Goal: Task Accomplishment & Management: Manage account settings

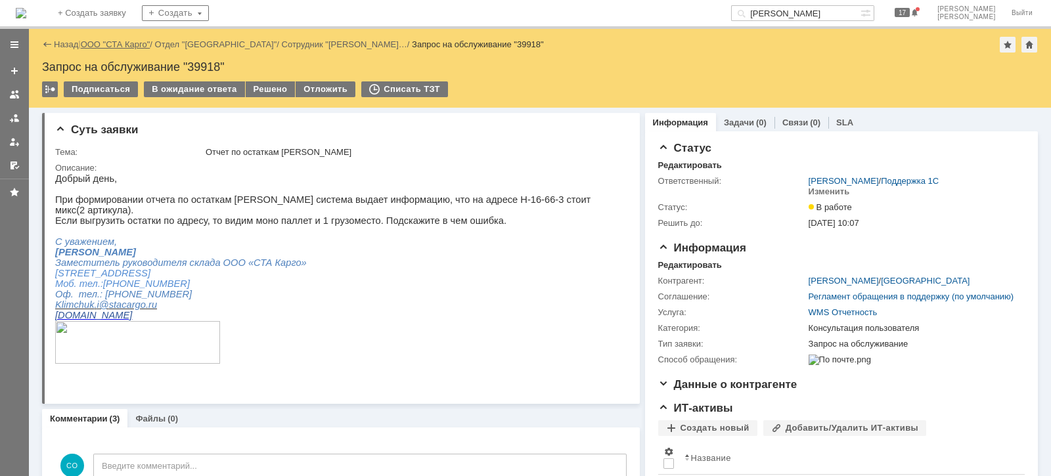
click at [116, 46] on link "ООО "СТА Карго"" at bounding box center [116, 44] width 70 height 10
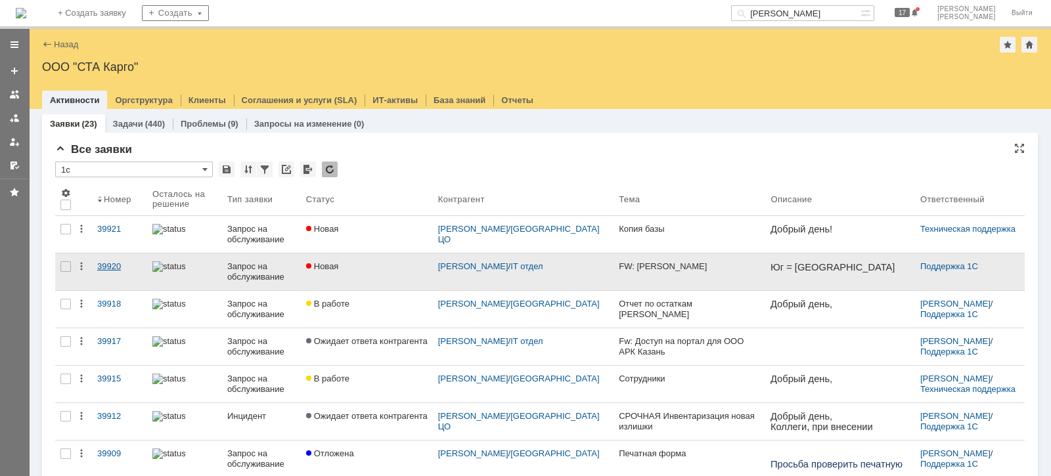
click at [105, 265] on div "39920" at bounding box center [119, 266] width 45 height 11
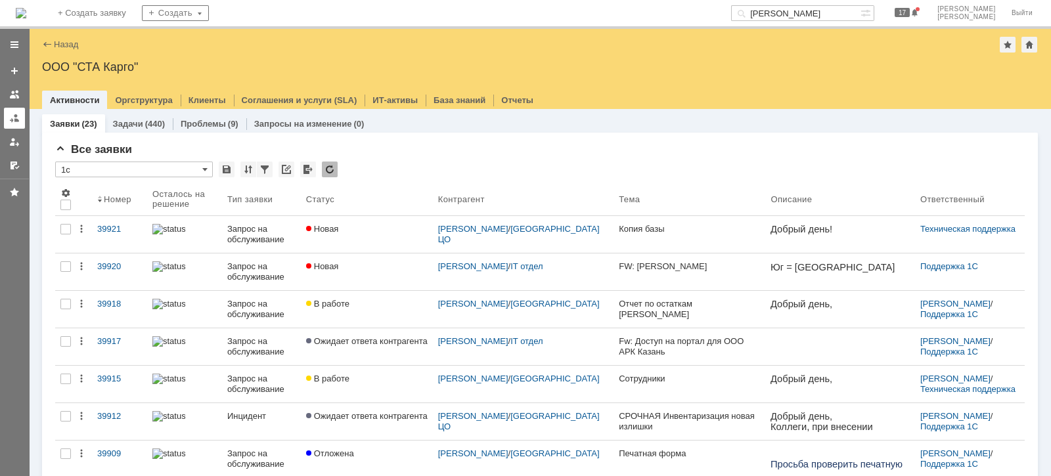
click at [11, 118] on div at bounding box center [14, 118] width 11 height 11
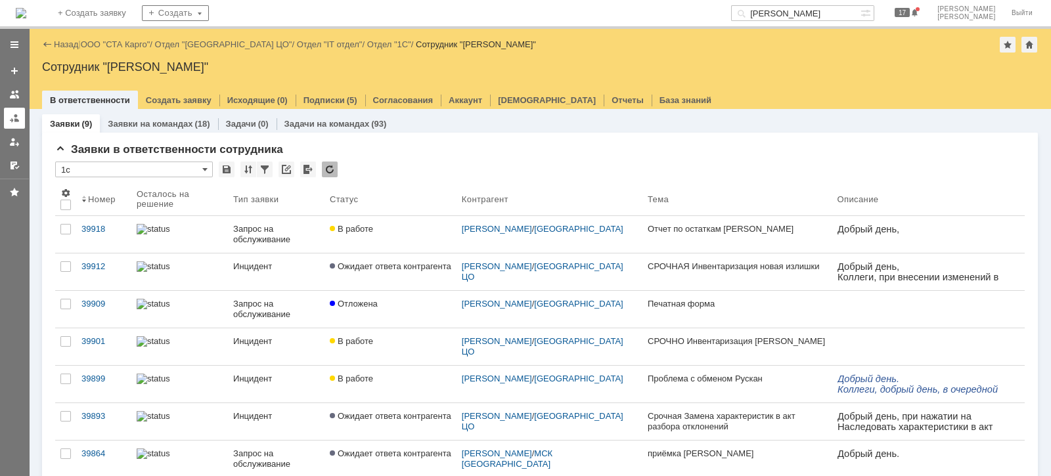
click at [15, 114] on div at bounding box center [14, 118] width 11 height 11
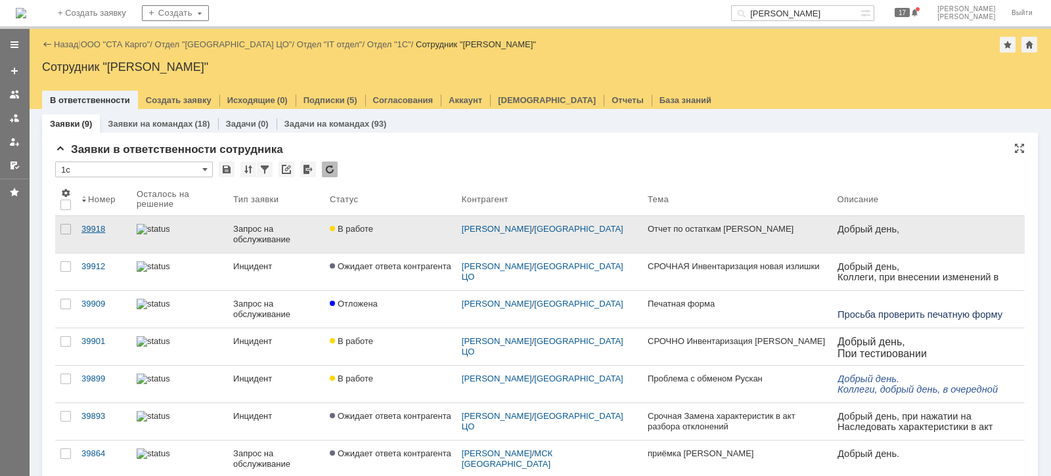
click at [97, 224] on div "39918" at bounding box center [103, 229] width 45 height 11
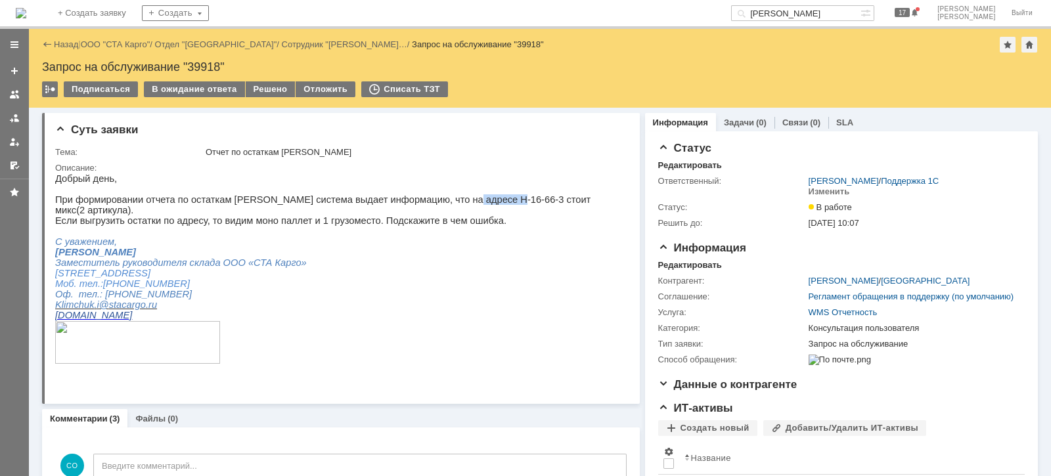
drag, startPoint x: 429, startPoint y: 205, endPoint x: 469, endPoint y: 206, distance: 39.4
click at [469, 206] on span "При формировании отчета по остаткам [PERSON_NAME] система выдает информацию, чт…" at bounding box center [322, 204] width 535 height 21
click at [202, 91] on div "В ожидание ответа" at bounding box center [194, 89] width 100 height 16
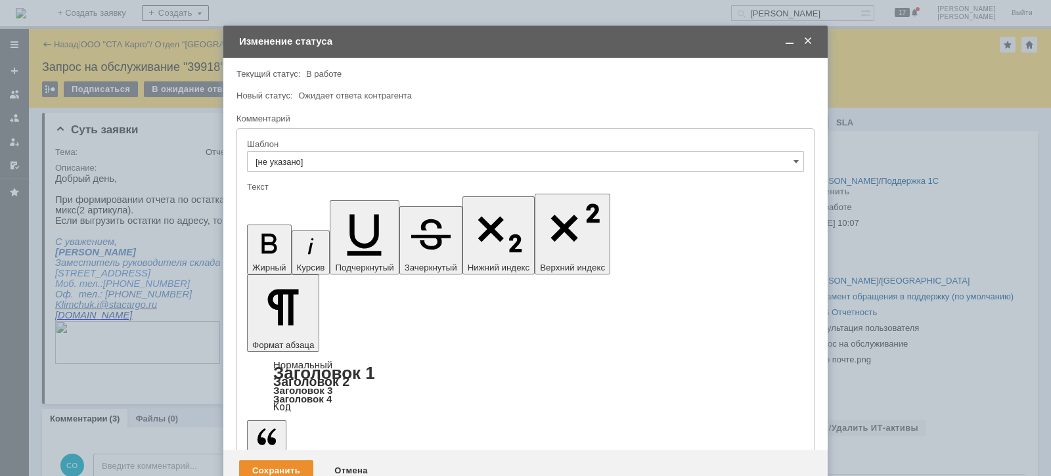
click at [617, 89] on div at bounding box center [525, 85] width 578 height 9
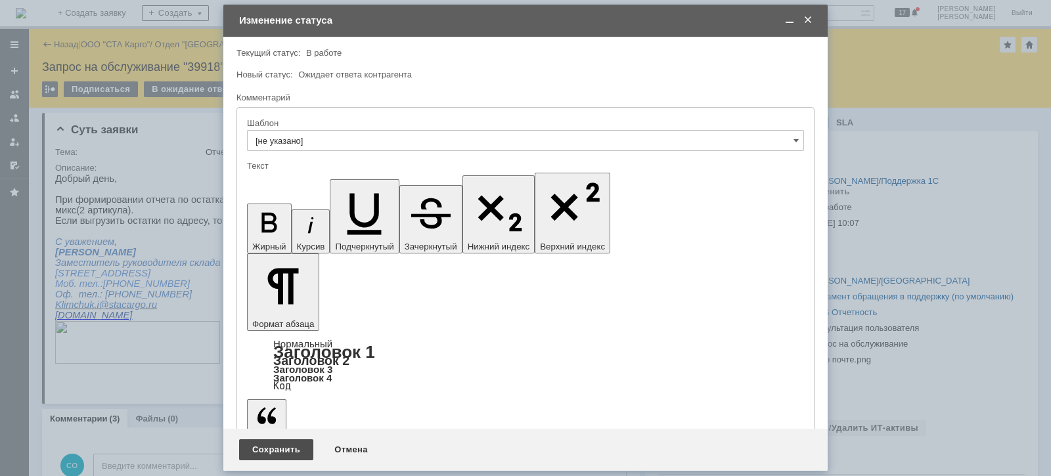
click at [298, 446] on div "Сохранить" at bounding box center [276, 449] width 74 height 21
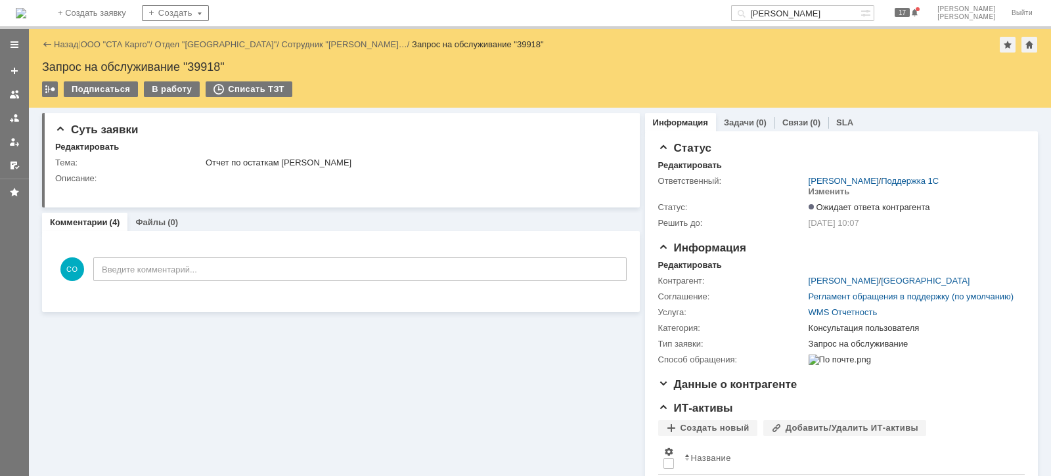
click at [7, 118] on link at bounding box center [14, 118] width 21 height 21
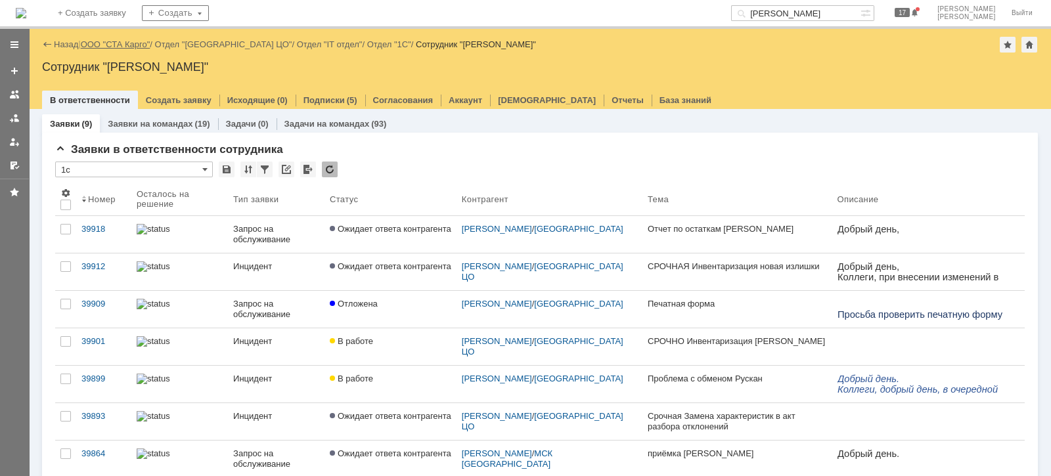
click at [141, 45] on link "ООО "СТА Карго"" at bounding box center [116, 44] width 70 height 10
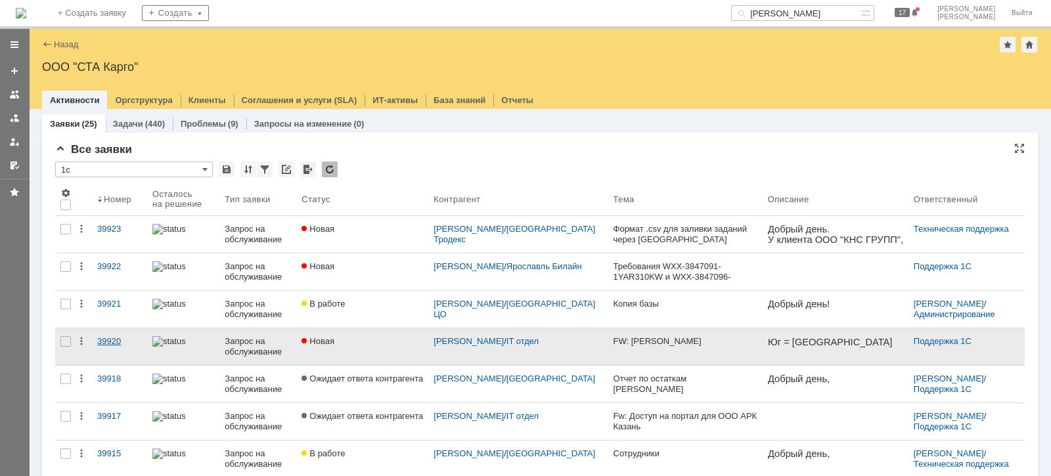
click at [110, 338] on div "39920" at bounding box center [119, 341] width 45 height 11
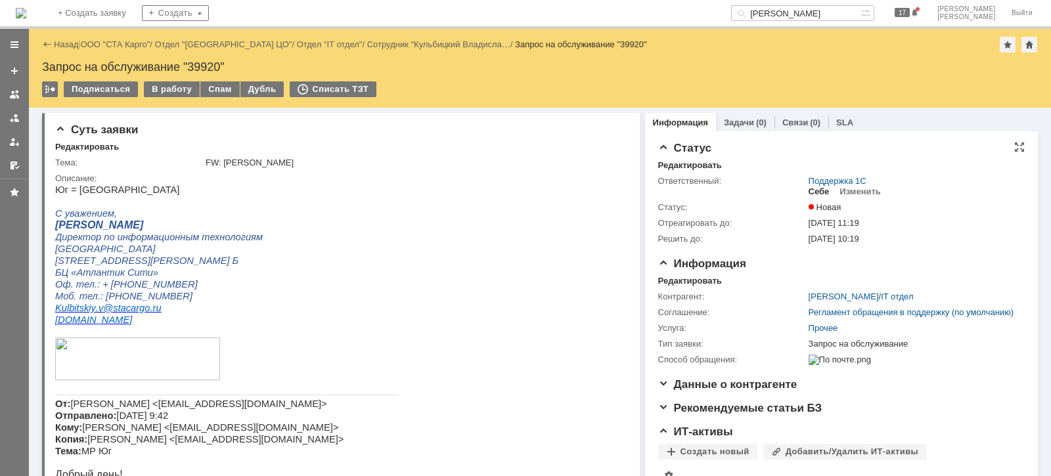
click at [812, 192] on div "Себе" at bounding box center [818, 192] width 21 height 11
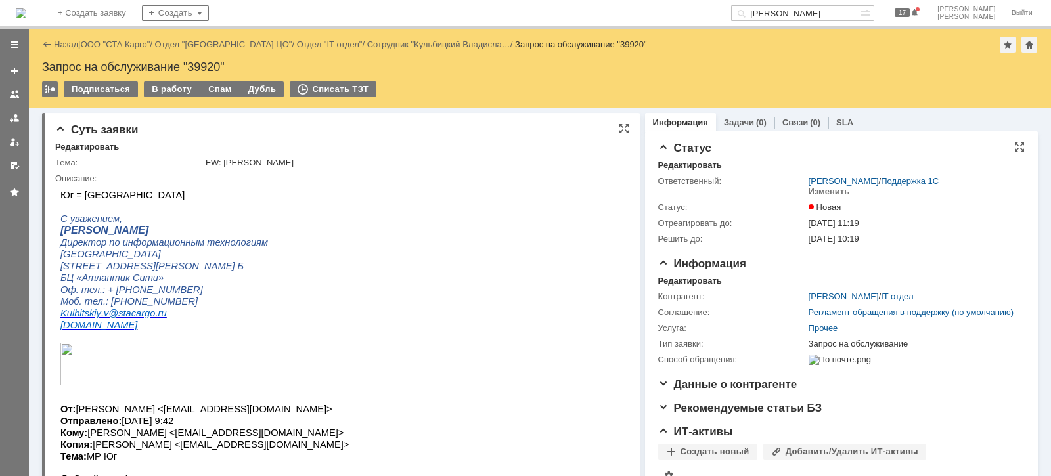
drag, startPoint x: 178, startPoint y: 83, endPoint x: 244, endPoint y: 141, distance: 88.0
click at [177, 83] on div "В работу" at bounding box center [172, 89] width 56 height 16
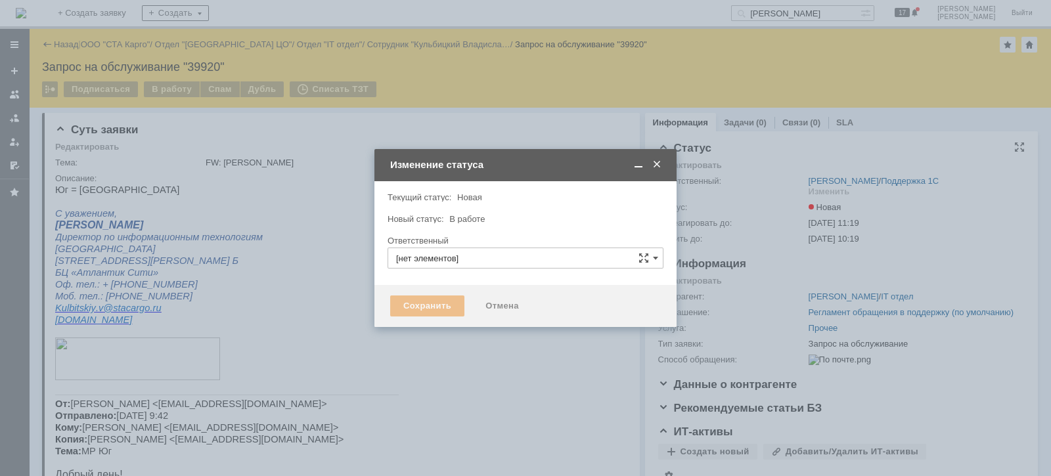
type input "[PERSON_NAME]"
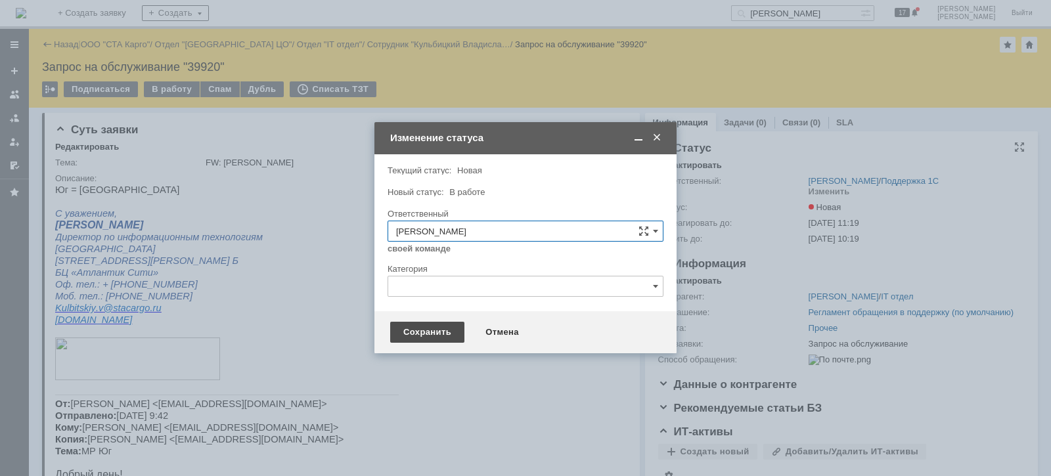
click at [426, 338] on div "Сохранить" at bounding box center [427, 332] width 74 height 21
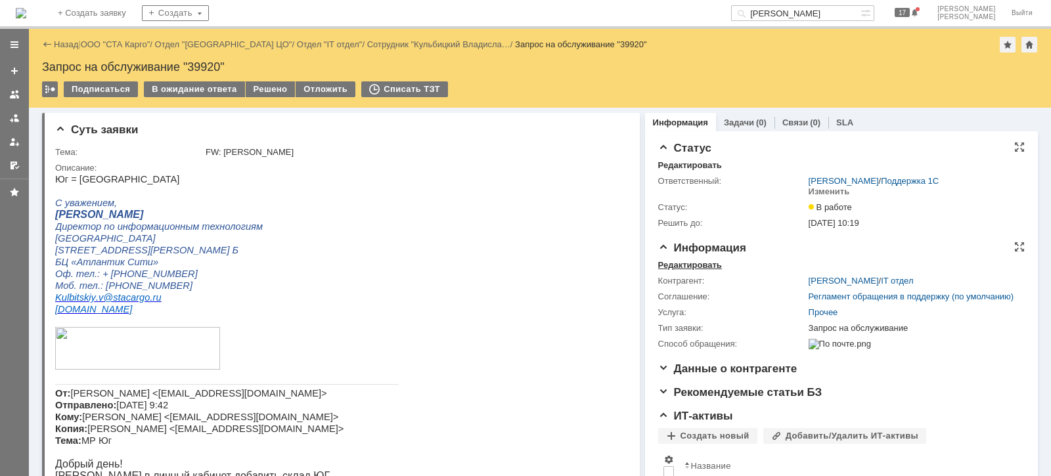
click at [705, 266] on div "Редактировать" at bounding box center [690, 265] width 64 height 11
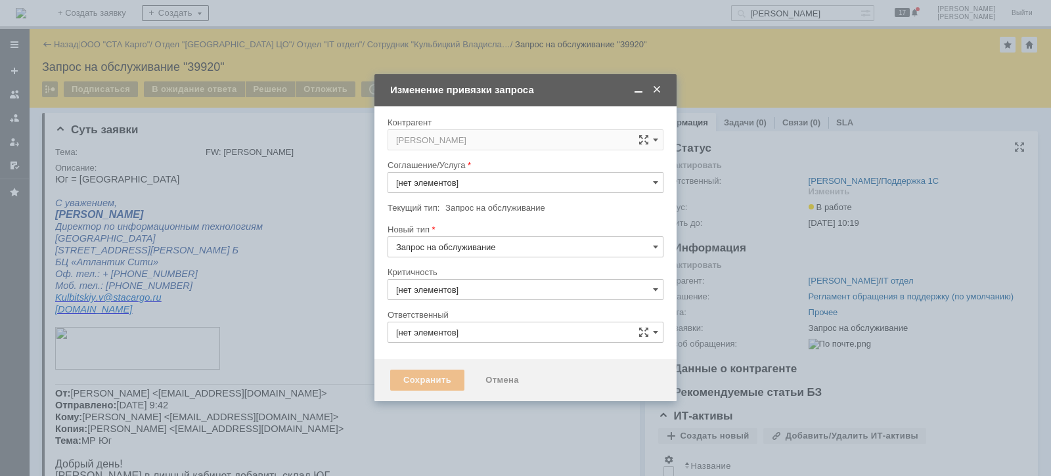
type input "[PERSON_NAME]"
type input "Прочее"
type input "3. Низкая"
type input "[не указано]"
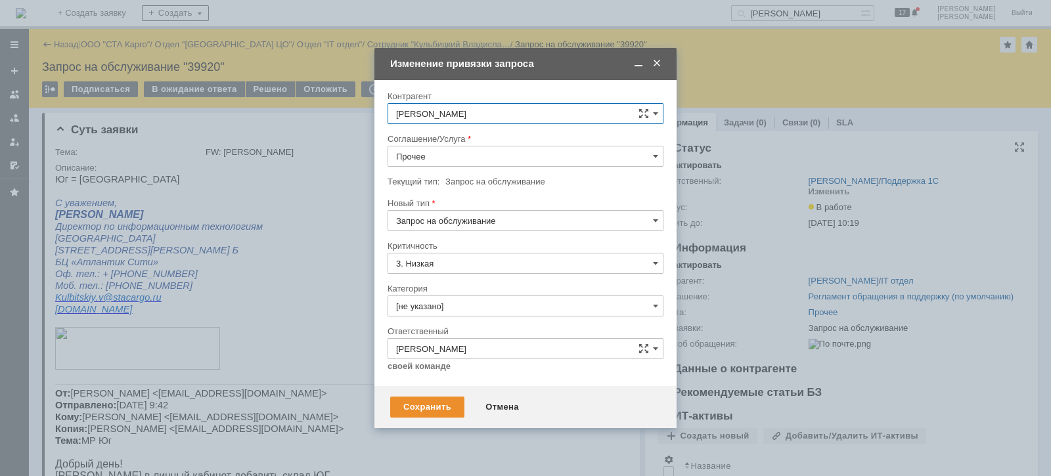
click at [472, 165] on input "Прочее" at bounding box center [525, 156] width 276 height 21
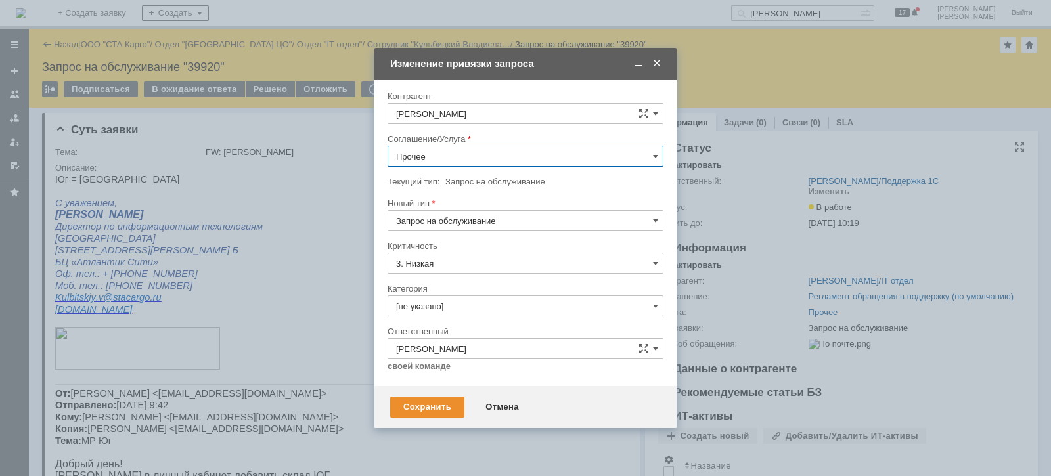
click at [480, 273] on span "WMS Прочее" at bounding box center [525, 275] width 259 height 11
type input "WMS Прочее"
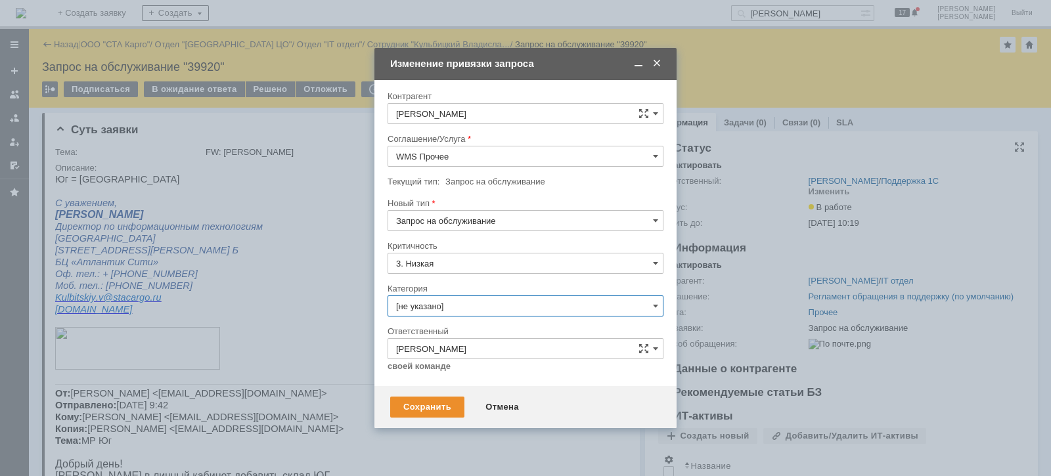
click at [456, 303] on input "[не указано]" at bounding box center [525, 306] width 276 height 21
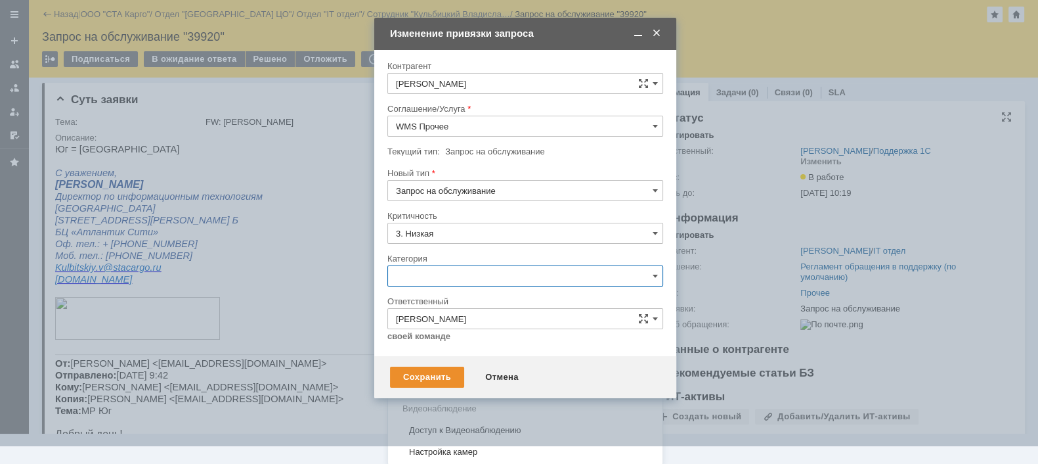
click at [475, 360] on span "Консультация пользователя" at bounding box center [525, 365] width 259 height 11
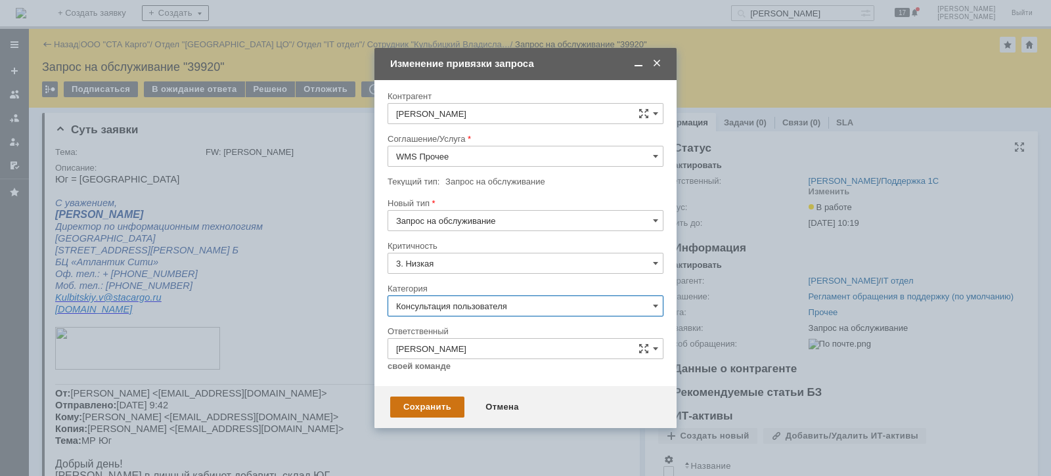
type input "Консультация пользователя"
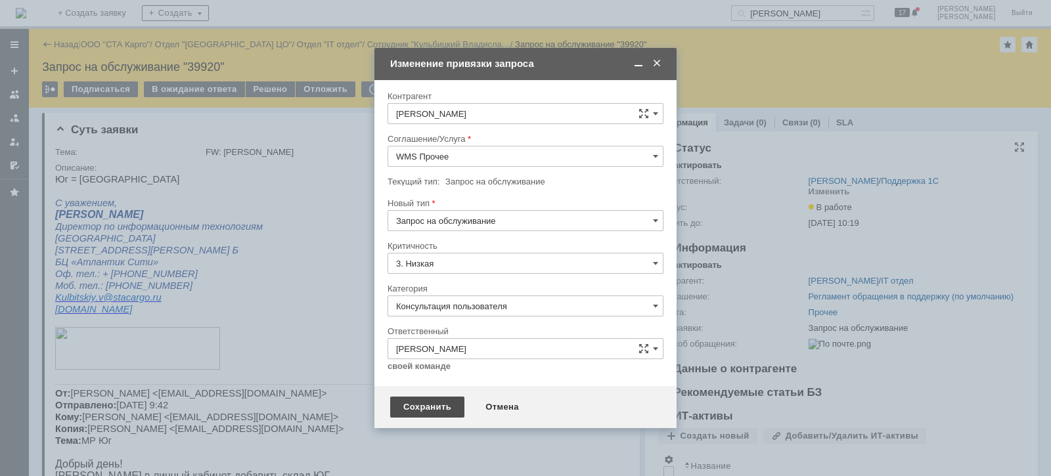
click at [424, 411] on div "Сохранить" at bounding box center [427, 407] width 74 height 21
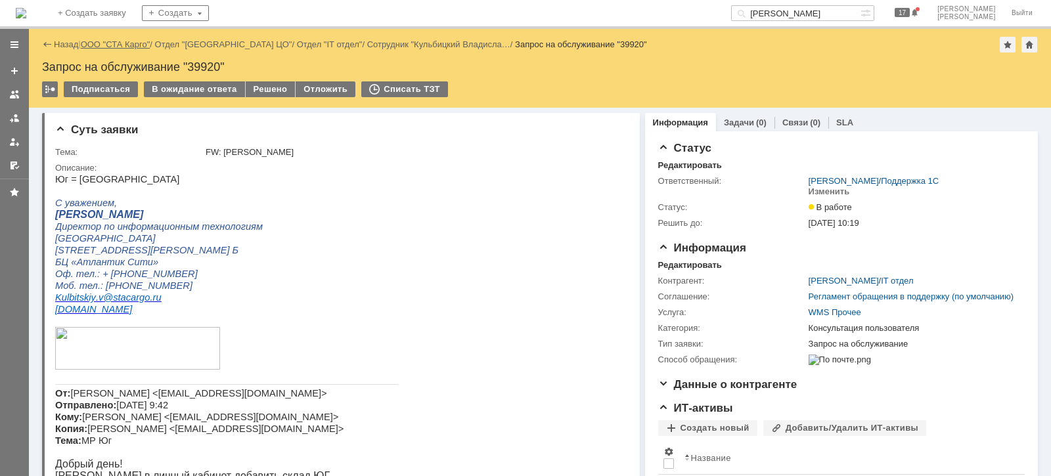
click at [132, 46] on link "ООО "СТА Карго"" at bounding box center [116, 44] width 70 height 10
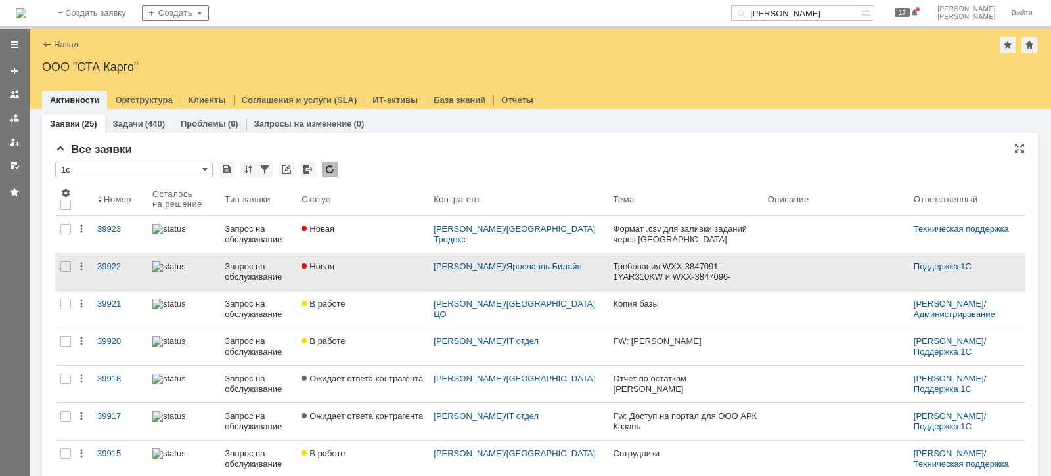
click at [113, 262] on div "39922" at bounding box center [119, 266] width 45 height 11
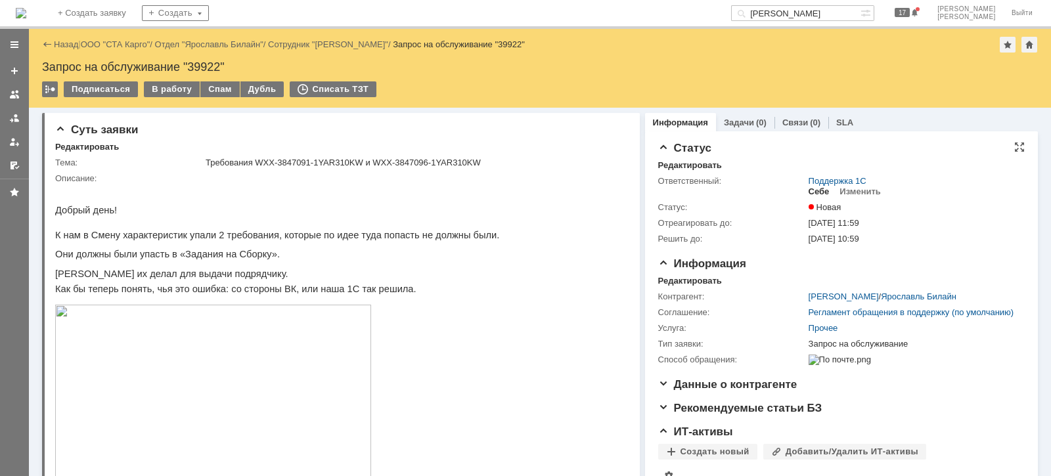
click at [810, 190] on div "Себе" at bounding box center [818, 192] width 21 height 11
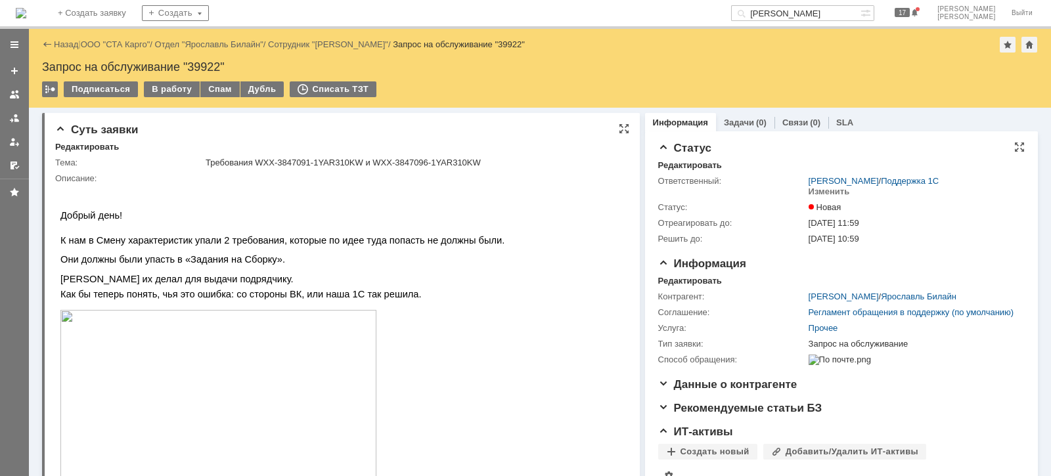
drag, startPoint x: 181, startPoint y: 87, endPoint x: 197, endPoint y: 113, distance: 30.4
click at [179, 88] on div "В работу" at bounding box center [172, 89] width 56 height 16
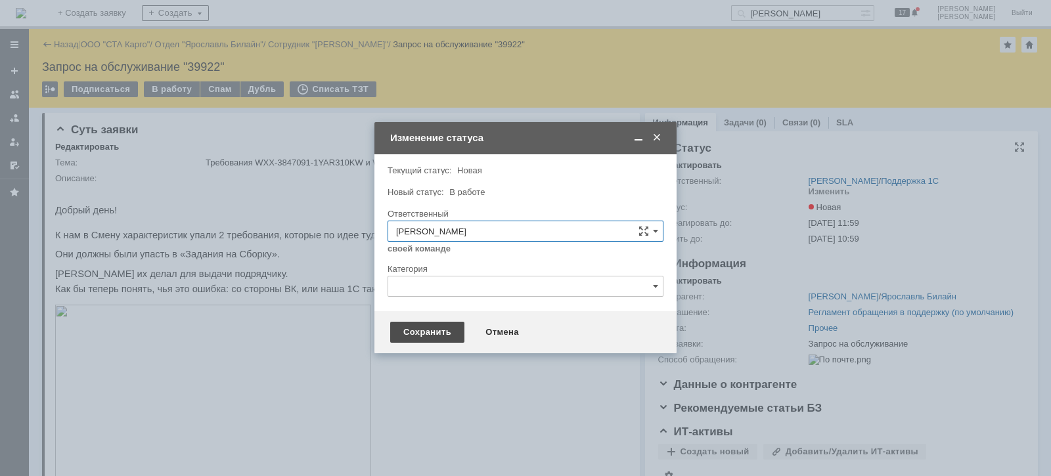
click at [414, 334] on div "Сохранить" at bounding box center [427, 332] width 74 height 21
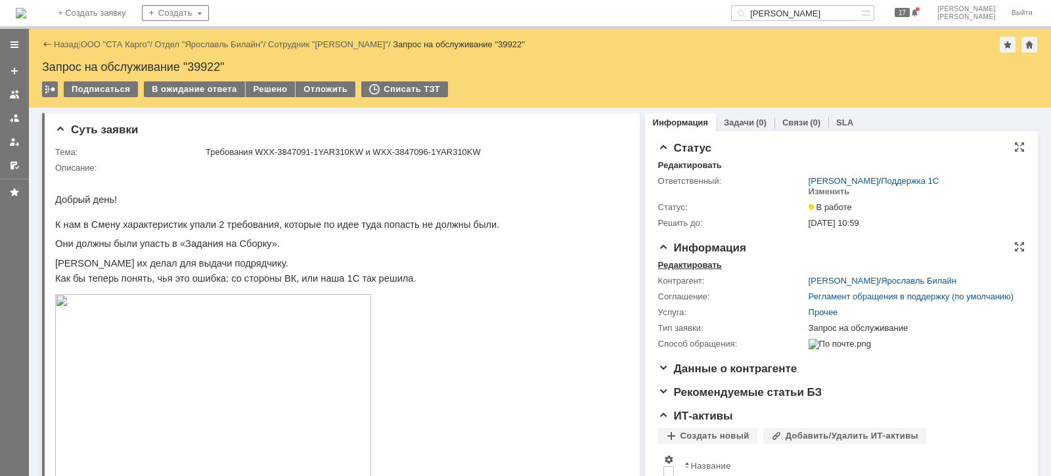
click at [688, 263] on div "Редактировать" at bounding box center [690, 265] width 64 height 11
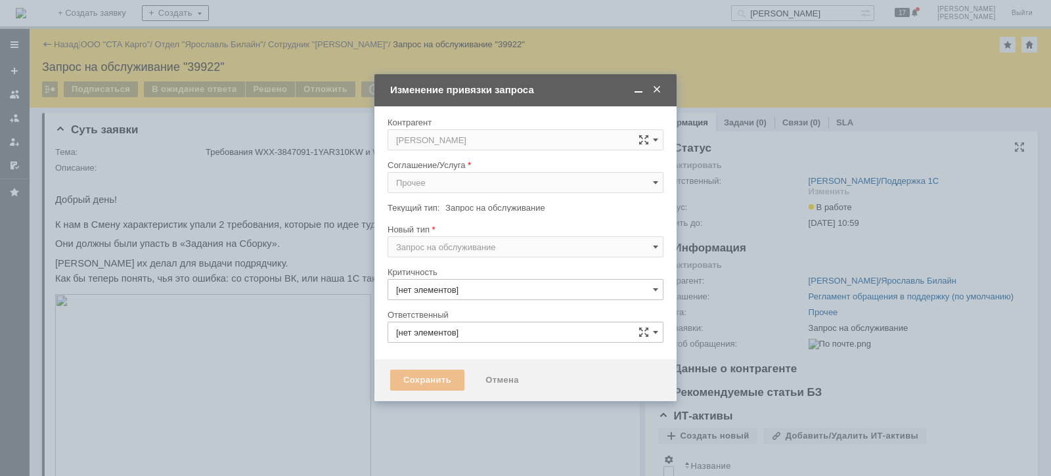
type input "[PERSON_NAME]"
type input "3. Низкая"
type input "[не указано]"
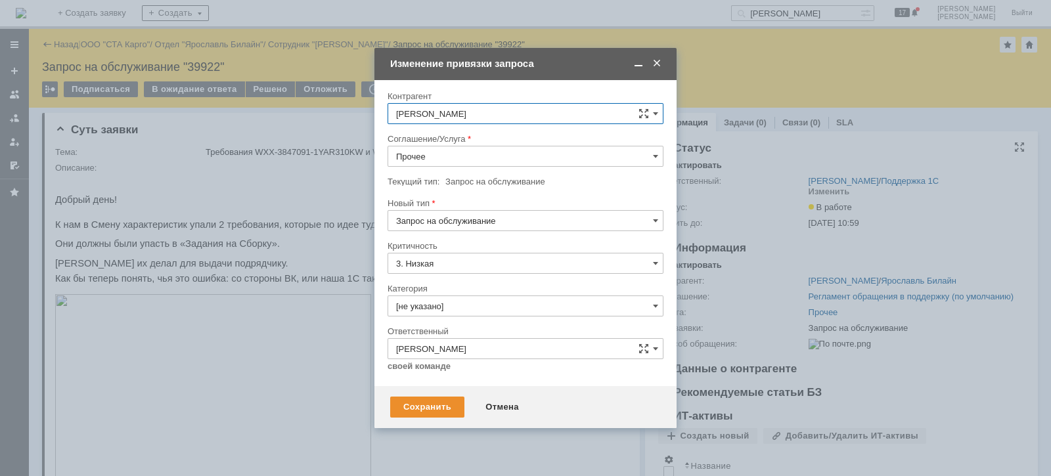
click at [443, 160] on input "Прочее" at bounding box center [525, 156] width 276 height 21
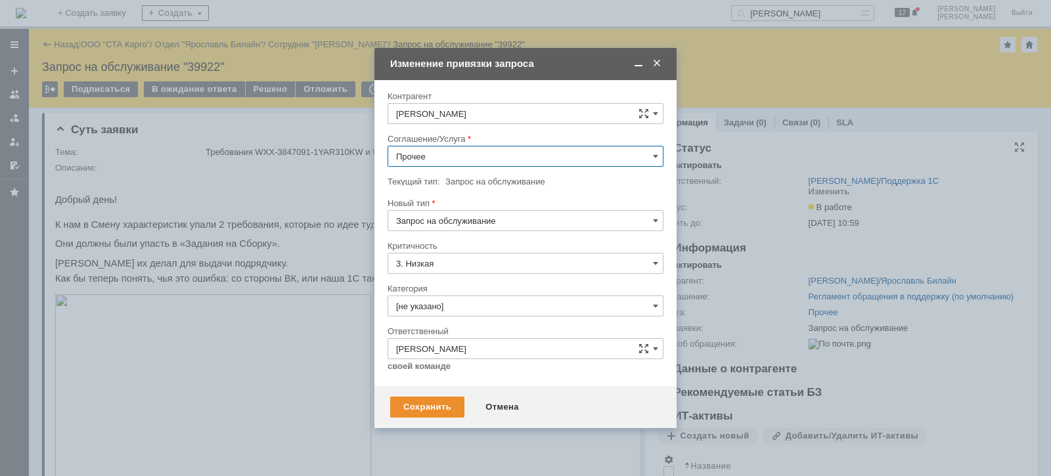
click at [466, 273] on span "WMS Прочее" at bounding box center [525, 275] width 259 height 11
type input "WMS Прочее"
click at [479, 216] on input "Запрос на обслуживание" at bounding box center [525, 220] width 276 height 21
click at [565, 194] on div at bounding box center [525, 192] width 276 height 9
type input "Запрос на обслуживание"
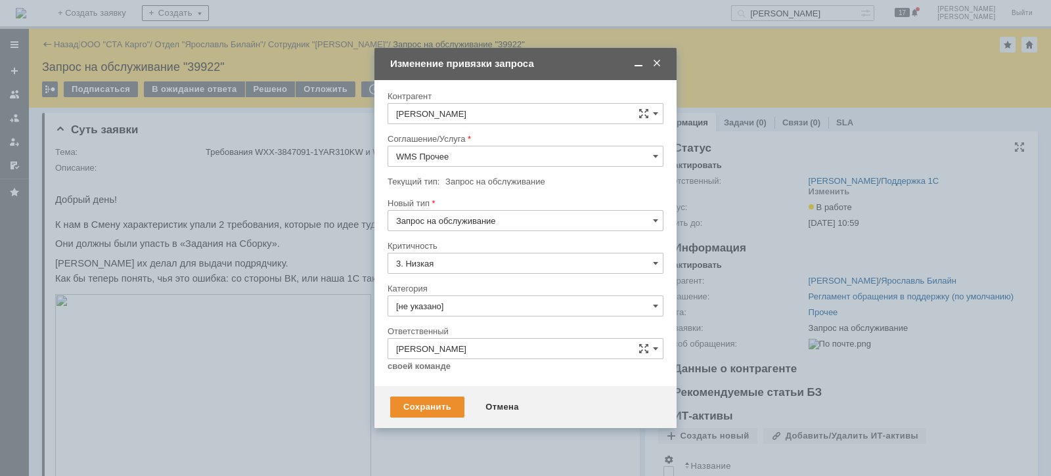
click at [463, 308] on input "[не указано]" at bounding box center [525, 306] width 276 height 21
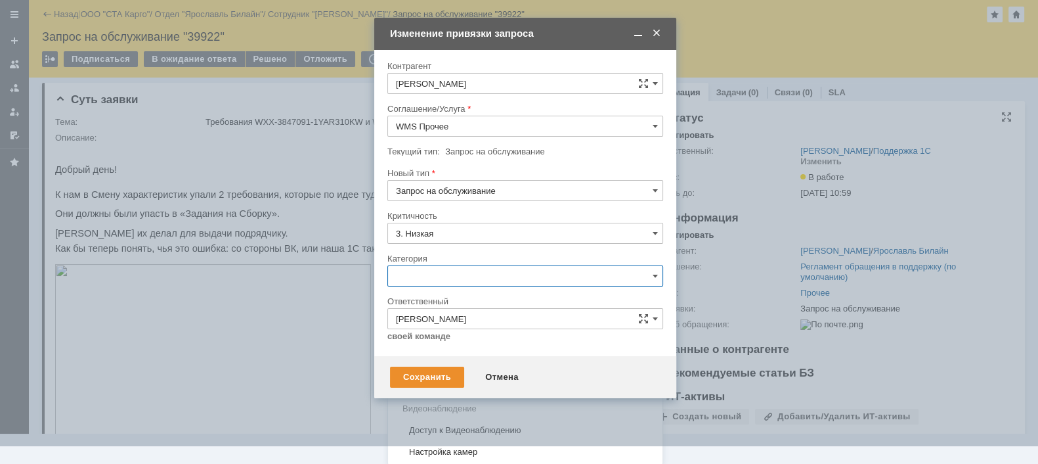
click at [454, 360] on span "Консультация пользователя" at bounding box center [525, 365] width 259 height 11
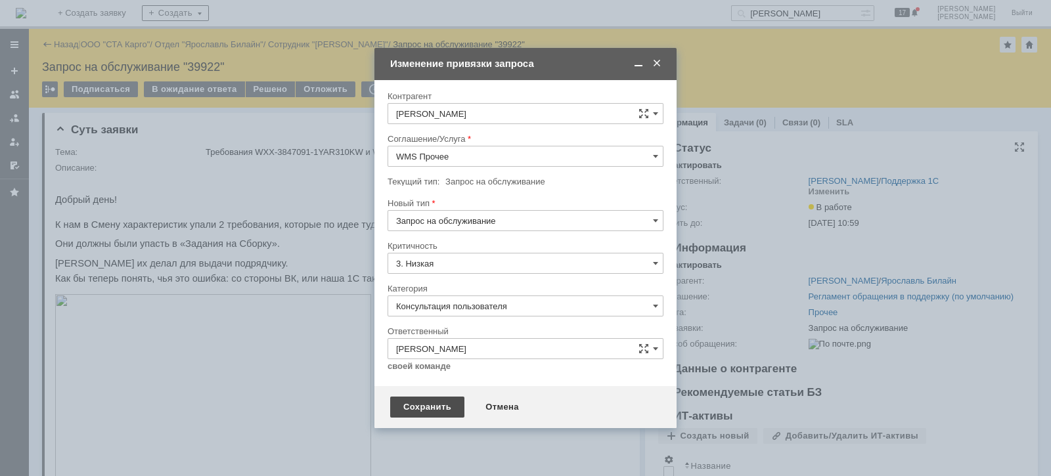
type input "Консультация пользователя"
click at [407, 411] on div "Сохранить" at bounding box center [427, 407] width 74 height 21
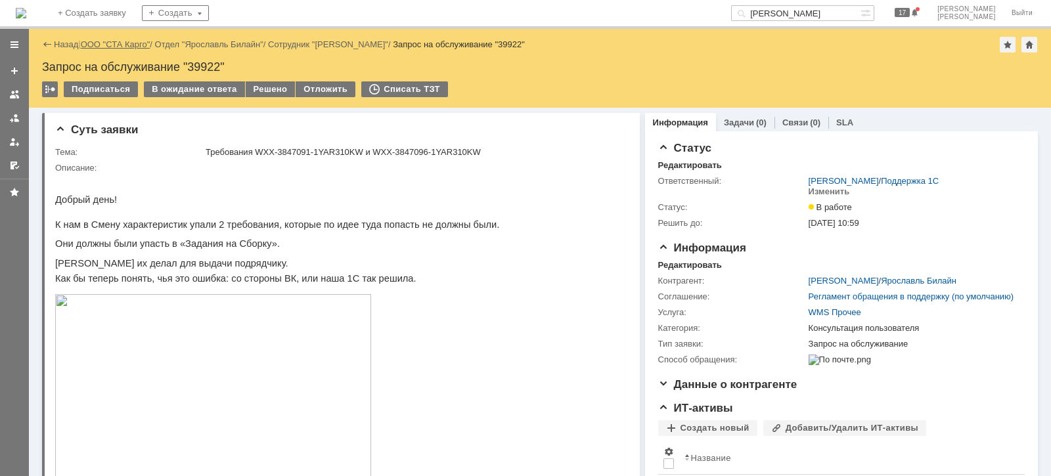
click at [130, 39] on link "ООО "СТА Карго"" at bounding box center [116, 44] width 70 height 10
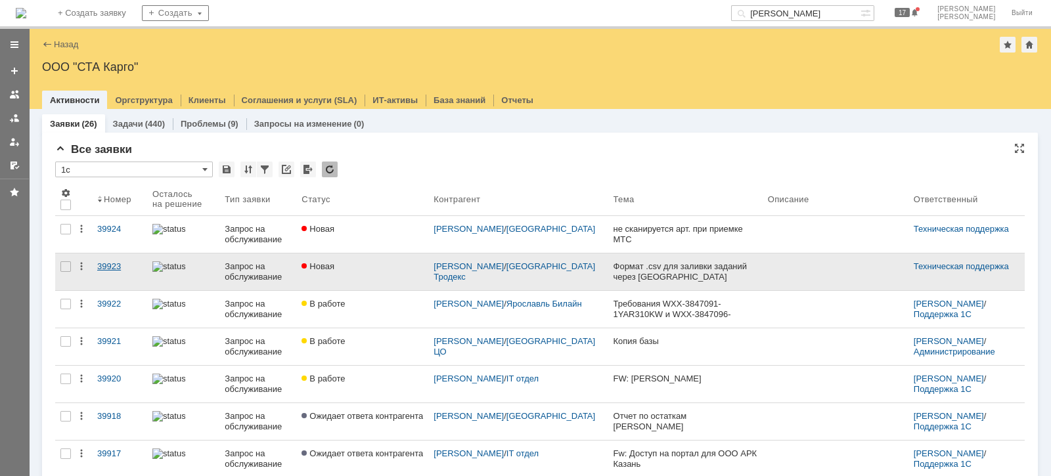
click at [107, 266] on div "39923" at bounding box center [119, 266] width 45 height 11
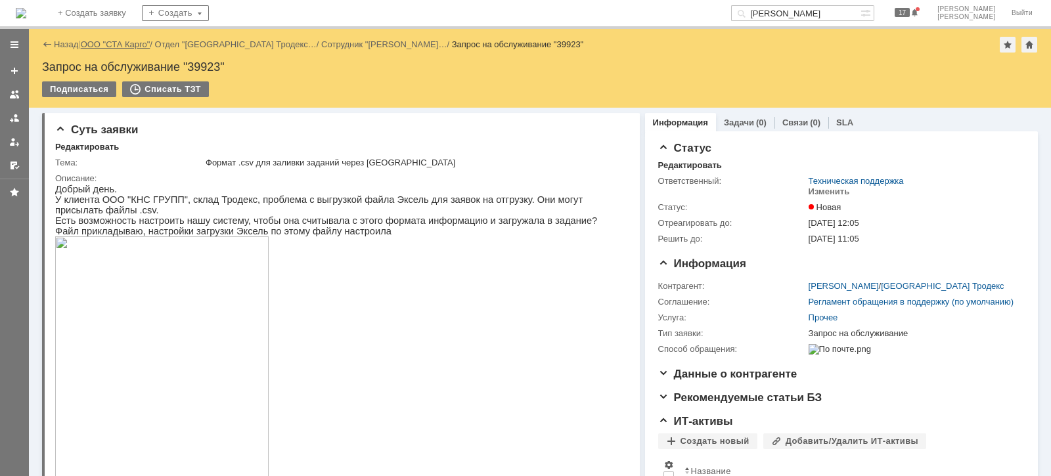
click at [135, 46] on link "ООО "СТА Карго"" at bounding box center [116, 44] width 70 height 10
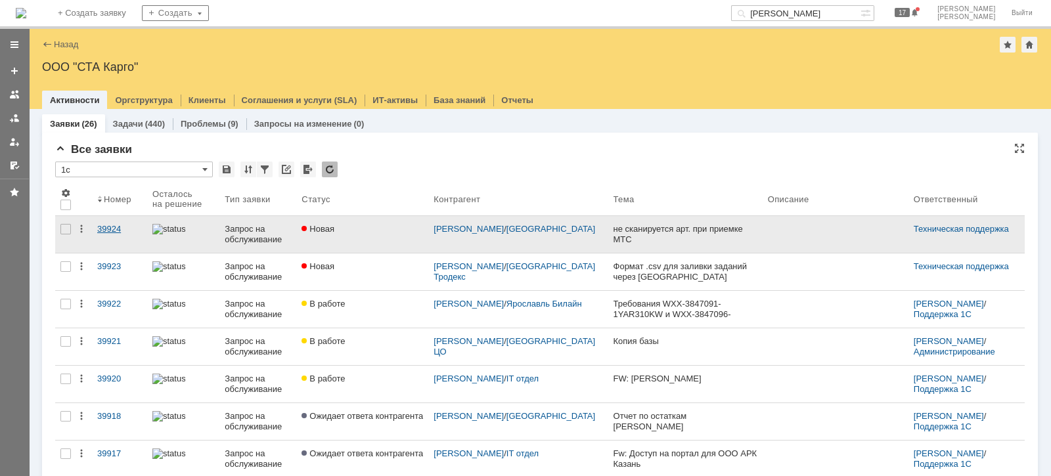
click at [104, 228] on div "39924" at bounding box center [119, 229] width 45 height 11
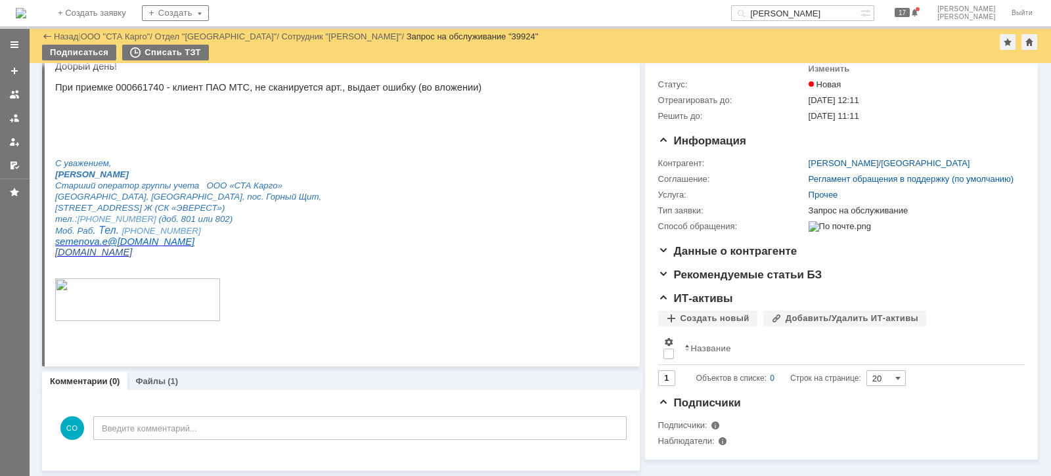
scroll to position [37, 0]
click at [162, 376] on link "Файлы" at bounding box center [150, 381] width 30 height 10
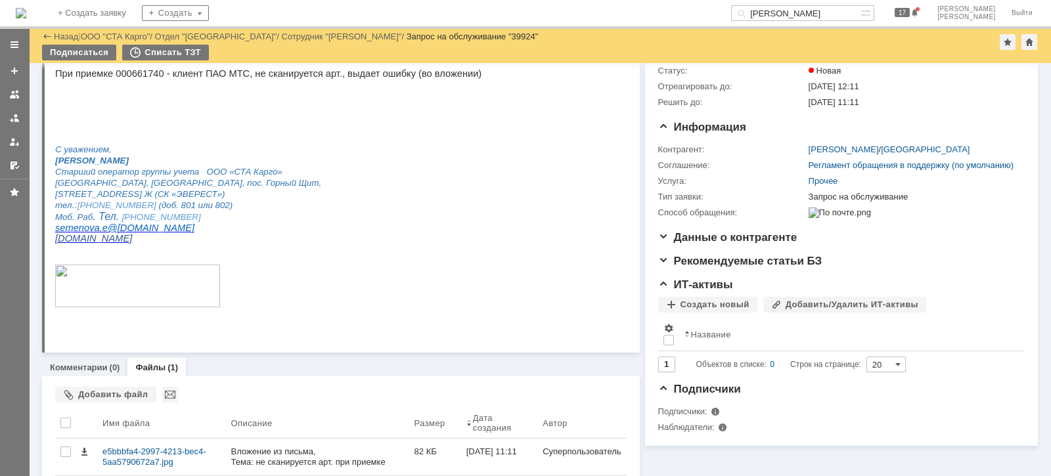
scroll to position [127, 0]
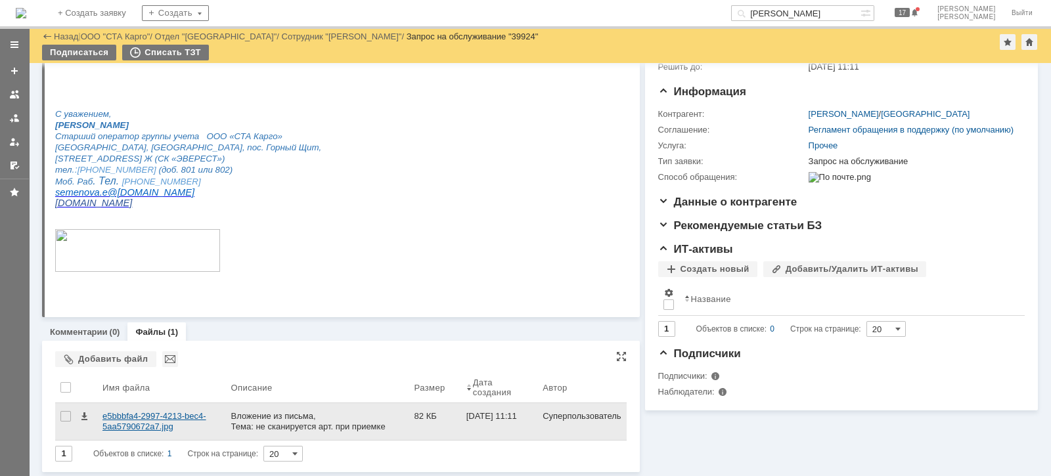
click at [154, 424] on div "e5bbbfa4-2997-4213-bec4-5aa5790672a7.jpg" at bounding box center [161, 421] width 118 height 21
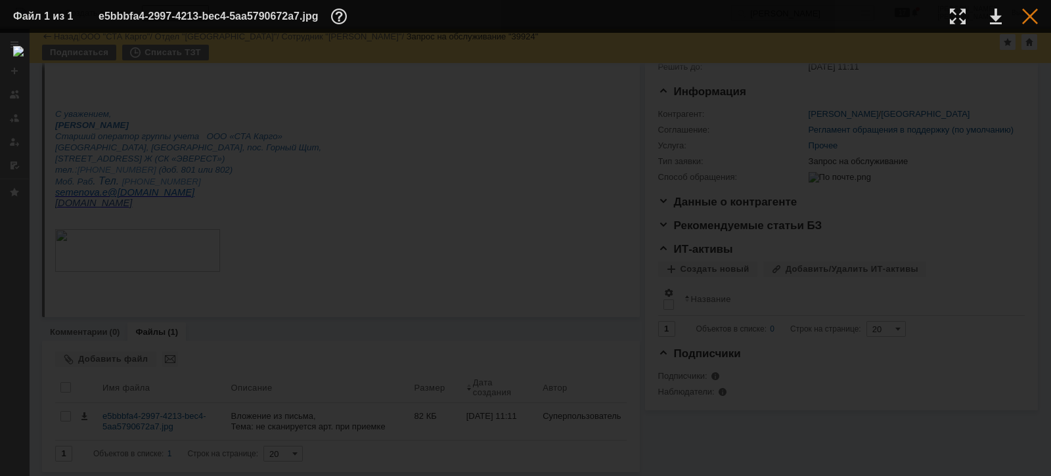
click at [1028, 16] on div at bounding box center [1030, 17] width 16 height 16
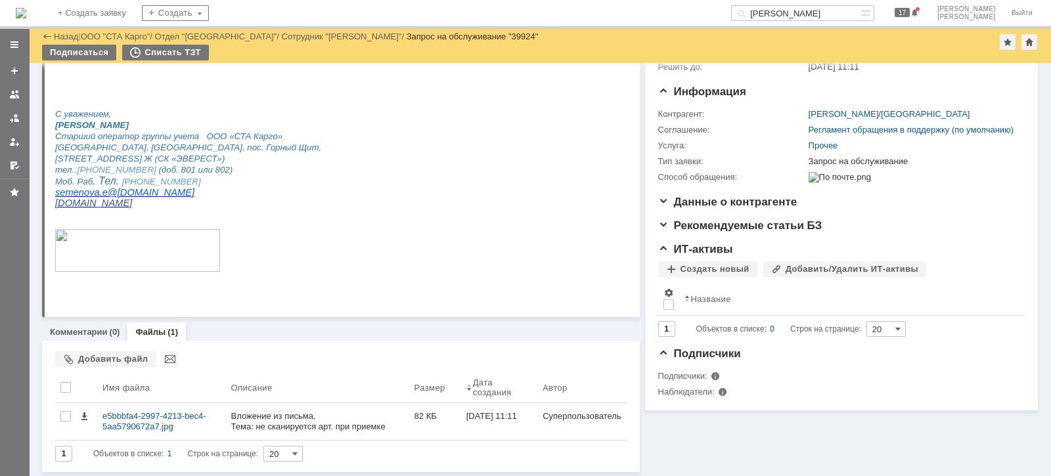
scroll to position [0, 0]
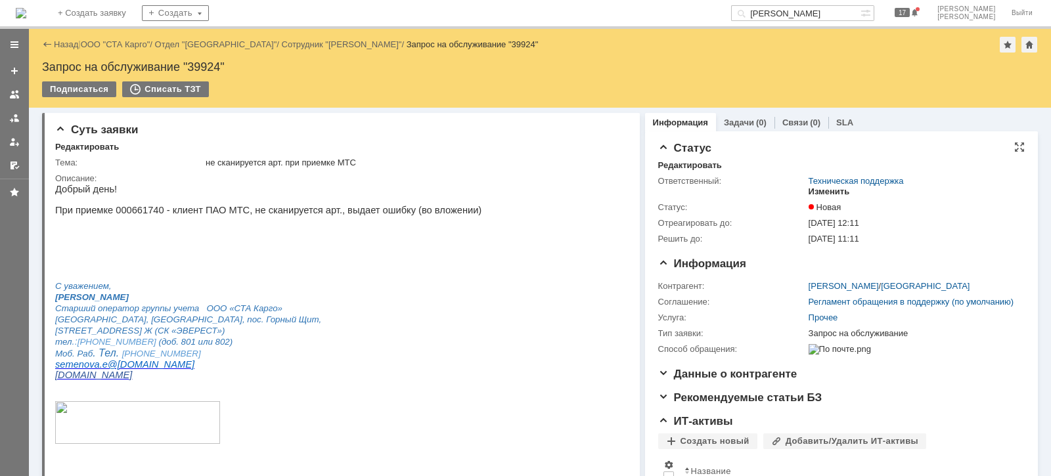
click at [808, 190] on div "Изменить" at bounding box center [828, 192] width 41 height 11
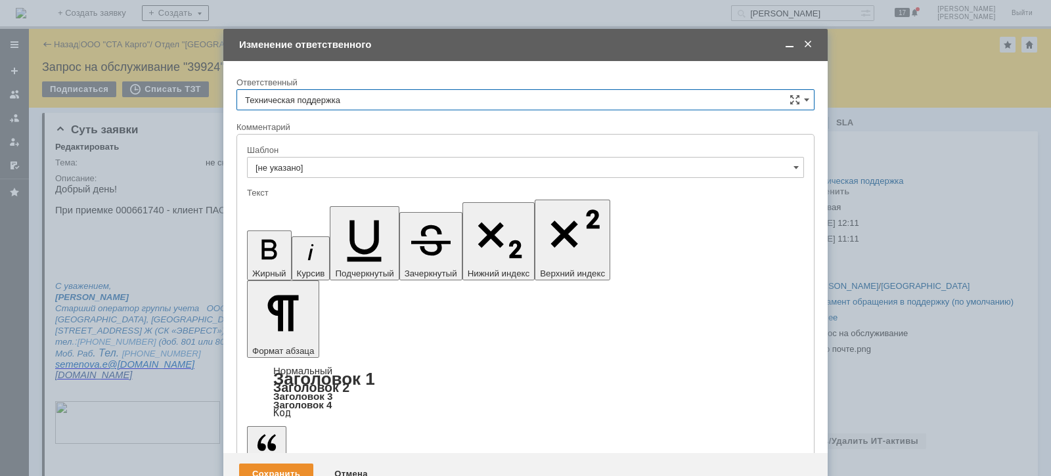
click at [371, 96] on input "Техническая поддержка" at bounding box center [525, 99] width 578 height 21
drag, startPoint x: 336, startPoint y: 159, endPoint x: 328, endPoint y: 208, distance: 49.9
click at [336, 160] on div "[PERSON_NAME]" at bounding box center [525, 167] width 577 height 21
type input "[PERSON_NAME]"
click at [261, 464] on div "Сохранить" at bounding box center [276, 474] width 74 height 21
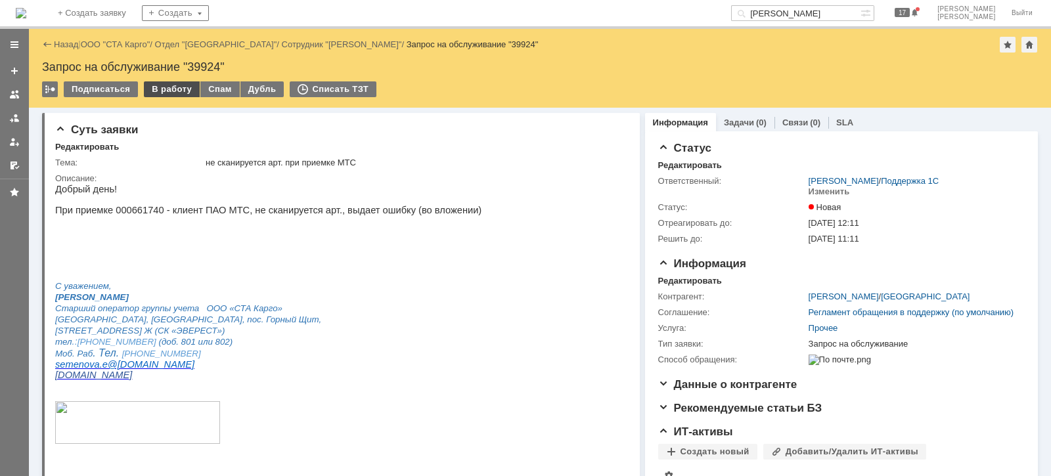
click at [169, 84] on div "В работу" at bounding box center [172, 89] width 56 height 16
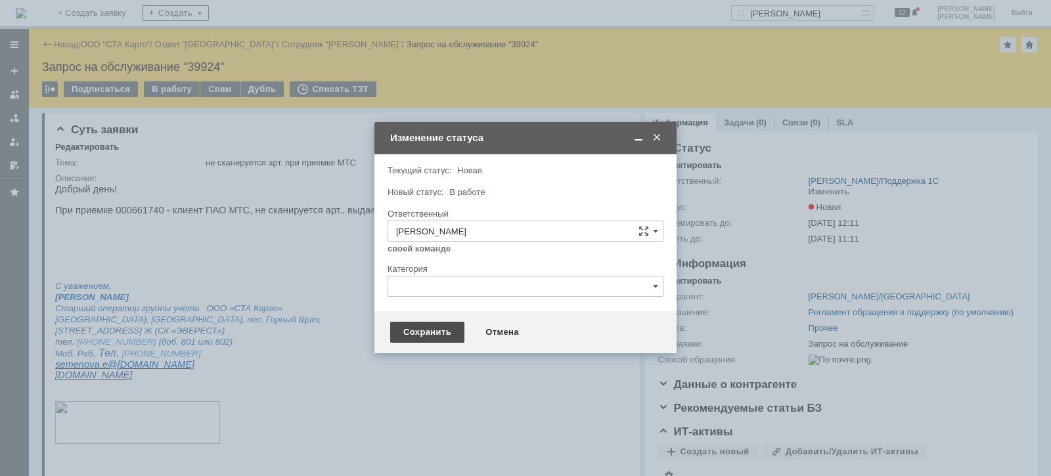
click at [405, 334] on div "Сохранить" at bounding box center [427, 332] width 74 height 21
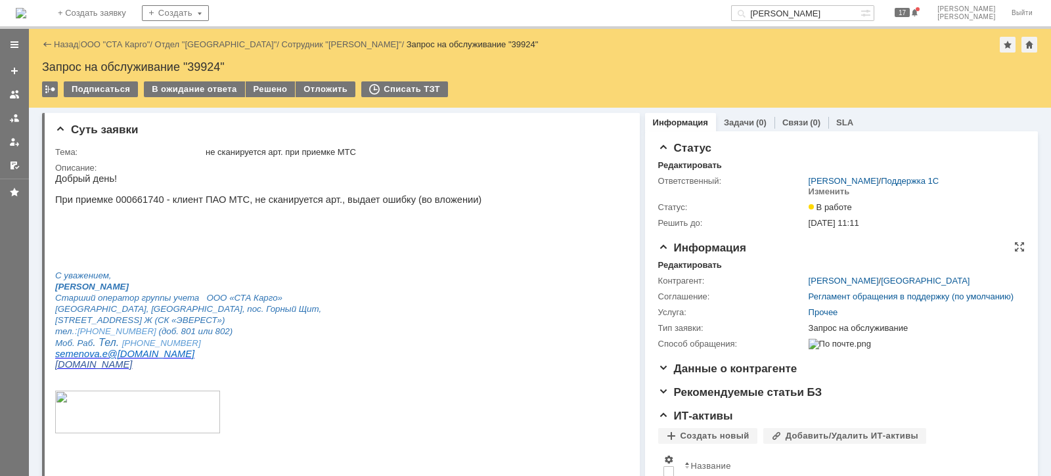
click at [677, 271] on div "Контрагент: [PERSON_NAME] / Екатеринбург Соглашение: Регламент обращения в подд…" at bounding box center [841, 311] width 366 height 81
click at [673, 262] on div "Редактировать" at bounding box center [690, 265] width 64 height 11
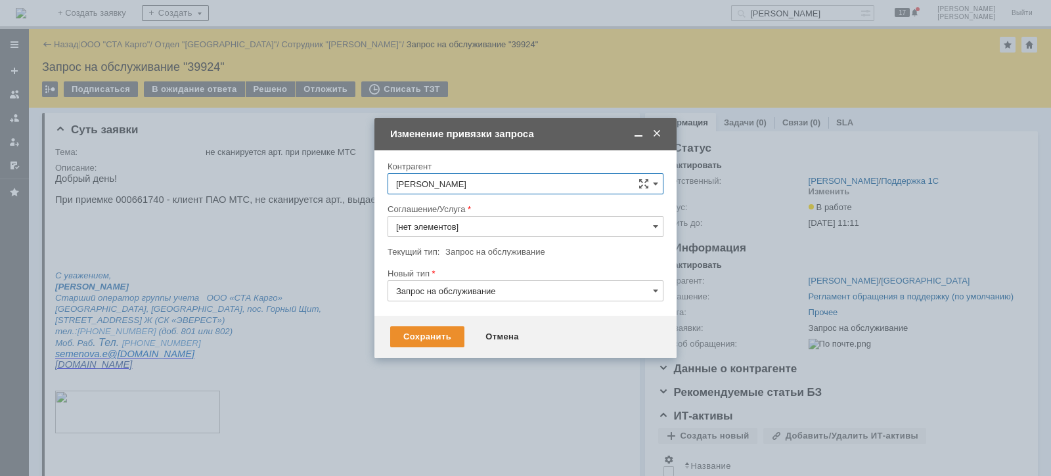
type input "Прочее"
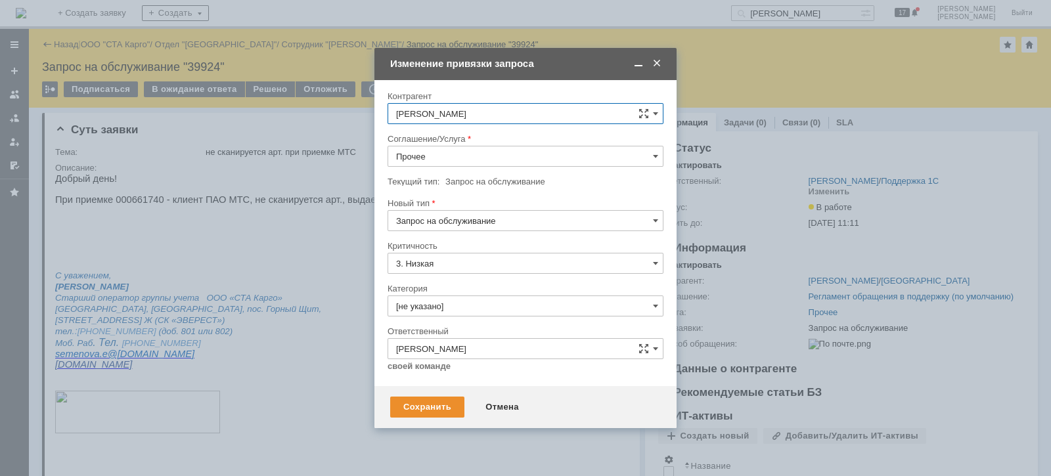
click at [452, 156] on input "Прочее" at bounding box center [525, 156] width 276 height 21
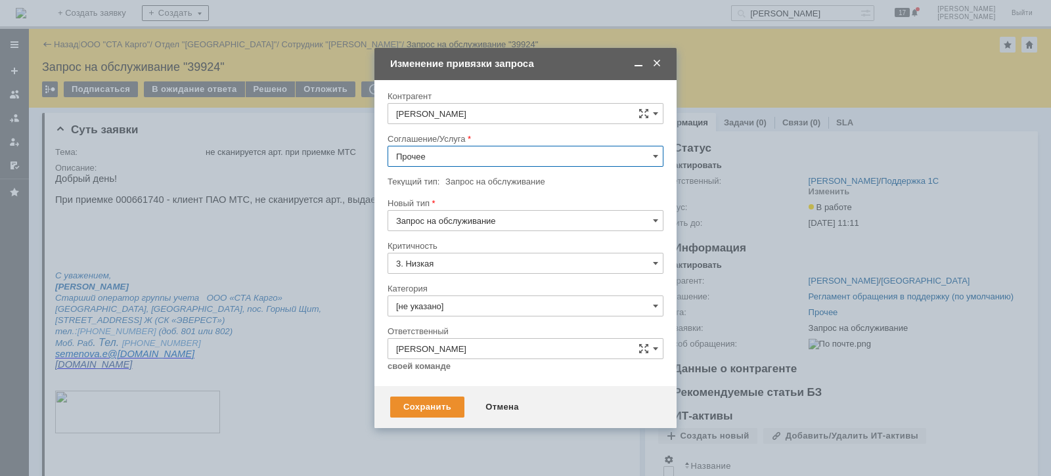
scroll to position [382, 0]
click at [481, 249] on span "WMS Приёмка ТСД" at bounding box center [525, 253] width 259 height 11
type input "WMS Приёмка ТСД"
click at [464, 307] on input "[не указано]" at bounding box center [525, 306] width 276 height 21
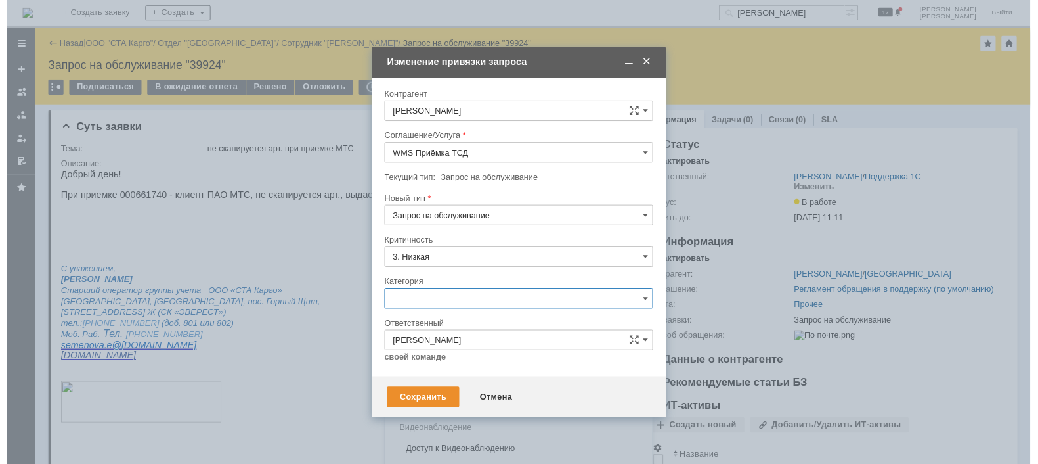
scroll to position [30, 0]
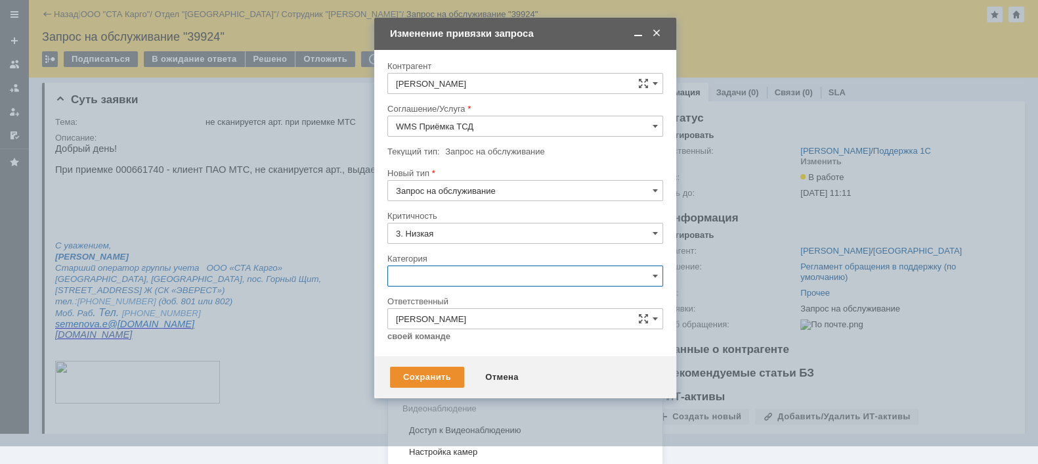
click at [464, 364] on span "Консультация пользователя" at bounding box center [525, 365] width 259 height 11
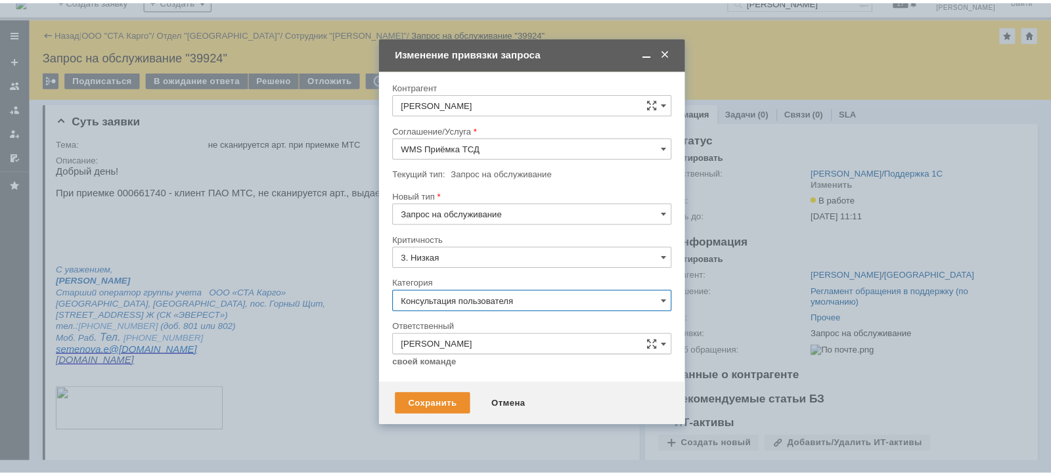
scroll to position [0, 0]
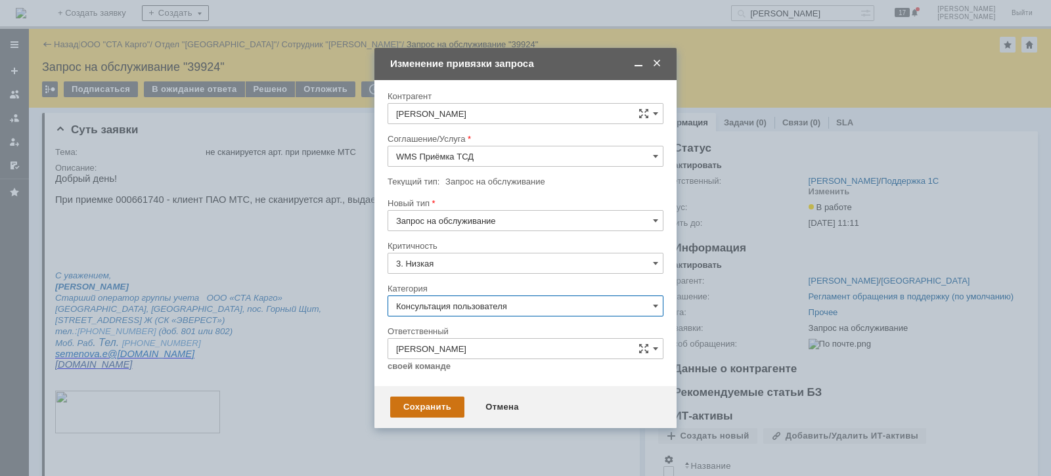
type input "Консультация пользователя"
click at [431, 405] on div "Сохранить" at bounding box center [427, 407] width 74 height 21
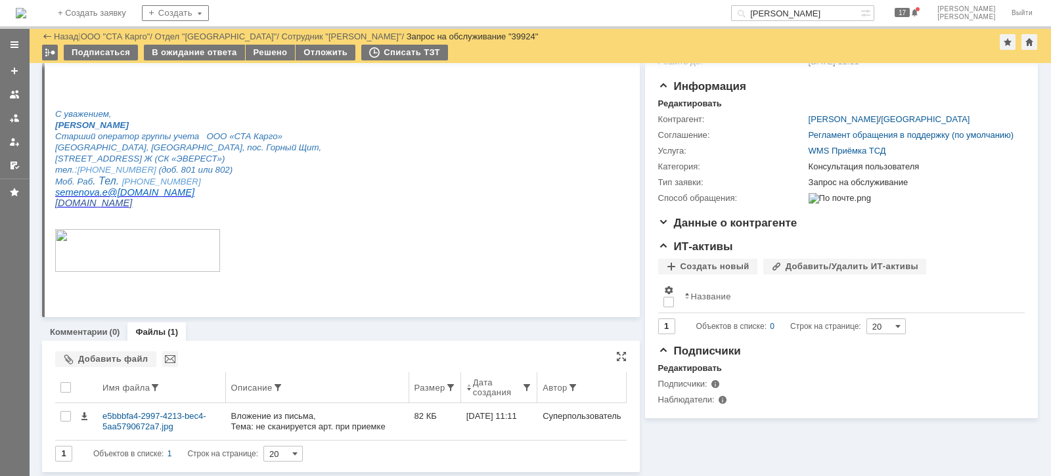
scroll to position [116, 0]
click at [202, 56] on div "В ожидание ответа" at bounding box center [194, 53] width 100 height 16
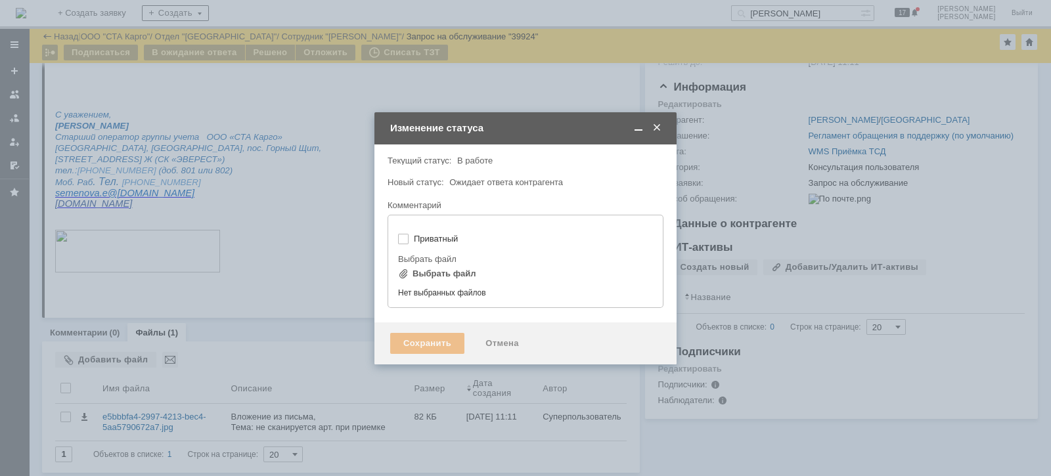
type input "[не указано]"
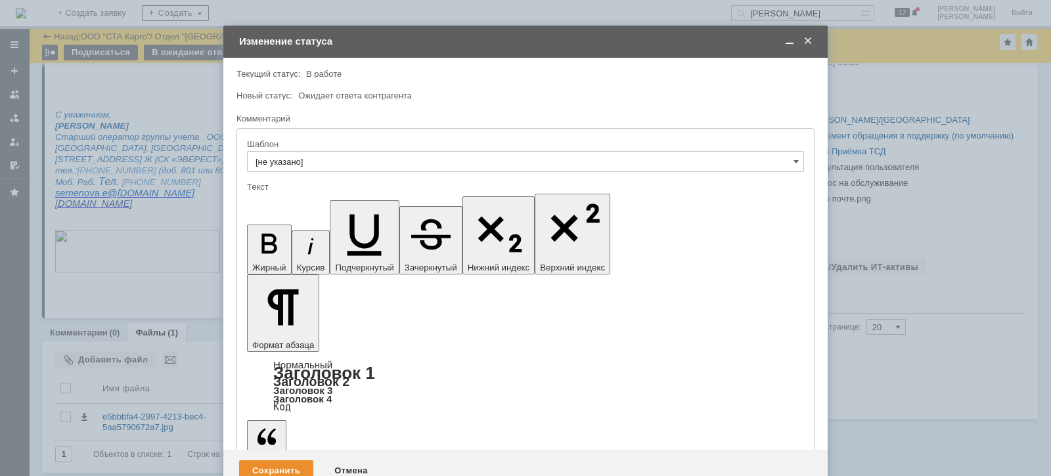
scroll to position [0, 0]
click at [277, 450] on div "Сохранить Отмена" at bounding box center [525, 471] width 604 height 42
click at [276, 460] on div "Сохранить" at bounding box center [276, 470] width 74 height 21
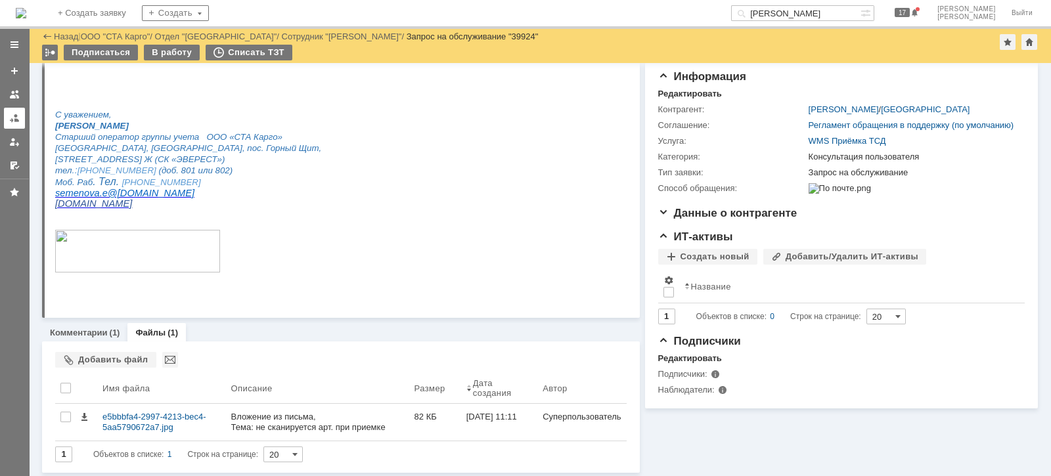
click at [14, 121] on div at bounding box center [14, 118] width 11 height 11
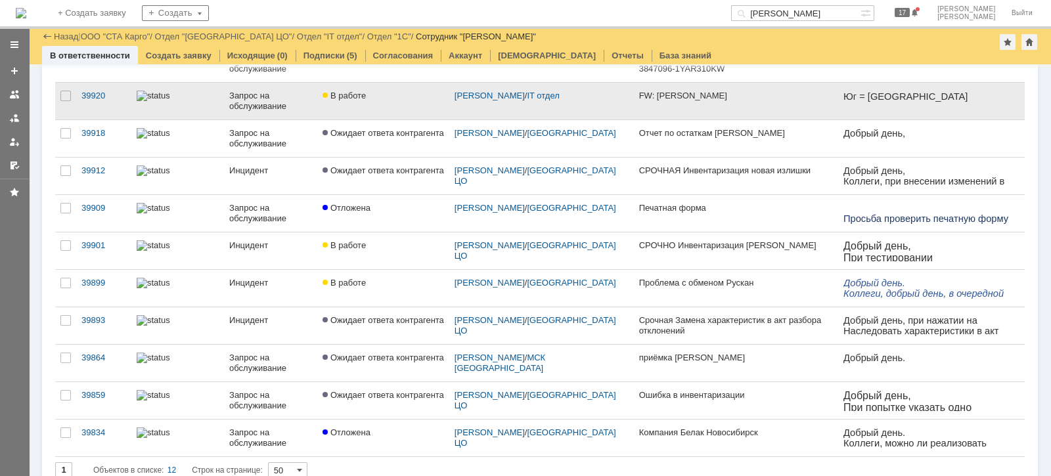
scroll to position [35, 0]
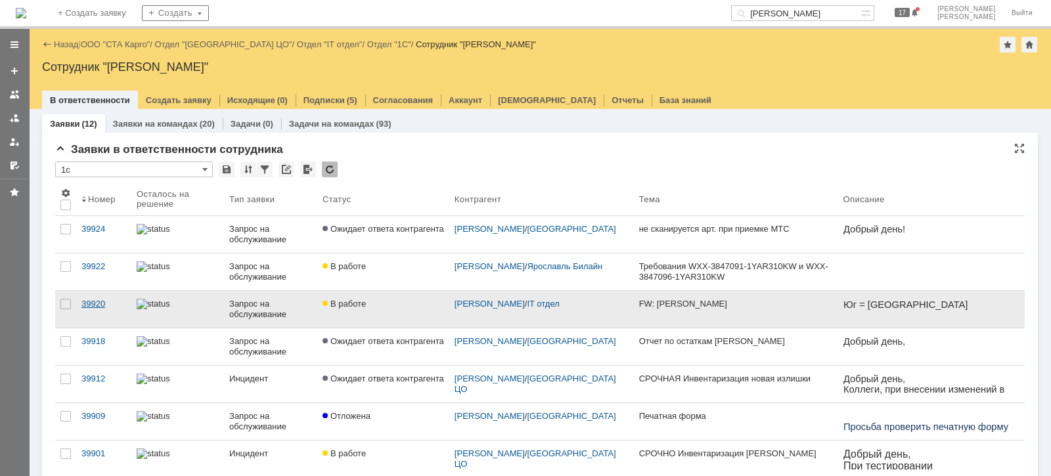
click at [89, 301] on div "39920" at bounding box center [103, 304] width 45 height 11
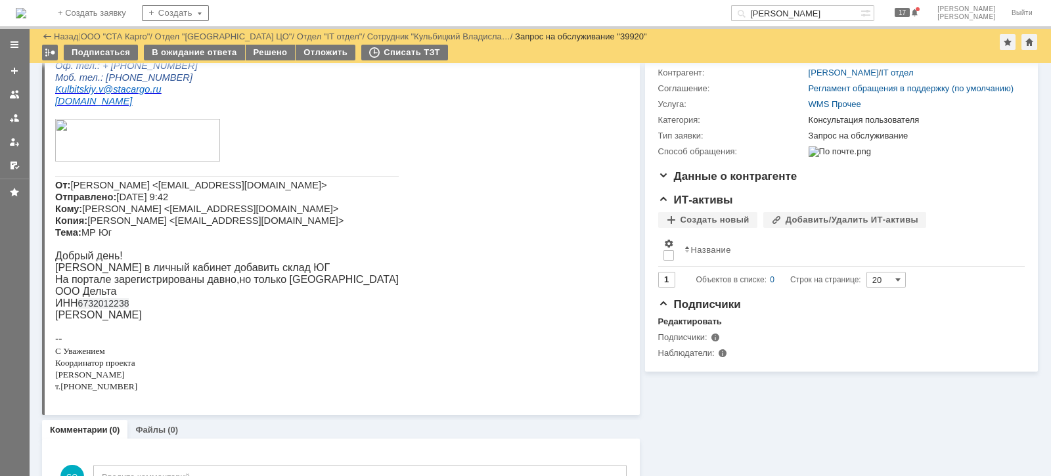
scroll to position [211, 0]
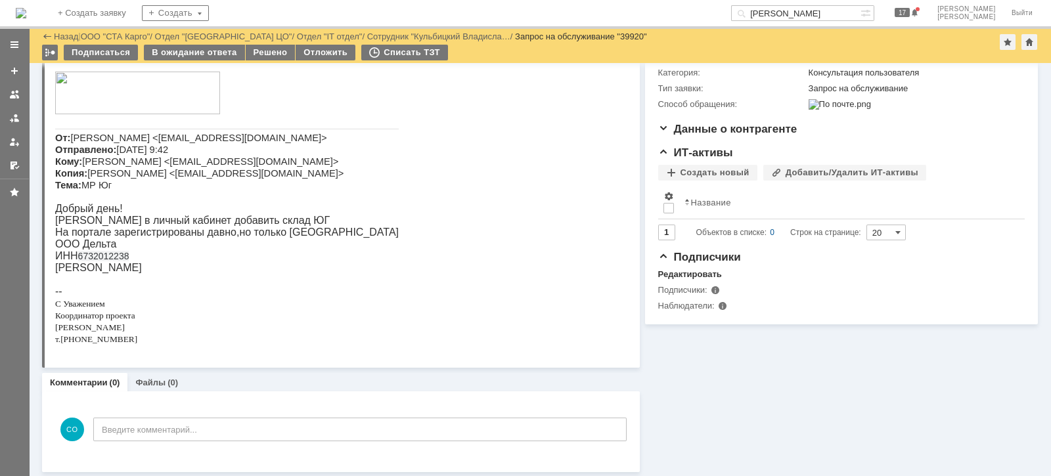
click at [107, 247] on p "ООО Дельта" at bounding box center [226, 244] width 343 height 12
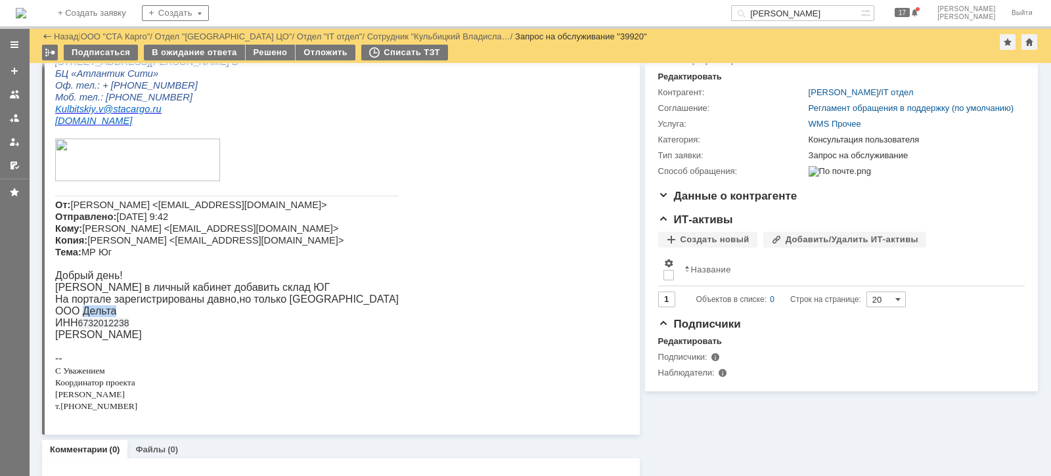
scroll to position [129, 0]
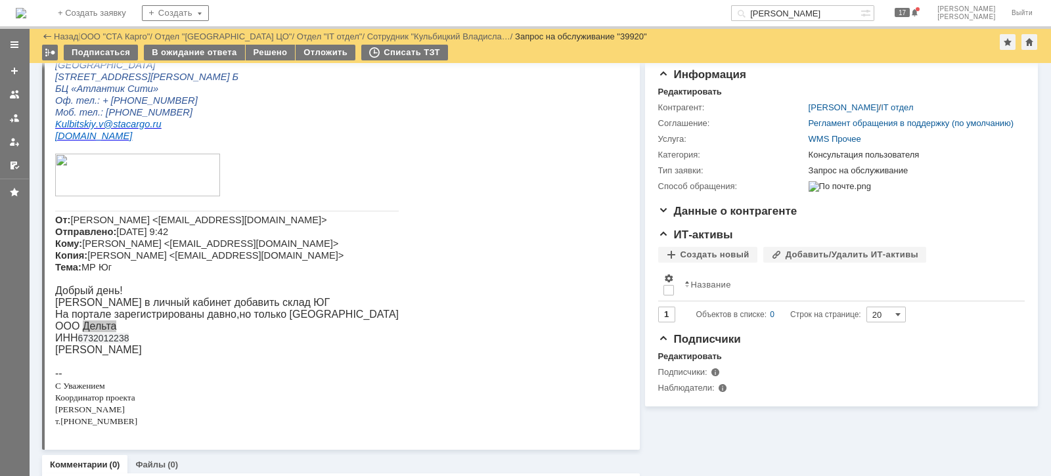
click at [860, 10] on input "[PERSON_NAME]" at bounding box center [795, 13] width 129 height 16
type input "ЮГ"
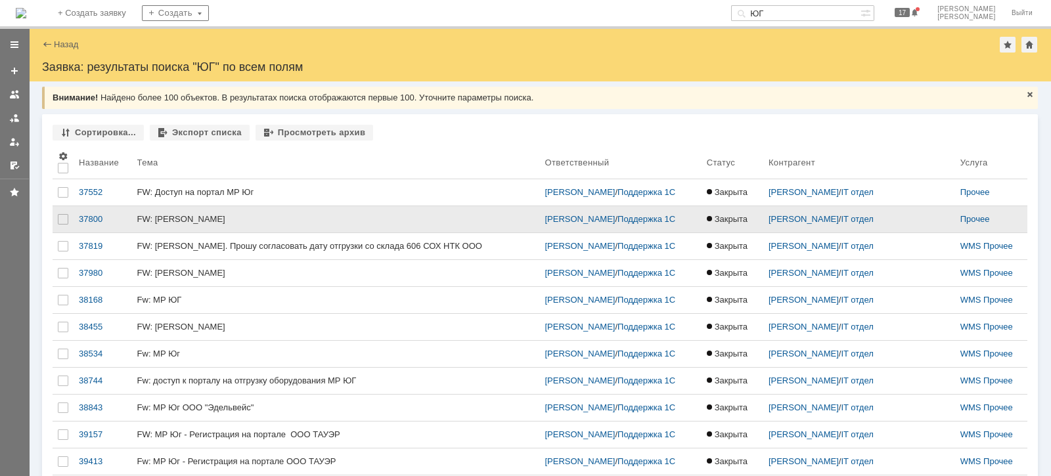
click at [305, 223] on div "FW: [PERSON_NAME]" at bounding box center [335, 219] width 397 height 11
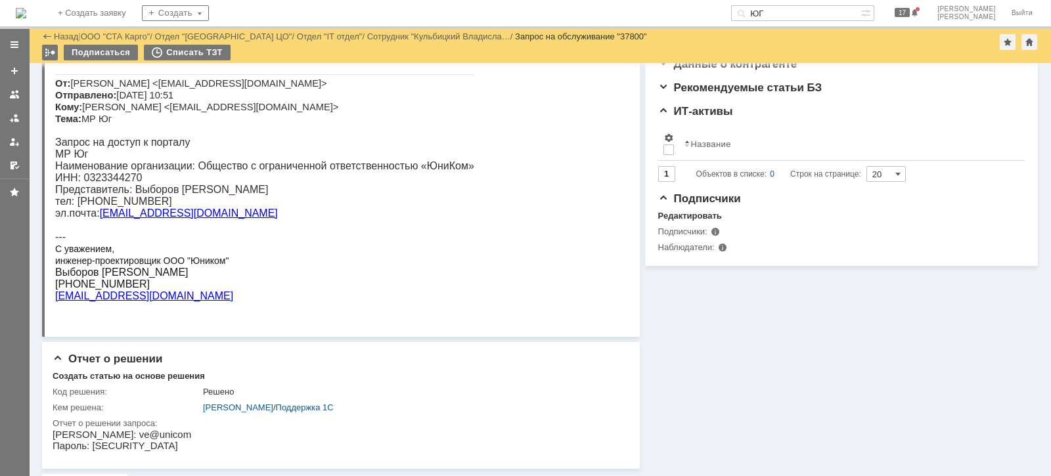
scroll to position [306, 0]
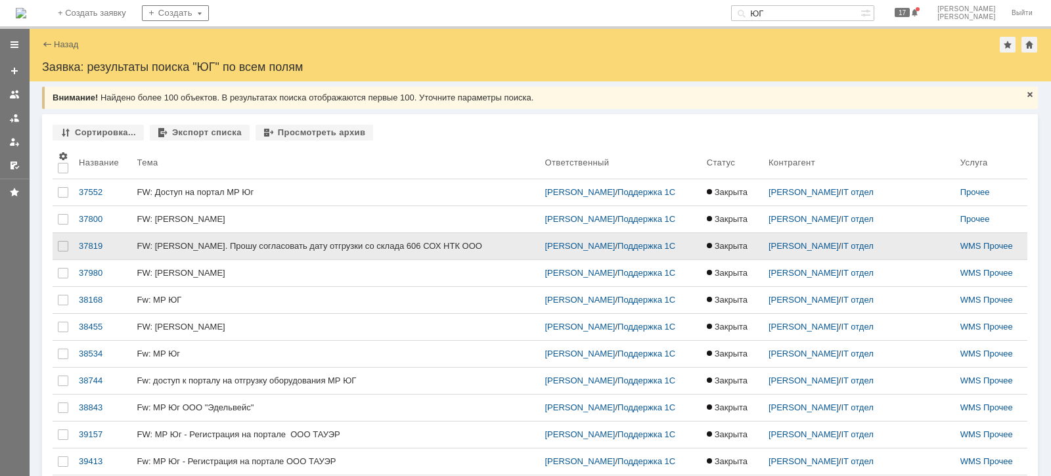
click at [178, 247] on div "FW: [PERSON_NAME]. Прошу согласовать дату отгрузки со склада 606 СОХ НТК ООО" at bounding box center [335, 246] width 397 height 11
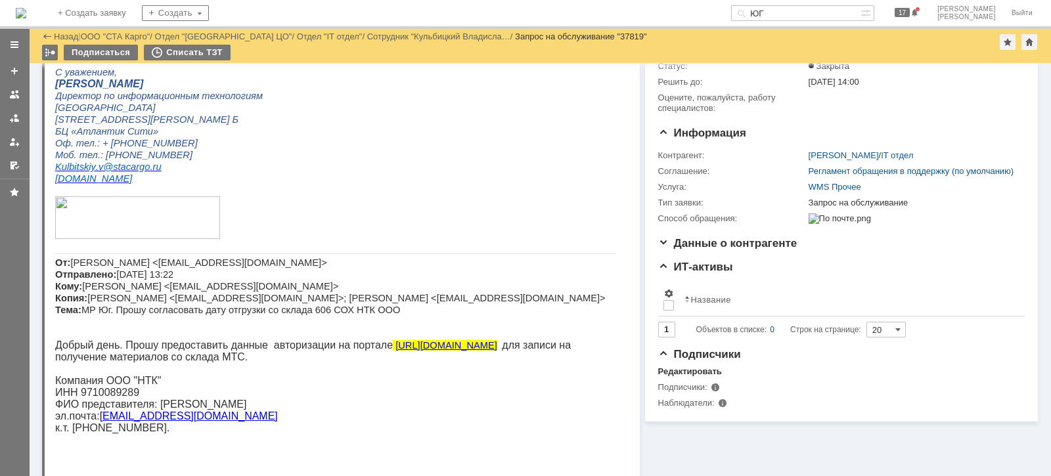
scroll to position [164, 0]
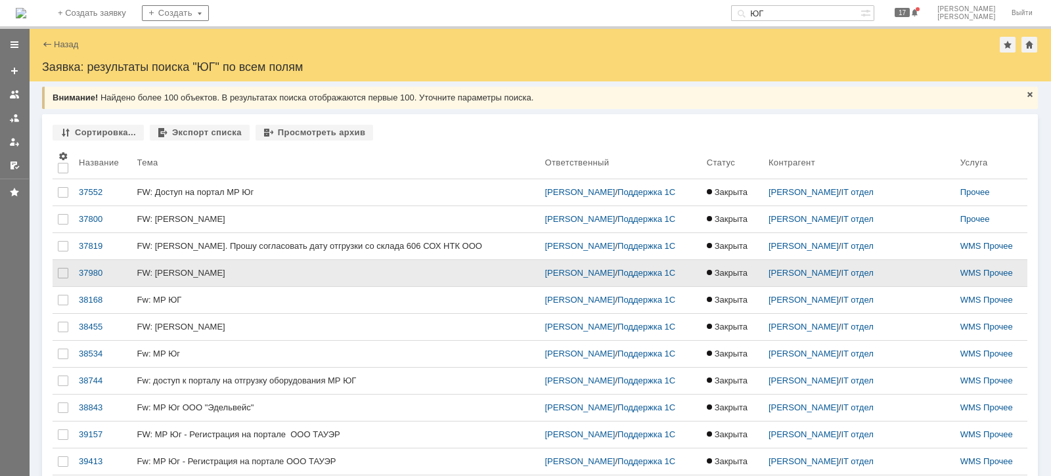
click at [160, 276] on div "FW: [PERSON_NAME]" at bounding box center [335, 273] width 397 height 11
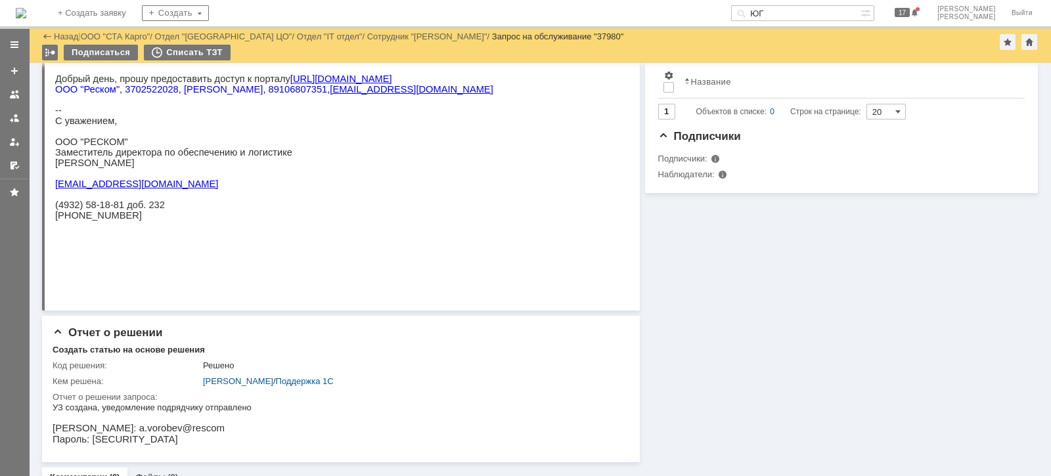
scroll to position [328, 0]
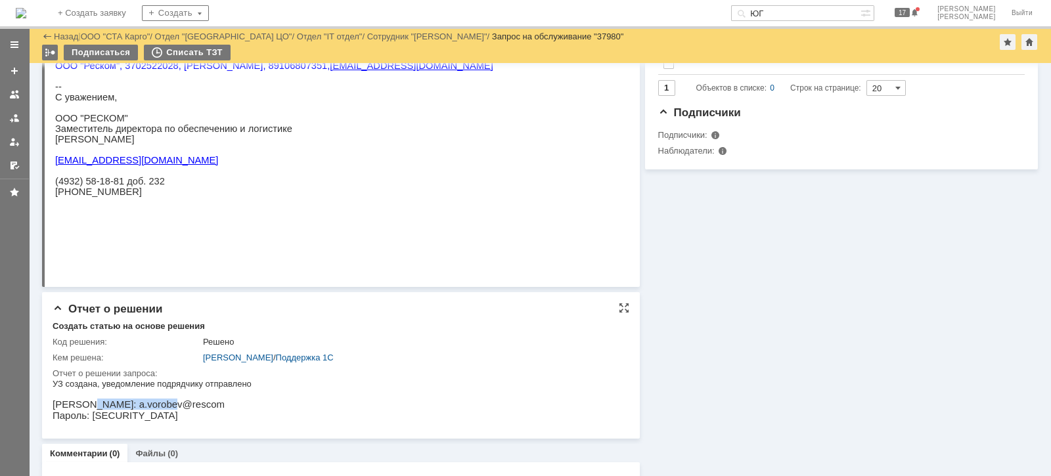
drag, startPoint x: 161, startPoint y: 405, endPoint x: 84, endPoint y: 409, distance: 76.9
click at [84, 409] on p "[PERSON_NAME]: a.vorobev@rescom" at bounding box center [152, 404] width 199 height 11
copy p "a.vorobev@rescom"
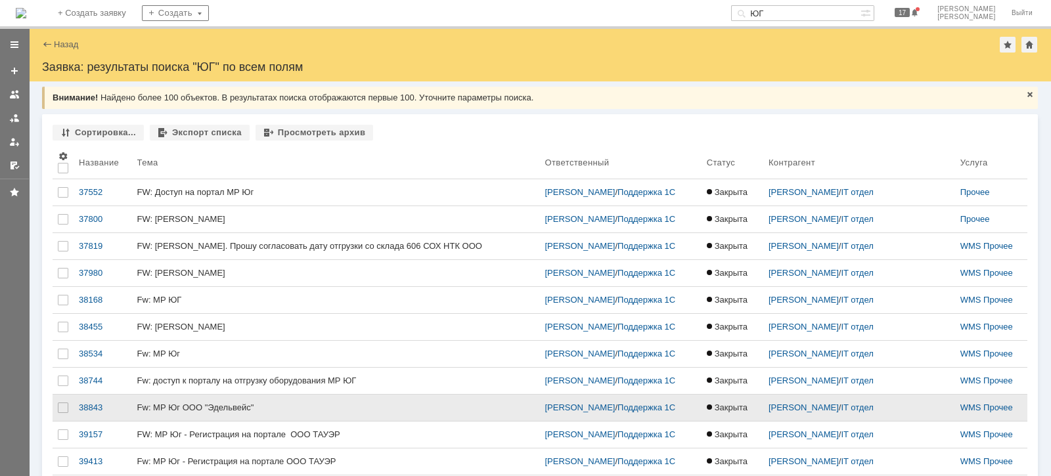
click at [266, 410] on div "Fw: МР Юг ООО "Эдельвейс"" at bounding box center [335, 408] width 397 height 11
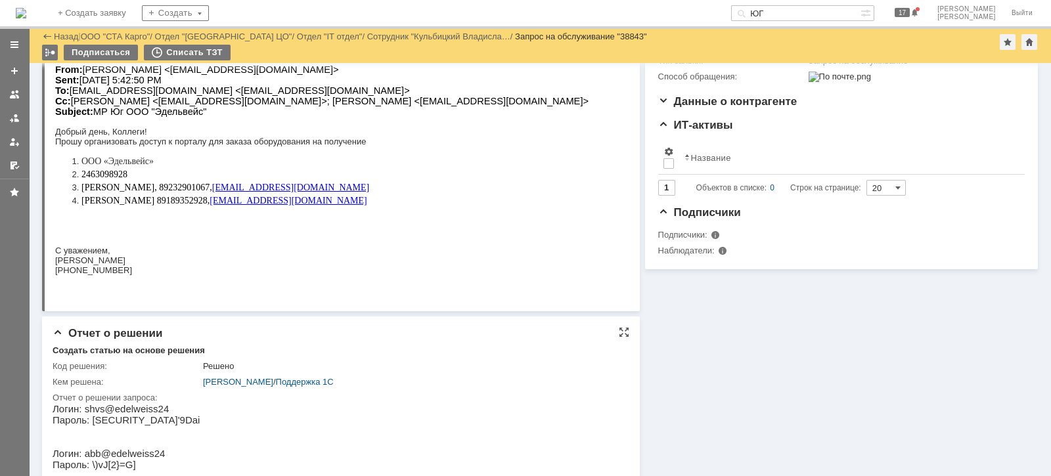
scroll to position [292, 0]
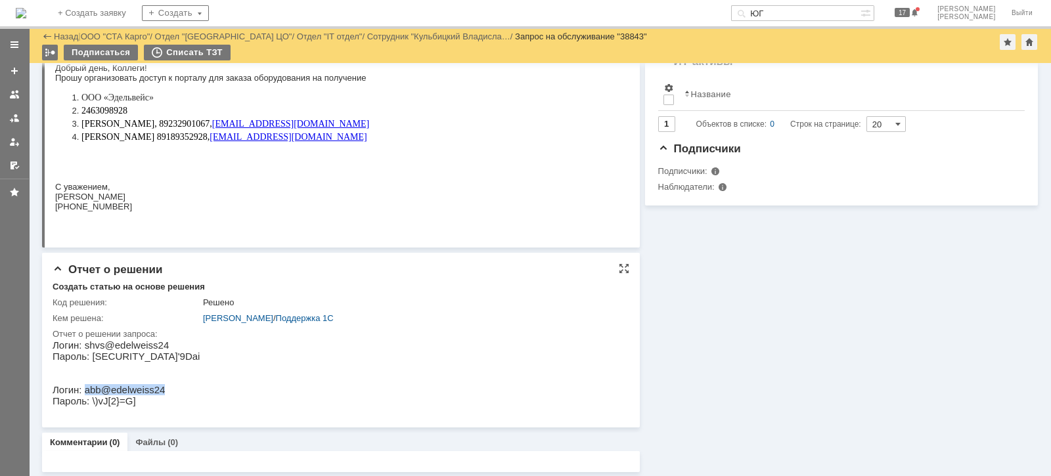
drag, startPoint x: 156, startPoint y: 393, endPoint x: 84, endPoint y: 389, distance: 71.7
click at [85, 389] on p "Логин: abb@edelweiss24" at bounding box center [126, 389] width 147 height 11
copy p "abb@edelweiss24"
click at [24, 119] on link at bounding box center [14, 118] width 21 height 21
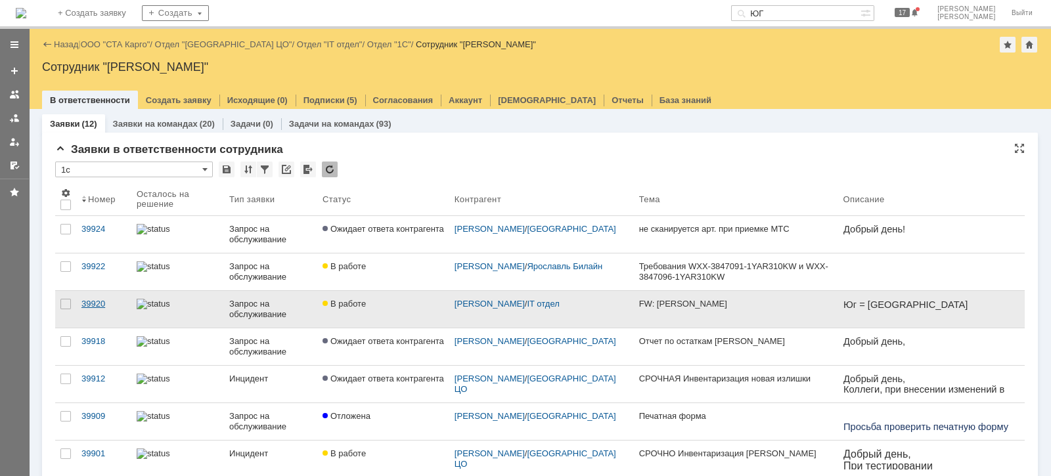
click at [95, 305] on div "39920" at bounding box center [103, 304] width 45 height 11
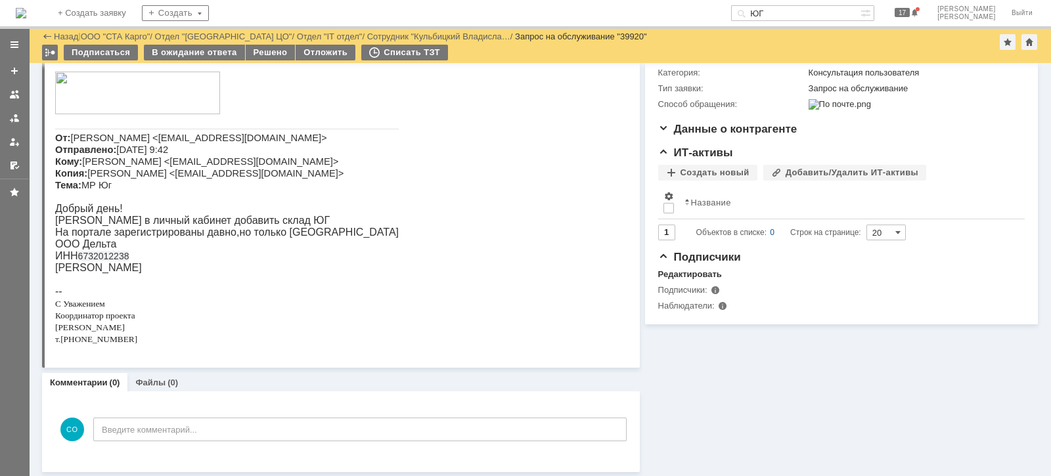
scroll to position [47, 0]
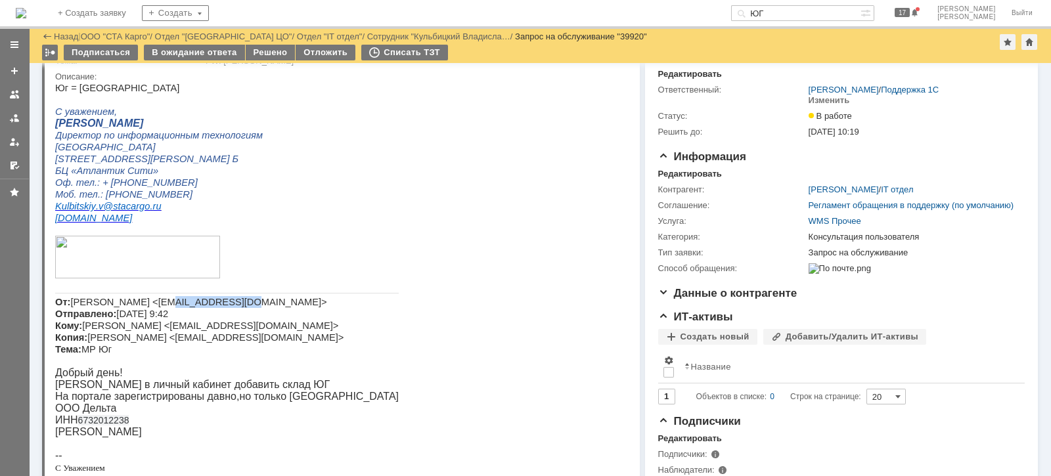
drag, startPoint x: 216, startPoint y: 305, endPoint x: 149, endPoint y: 303, distance: 67.0
click at [149, 303] on span "[PERSON_NAME] <[EMAIL_ADDRESS][DOMAIN_NAME]> Отправлено: [DATE] 9:42 Кому: [PER…" at bounding box center [199, 326] width 288 height 58
copy span "[EMAIL_ADDRESS][DOMAIN_NAME]"
drag, startPoint x: 148, startPoint y: 338, endPoint x: 221, endPoint y: 340, distance: 72.9
click at [221, 340] on span "[PERSON_NAME] <[EMAIL_ADDRESS][DOMAIN_NAME]> Отправлено: [DATE] 9:42 Кому: [PER…" at bounding box center [199, 326] width 288 height 58
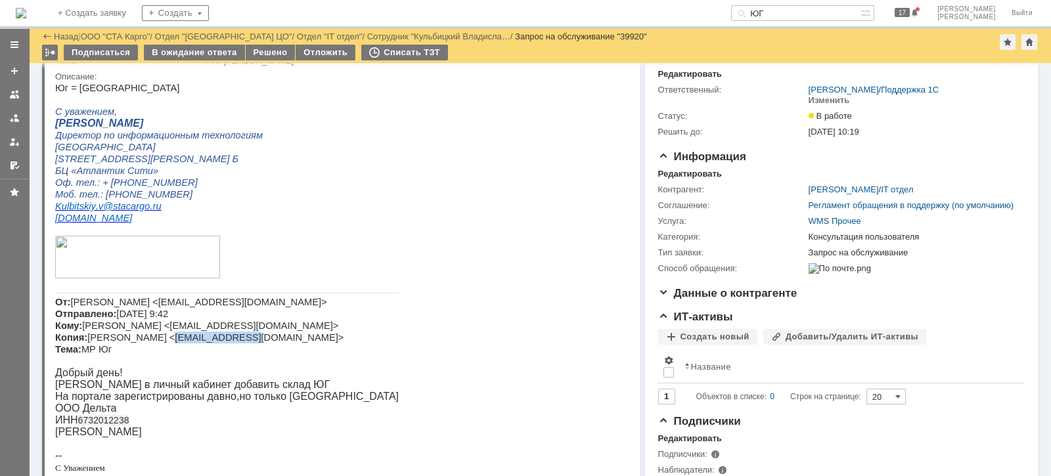
copy span "vpanov@deltasmk"
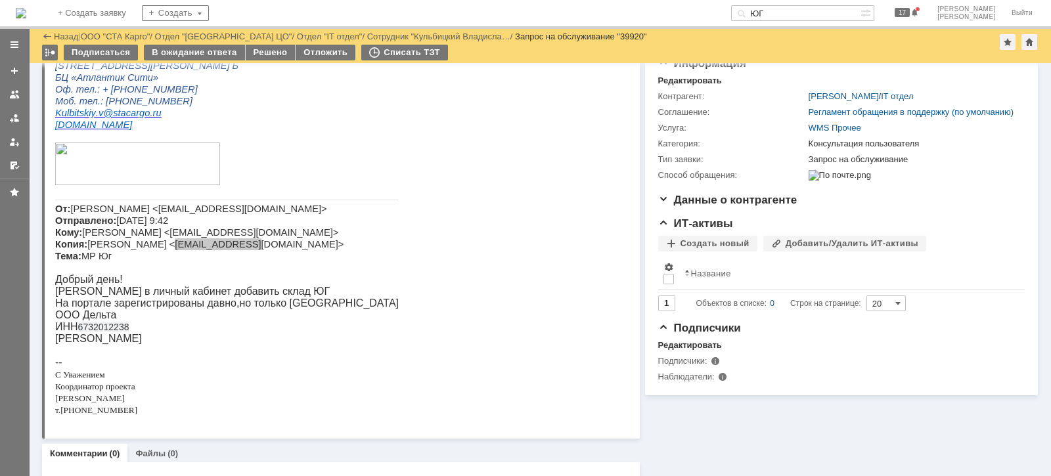
scroll to position [211, 0]
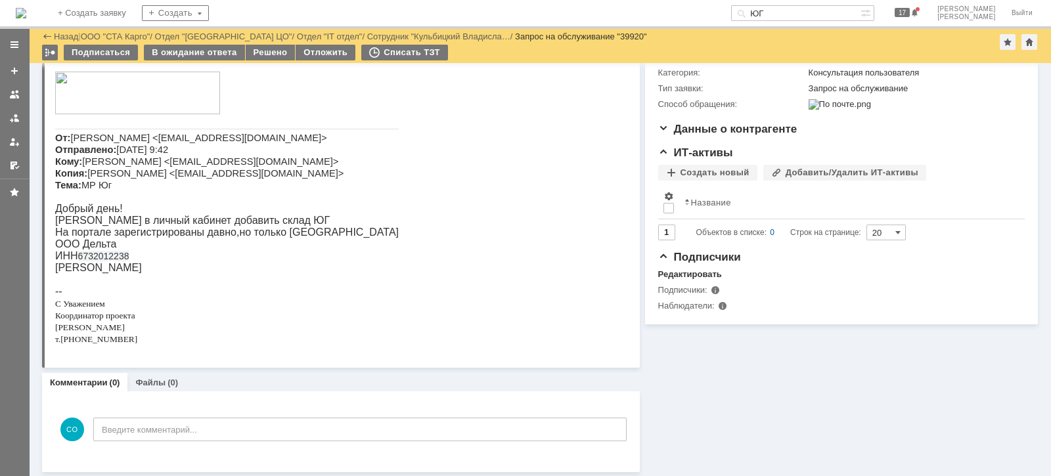
drag, startPoint x: 230, startPoint y: 185, endPoint x: 236, endPoint y: 179, distance: 8.8
click at [230, 185] on p "От: [PERSON_NAME] <[EMAIL_ADDRESS][DOMAIN_NAME]> Отправлено: [DATE] 9:42 Кому: …" at bounding box center [226, 161] width 343 height 59
drag, startPoint x: 233, startPoint y: 175, endPoint x: 149, endPoint y: 175, distance: 84.1
click at [149, 175] on span "[PERSON_NAME] <[EMAIL_ADDRESS][DOMAIN_NAME]> Отправлено: [DATE] 9:42 Кому: [PER…" at bounding box center [199, 162] width 288 height 58
copy span "[EMAIL_ADDRESS][DOMAIN_NAME]"
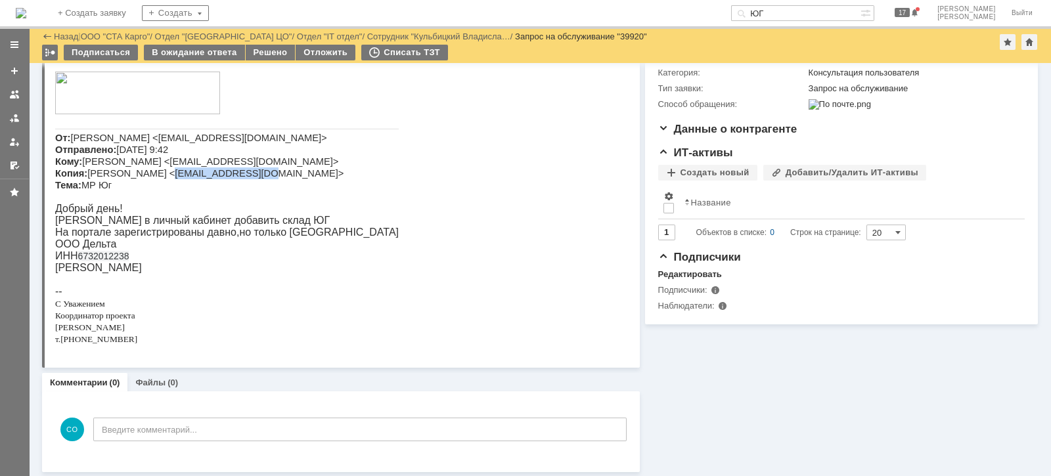
click at [190, 179] on span "[PERSON_NAME] <[EMAIL_ADDRESS][DOMAIN_NAME]> Отправлено: [DATE] 9:42 Кому: [PER…" at bounding box center [199, 162] width 288 height 58
click at [190, 177] on span "[PERSON_NAME] <[EMAIL_ADDRESS][DOMAIN_NAME]> Отправлено: [DATE] 9:42 Кому: [PER…" at bounding box center [199, 162] width 288 height 58
click at [211, 177] on span "[PERSON_NAME] <[EMAIL_ADDRESS][DOMAIN_NAME]> Отправлено: [DATE] 9:42 Кому: [PER…" at bounding box center [199, 162] width 288 height 58
drag, startPoint x: 219, startPoint y: 173, endPoint x: 167, endPoint y: 174, distance: 51.2
click at [167, 174] on span "[PERSON_NAME] <[EMAIL_ADDRESS][DOMAIN_NAME]> Отправлено: [DATE] 9:42 Кому: [PER…" at bounding box center [199, 162] width 288 height 58
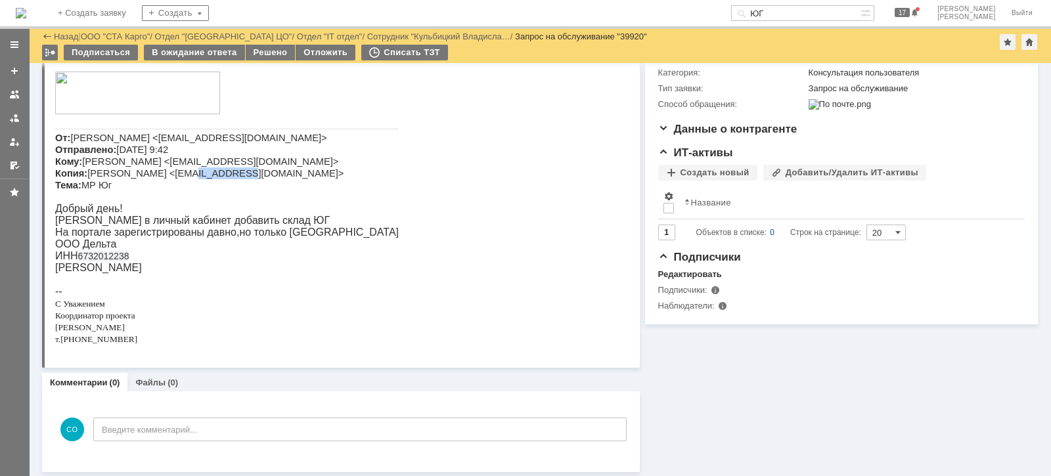
click at [217, 176] on span "[PERSON_NAME] <[EMAIL_ADDRESS][DOMAIN_NAME]> Отправлено: [DATE] 9:42 Кому: [PER…" at bounding box center [199, 162] width 288 height 58
drag, startPoint x: 222, startPoint y: 176, endPoint x: 150, endPoint y: 174, distance: 72.3
click at [150, 174] on span "[PERSON_NAME] <[EMAIL_ADDRESS][DOMAIN_NAME]> Отправлено: [DATE] 9:42 Кому: [PER…" at bounding box center [199, 162] width 288 height 58
copy span "vpanov@deltasmk"
click at [265, 55] on div "Решено" at bounding box center [271, 53] width 50 height 16
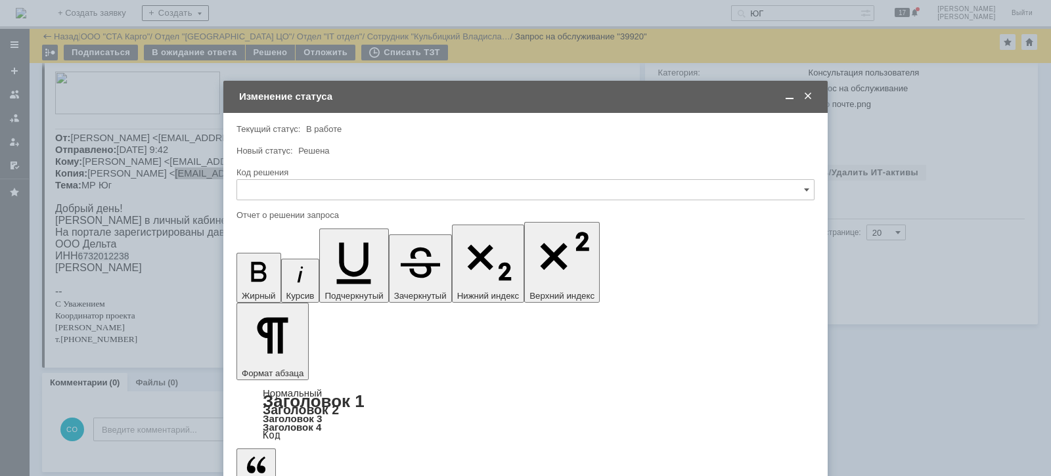
scroll to position [0, 0]
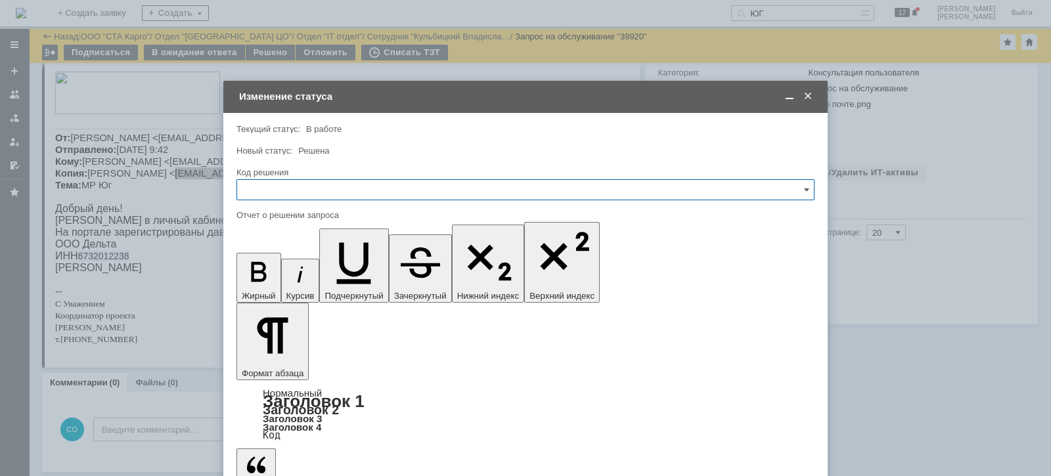
click at [355, 196] on input "text" at bounding box center [525, 189] width 578 height 21
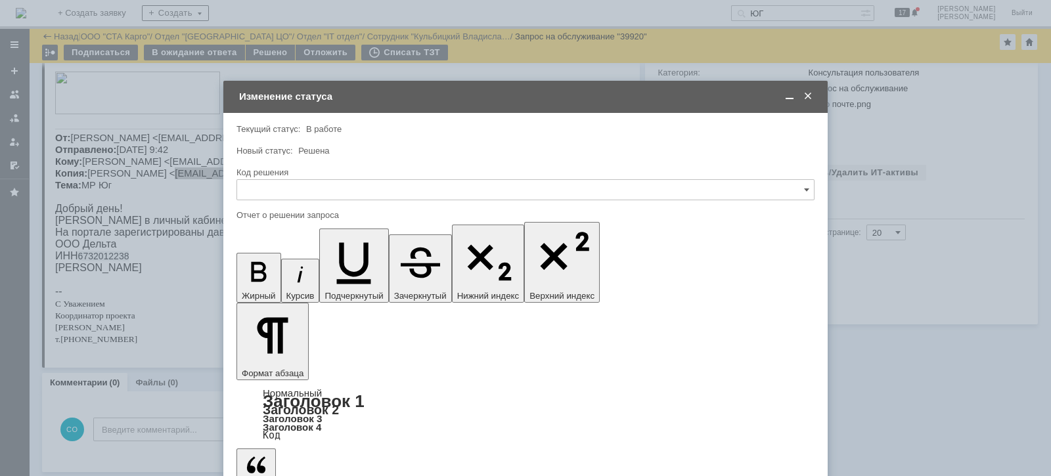
click at [276, 364] on span "Решено" at bounding box center [525, 366] width 561 height 11
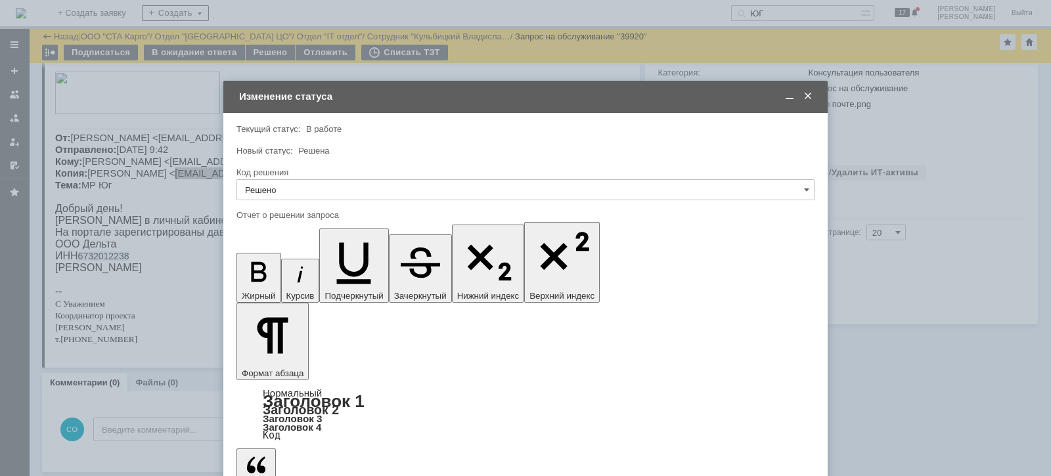
type input "Решено"
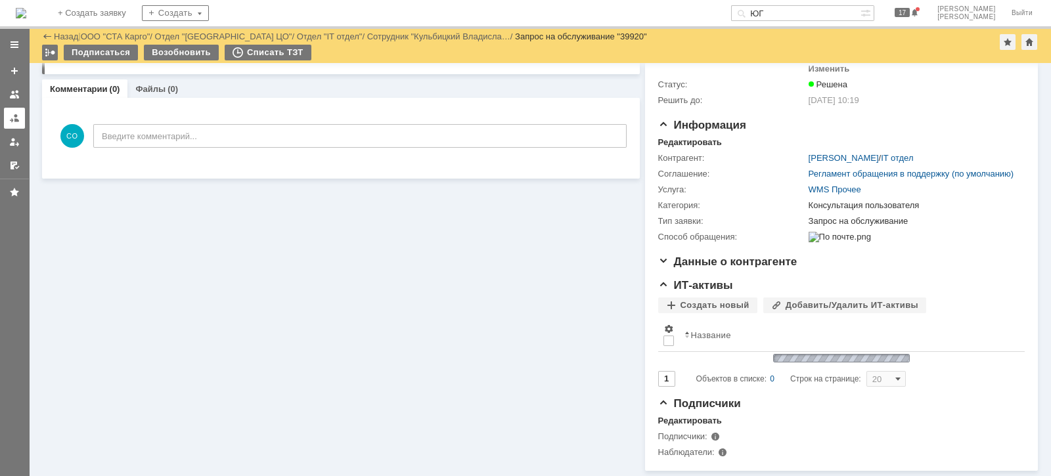
scroll to position [83, 0]
click at [17, 121] on div at bounding box center [14, 118] width 11 height 11
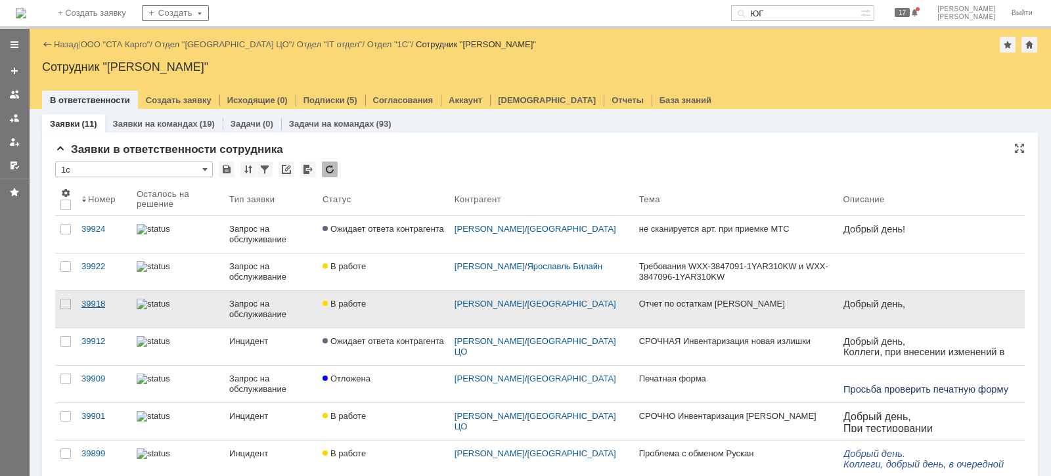
click at [107, 299] on div "39918" at bounding box center [103, 304] width 45 height 11
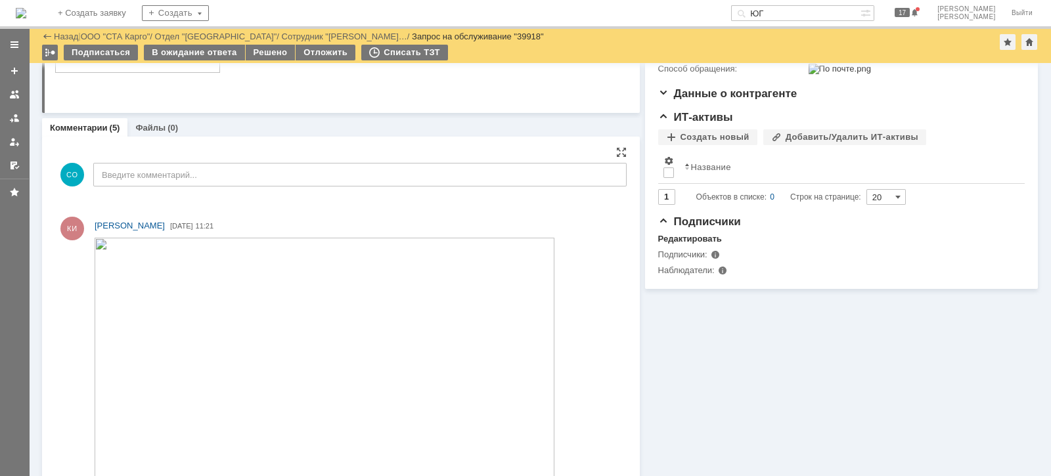
scroll to position [410, 0]
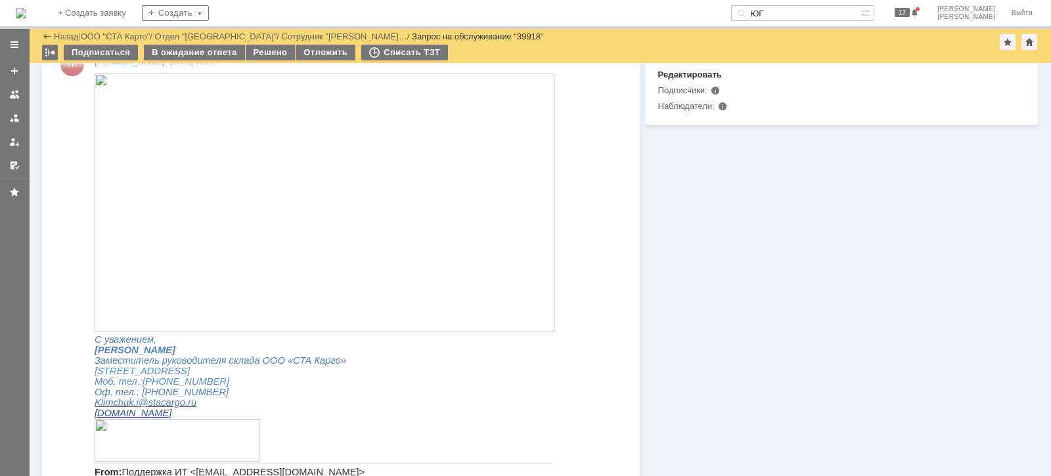
click at [296, 280] on img at bounding box center [325, 203] width 460 height 259
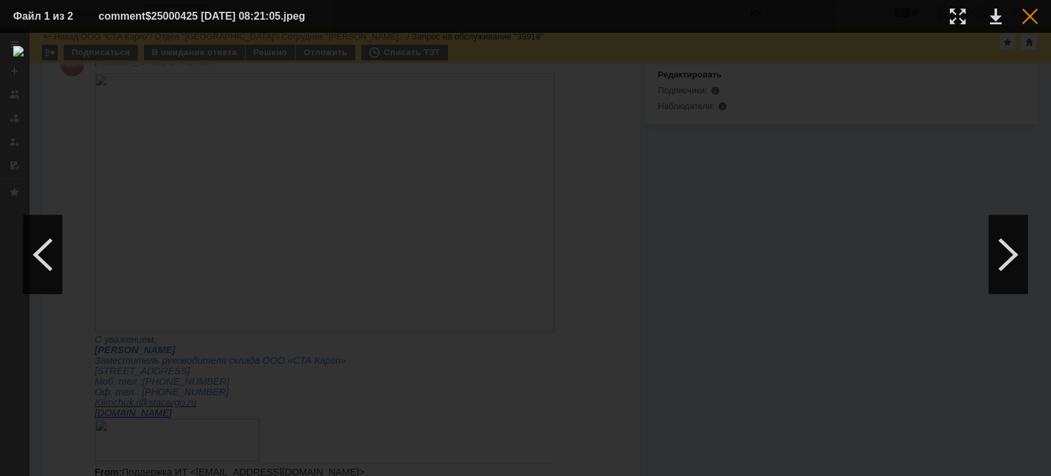
click at [1028, 16] on div at bounding box center [1030, 17] width 16 height 16
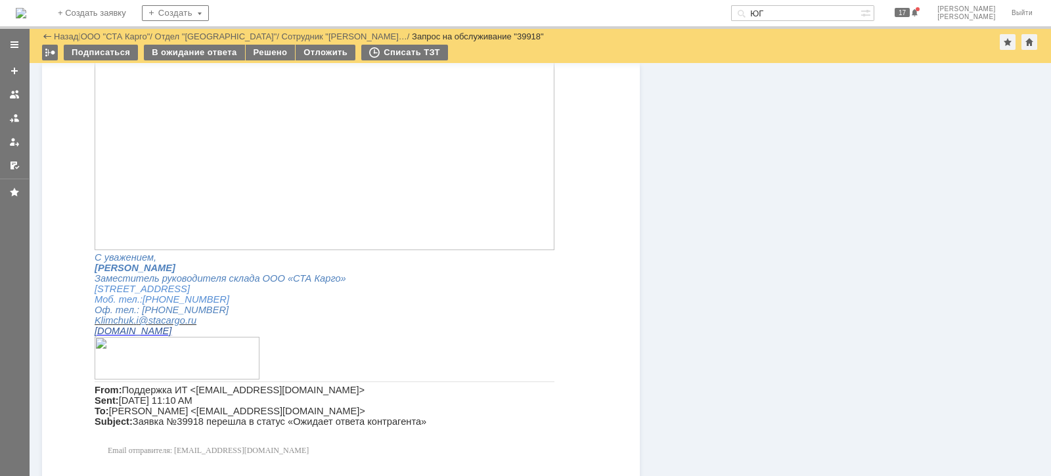
scroll to position [821, 0]
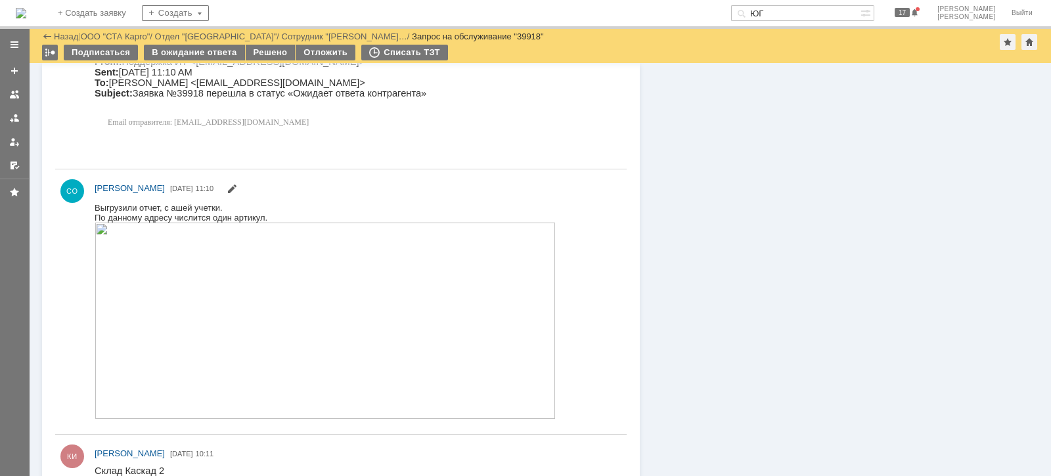
click at [423, 274] on img at bounding box center [325, 320] width 461 height 196
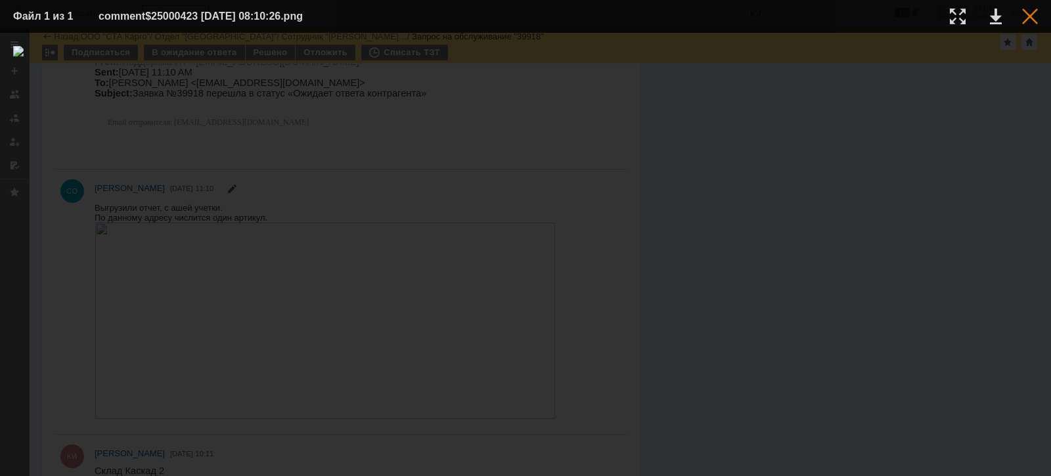
click at [1032, 20] on div at bounding box center [1030, 17] width 16 height 16
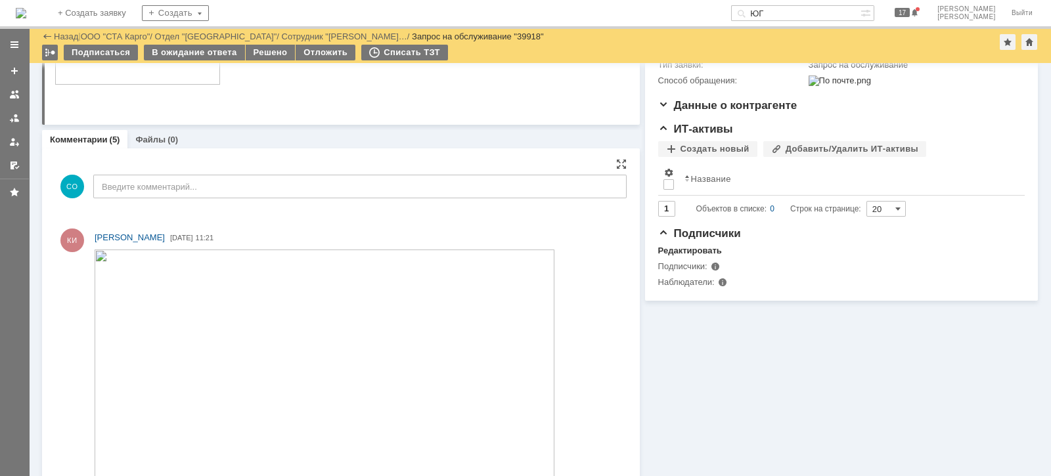
scroll to position [164, 0]
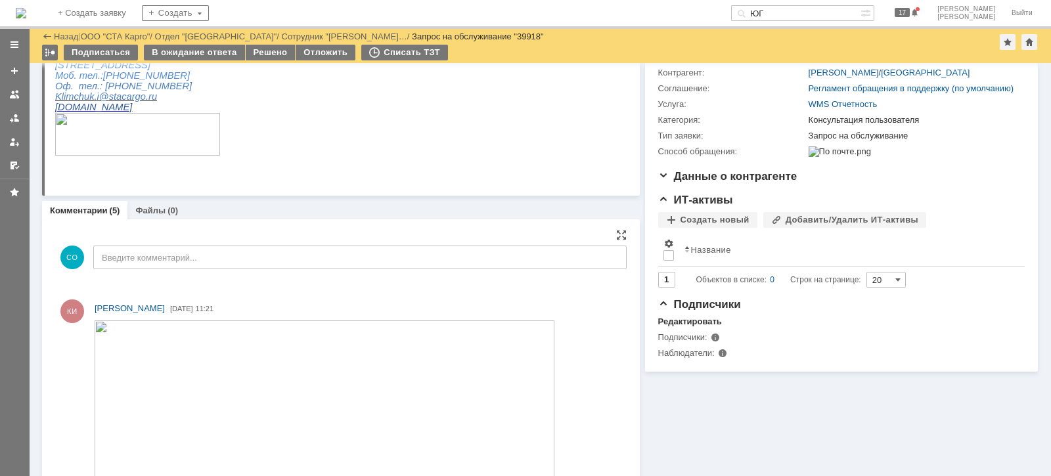
click at [335, 366] on img at bounding box center [325, 449] width 460 height 259
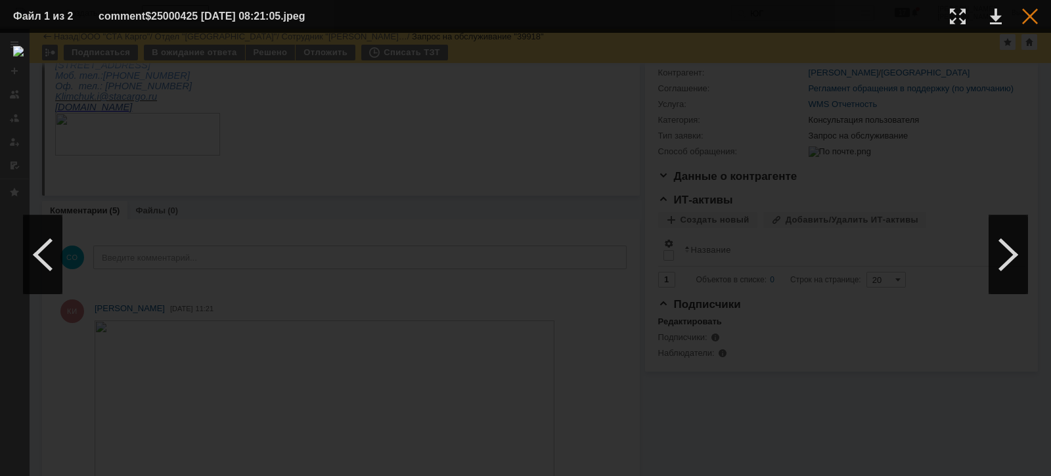
click at [1028, 20] on div at bounding box center [1030, 17] width 16 height 16
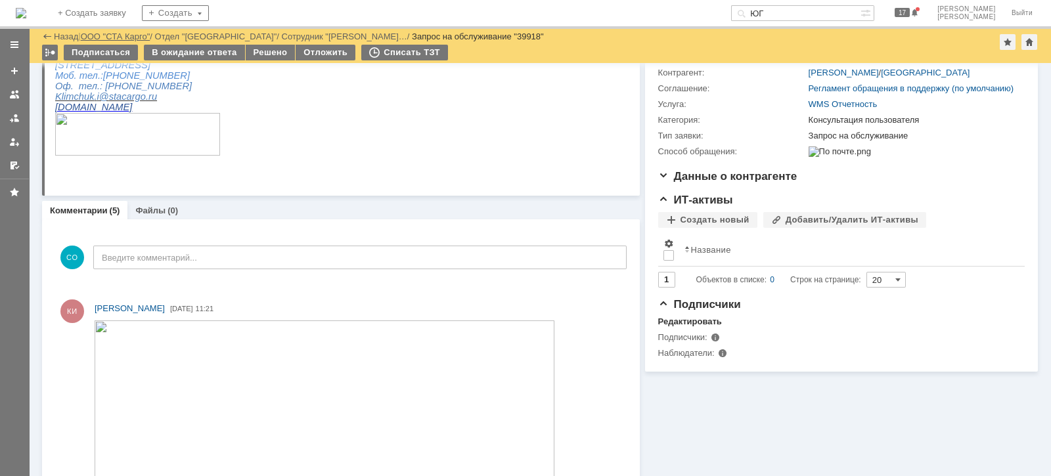
click at [137, 32] on link "ООО "СТА Карго"" at bounding box center [116, 37] width 70 height 10
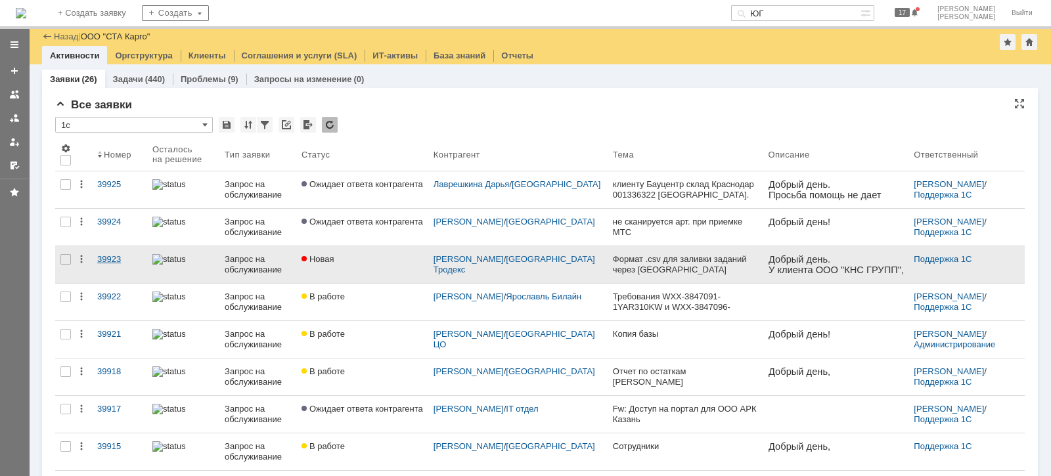
scroll to position [81, 0]
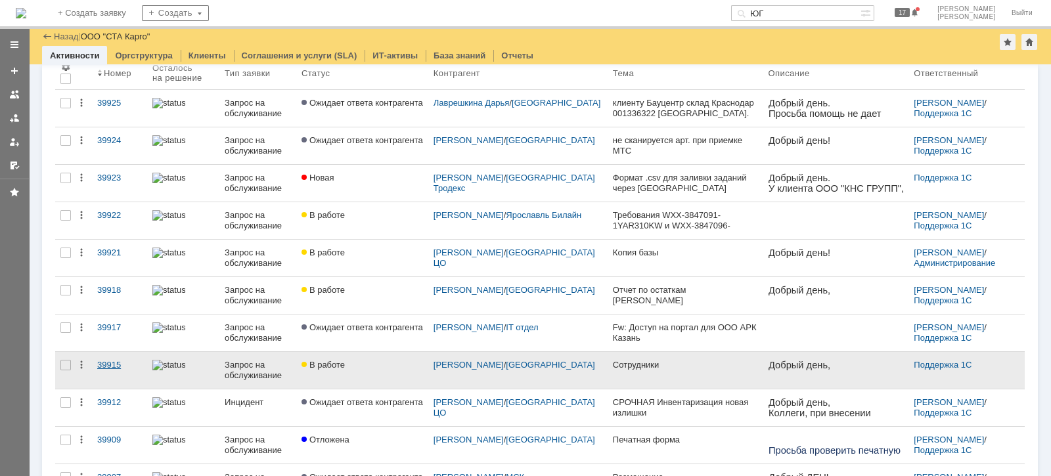
click at [121, 361] on div "39915" at bounding box center [119, 365] width 45 height 11
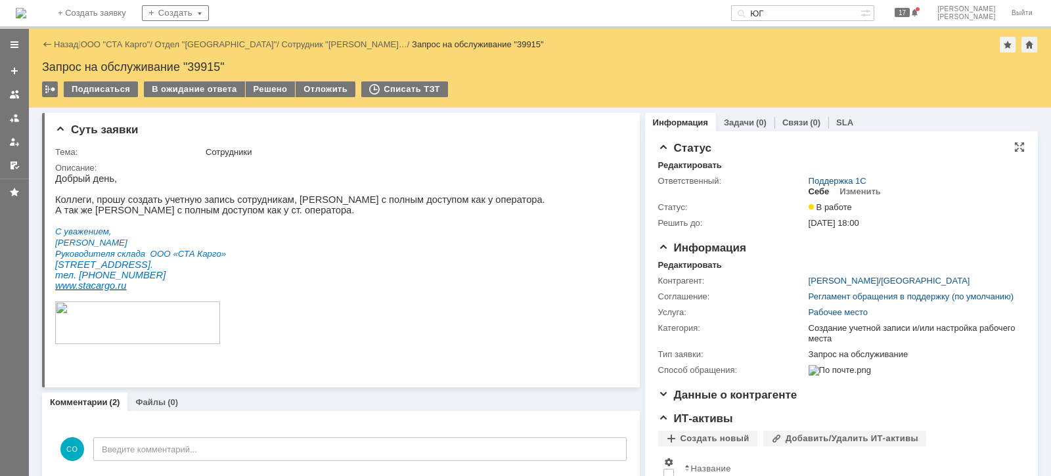
click at [815, 188] on div "Себе" at bounding box center [818, 192] width 21 height 11
click at [17, 114] on div at bounding box center [14, 118] width 11 height 11
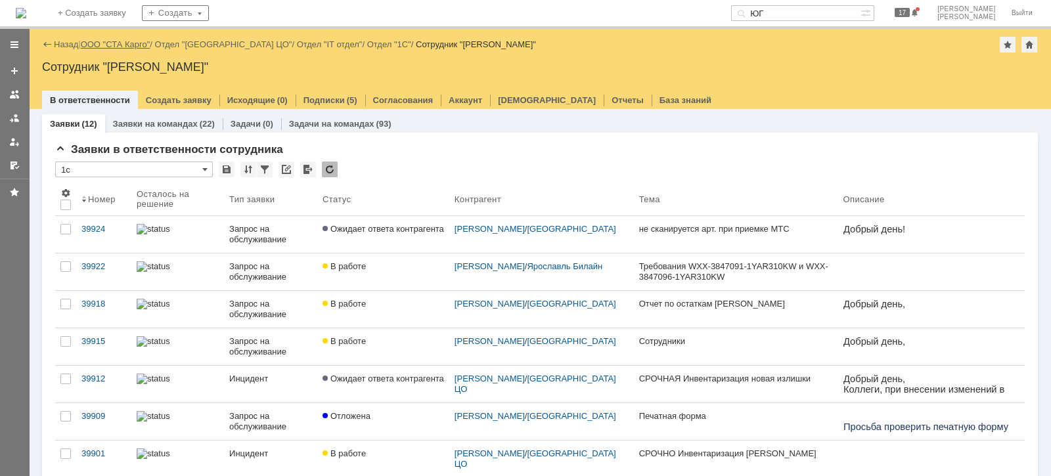
click at [120, 42] on link "ООО "СТА Карго"" at bounding box center [116, 44] width 70 height 10
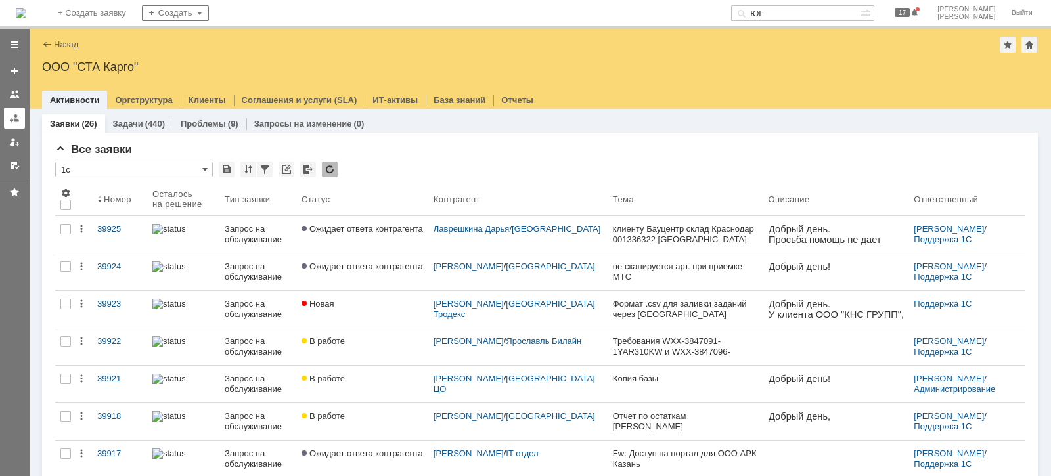
click at [14, 125] on link at bounding box center [14, 118] width 21 height 21
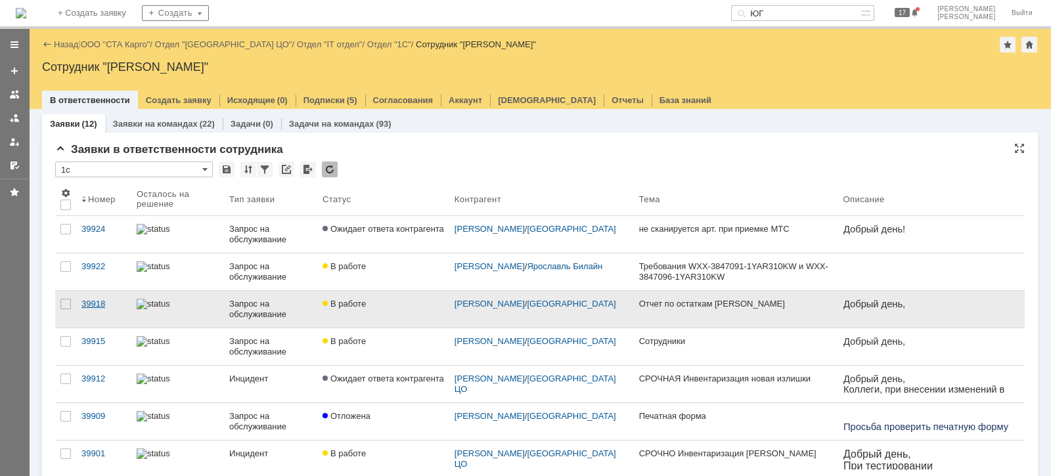
click at [99, 303] on div "39918" at bounding box center [103, 304] width 45 height 11
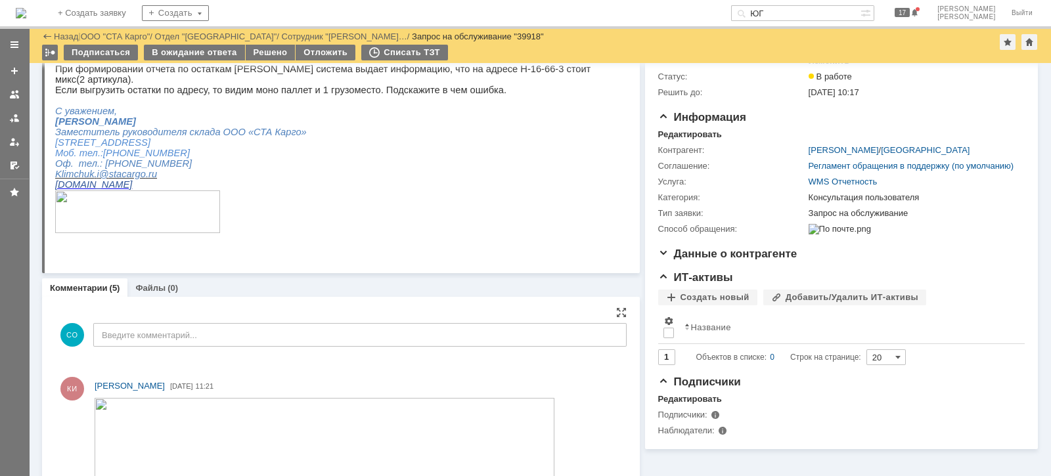
scroll to position [164, 0]
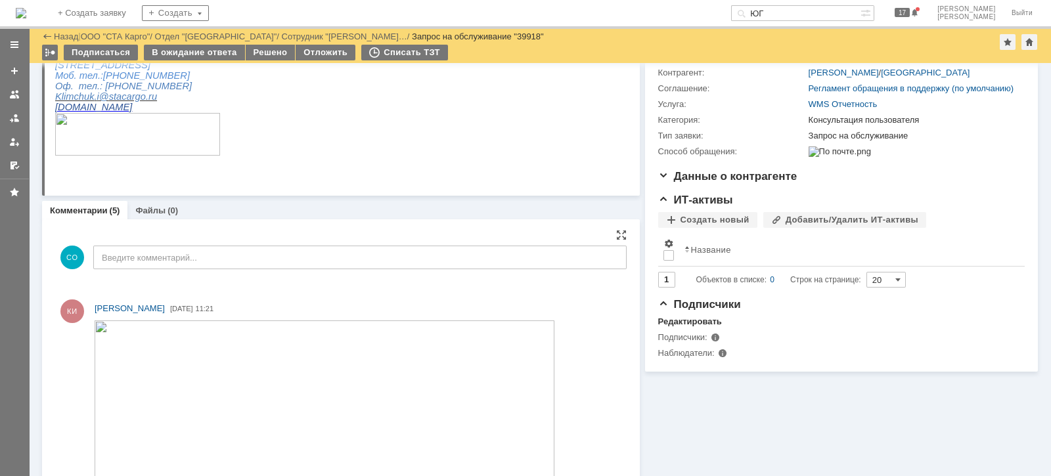
click at [286, 378] on img at bounding box center [325, 449] width 460 height 259
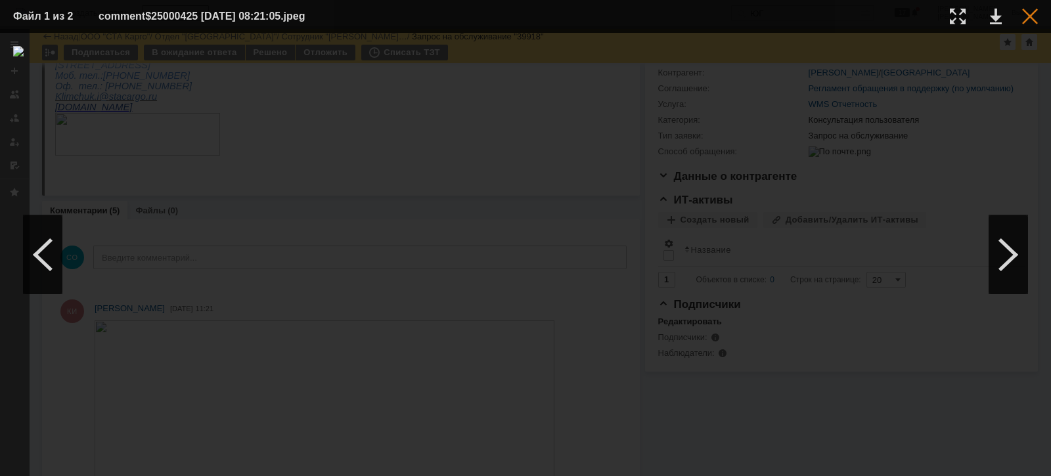
click at [1034, 13] on div at bounding box center [1030, 17] width 16 height 16
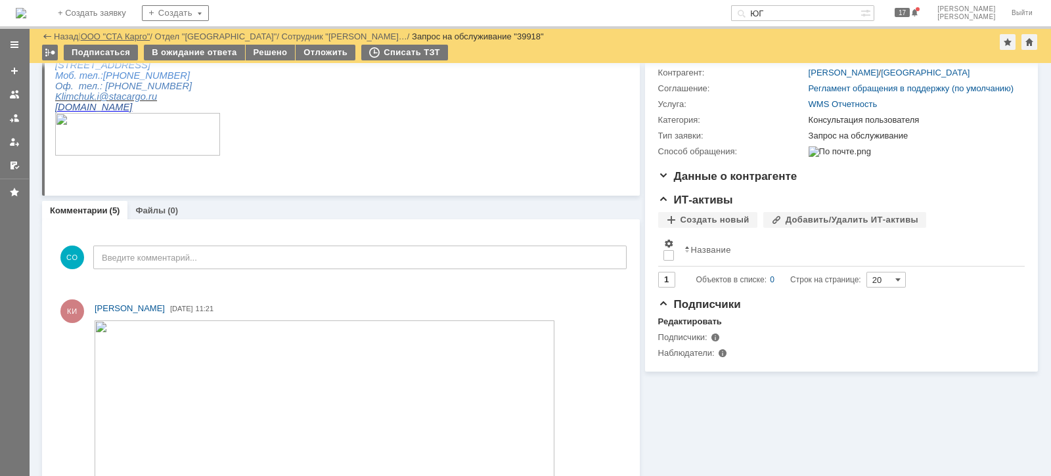
click at [141, 34] on link "ООО "СТА Карго"" at bounding box center [116, 37] width 70 height 10
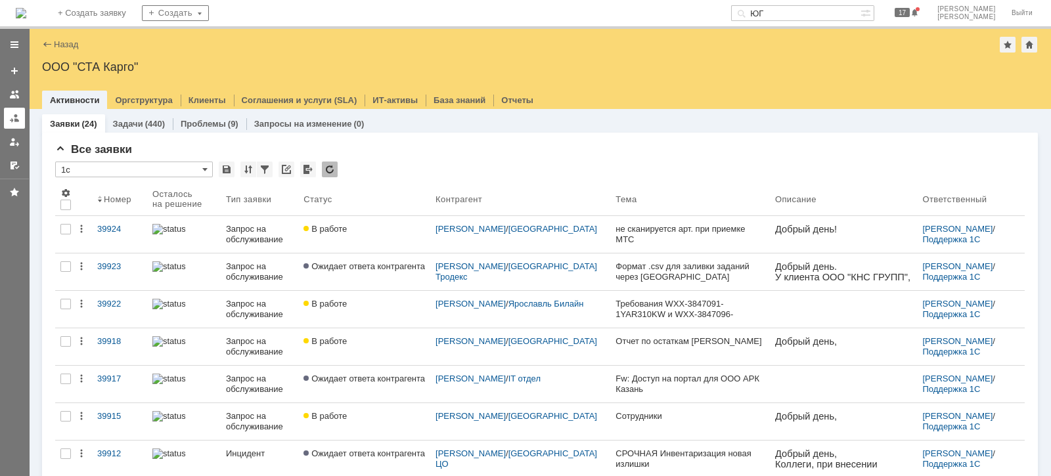
click at [16, 120] on div at bounding box center [14, 118] width 11 height 11
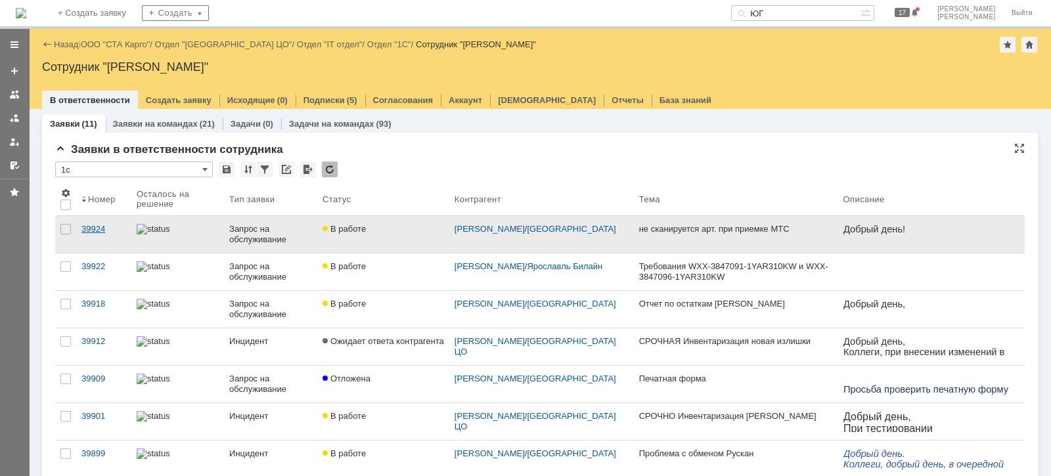
click at [108, 225] on div "39924" at bounding box center [103, 229] width 45 height 11
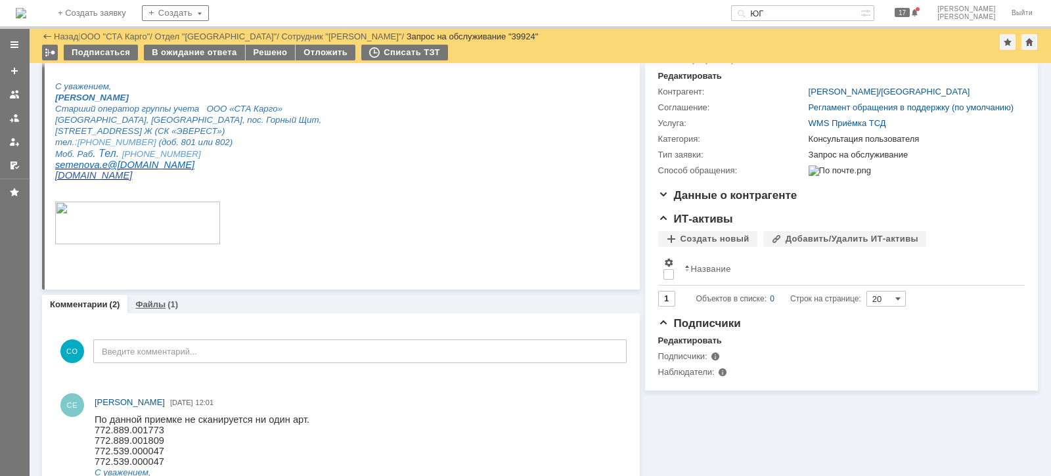
click at [158, 296] on div "Файлы (1)" at bounding box center [156, 304] width 58 height 19
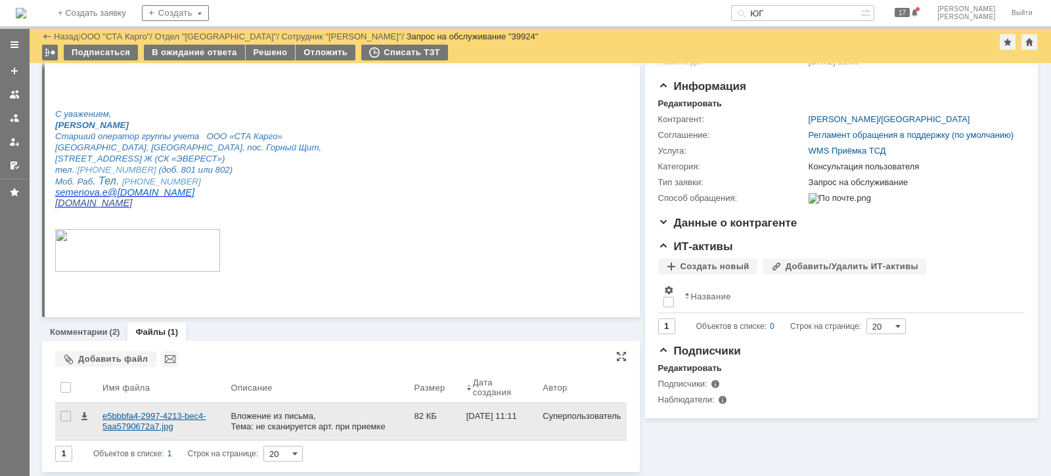
click at [162, 424] on div "e5bbbfa4-2997-4213-bec4-5aa5790672a7.jpg" at bounding box center [161, 421] width 118 height 21
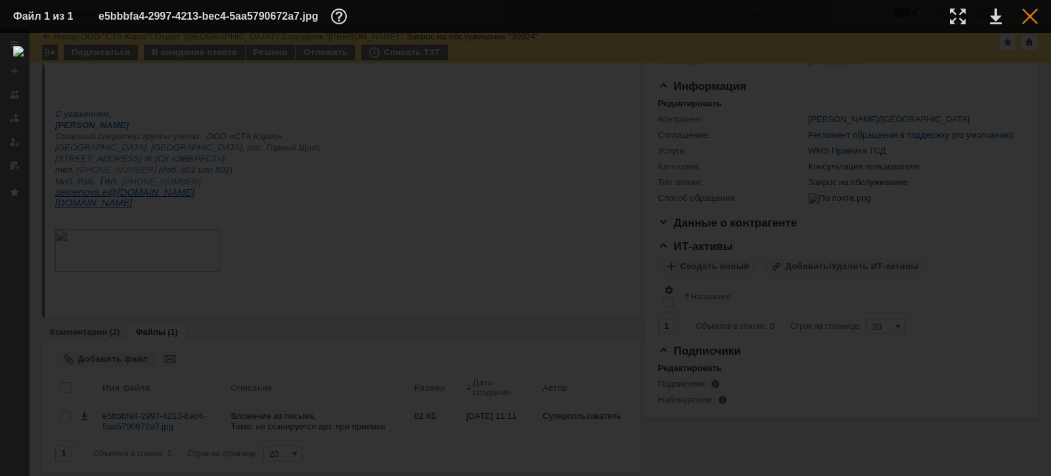
click at [1023, 19] on div at bounding box center [1030, 17] width 16 height 16
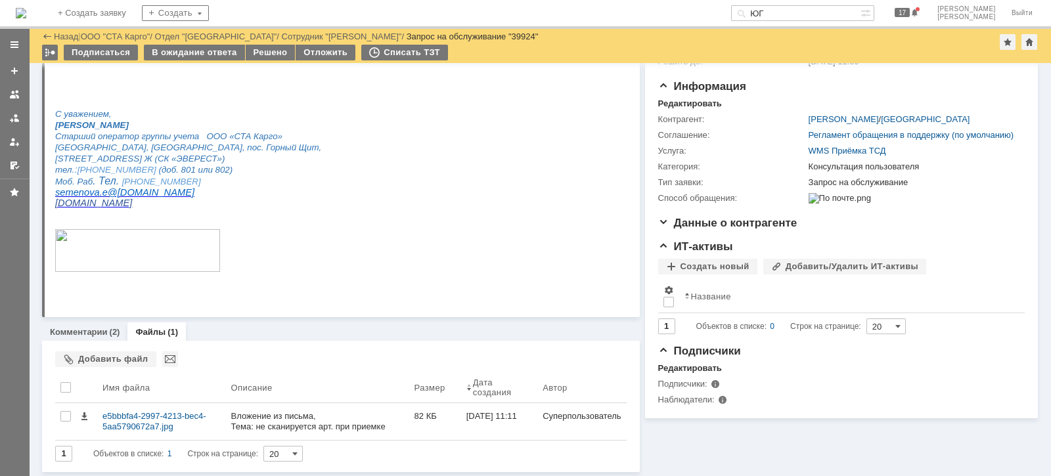
scroll to position [117, 0]
click at [97, 332] on link "Комментарии" at bounding box center [79, 332] width 58 height 10
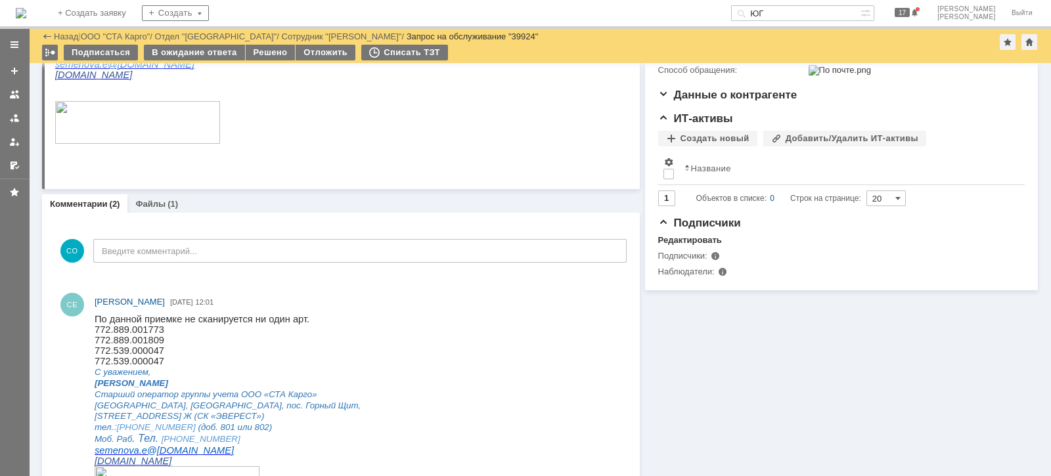
scroll to position [167, 0]
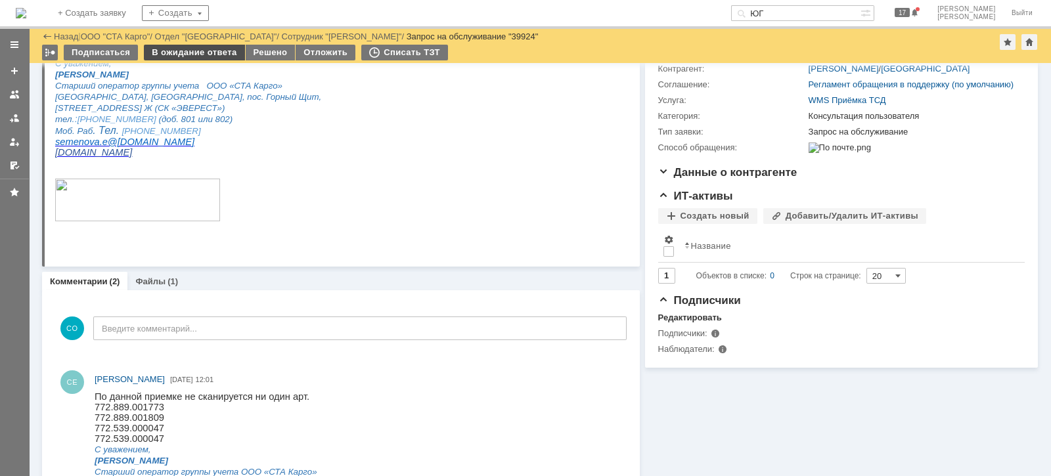
drag, startPoint x: 207, startPoint y: 50, endPoint x: 200, endPoint y: 57, distance: 9.8
click at [204, 53] on div "В ожидание ответа" at bounding box center [194, 53] width 100 height 16
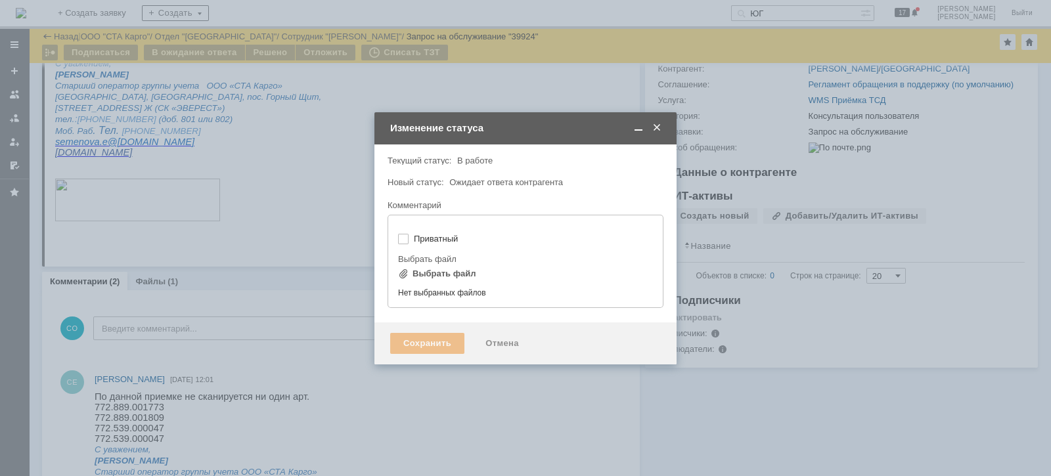
type input "[не указано]"
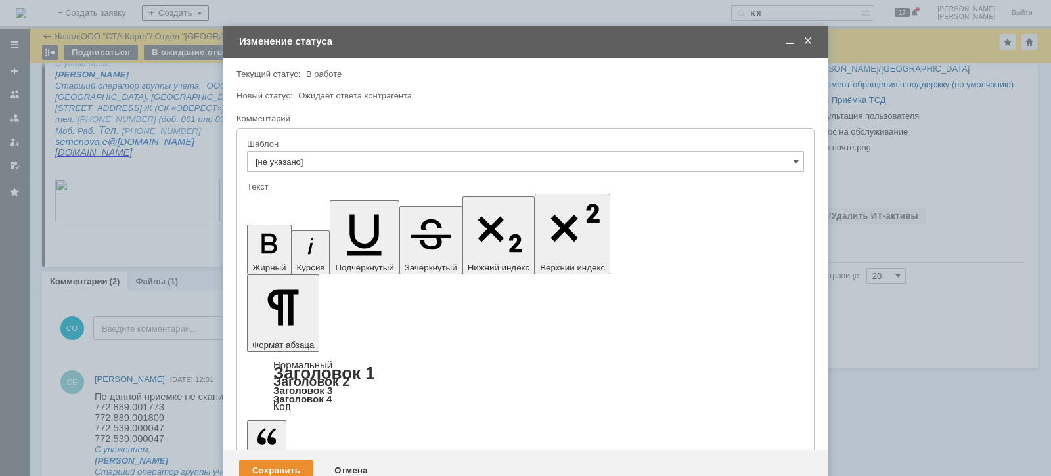
scroll to position [0, 0]
click at [614, 95] on div "Новый статус: Ожидает ответа контрагента" at bounding box center [523, 95] width 575 height 9
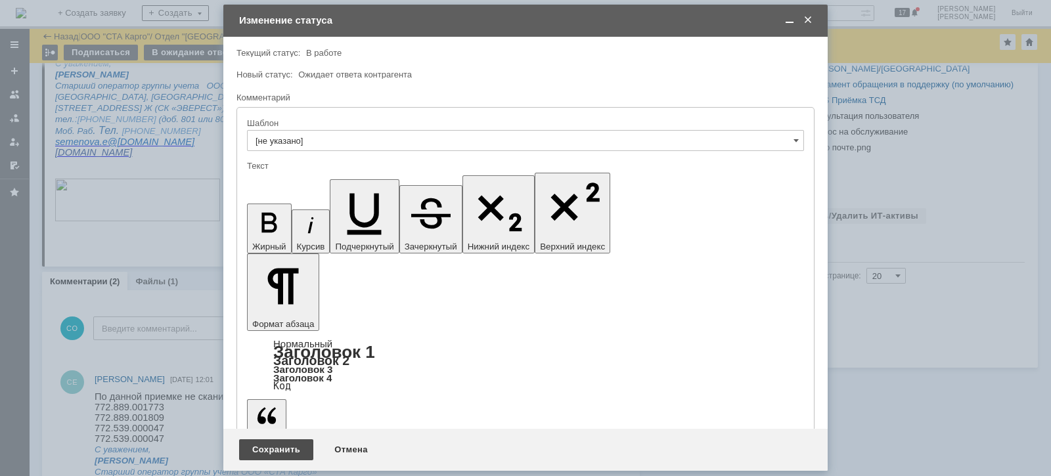
click at [263, 456] on div "Сохранить" at bounding box center [276, 449] width 74 height 21
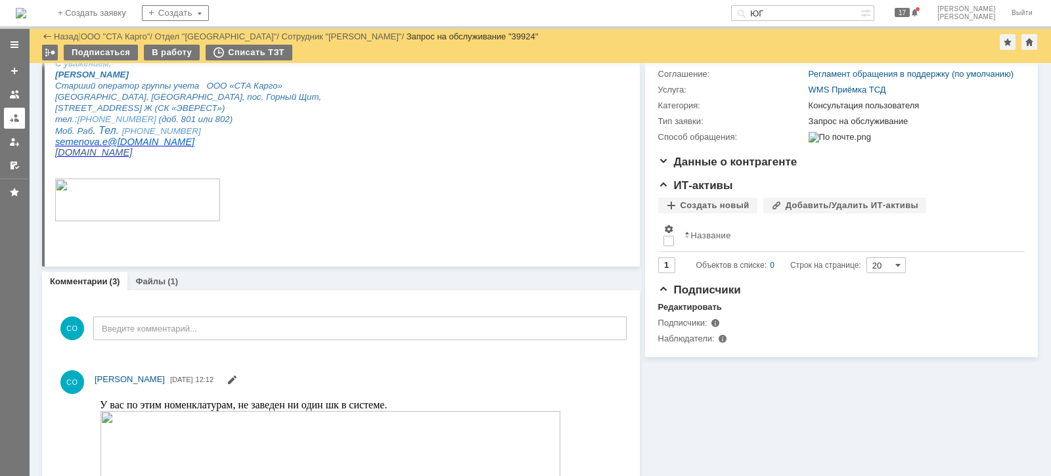
click at [12, 120] on div at bounding box center [14, 118] width 11 height 11
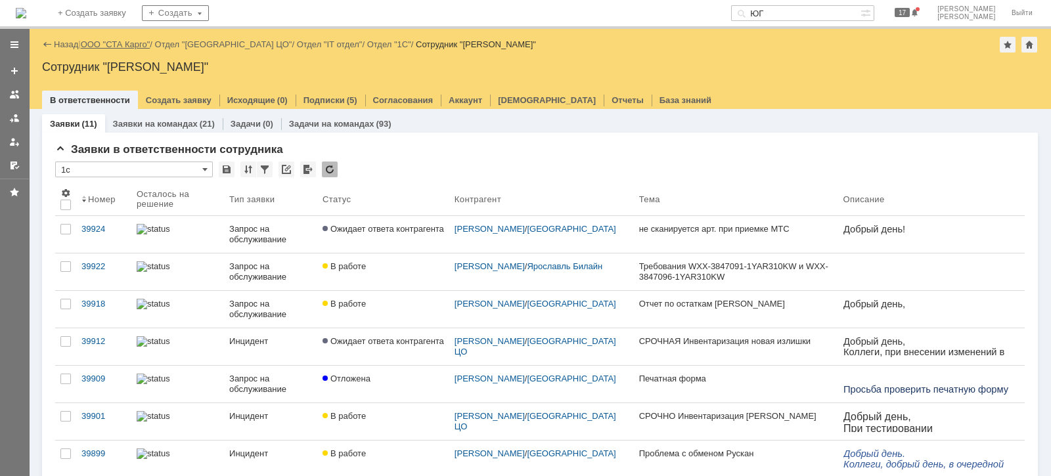
click at [137, 46] on link "ООО "СТА Карго"" at bounding box center [116, 44] width 70 height 10
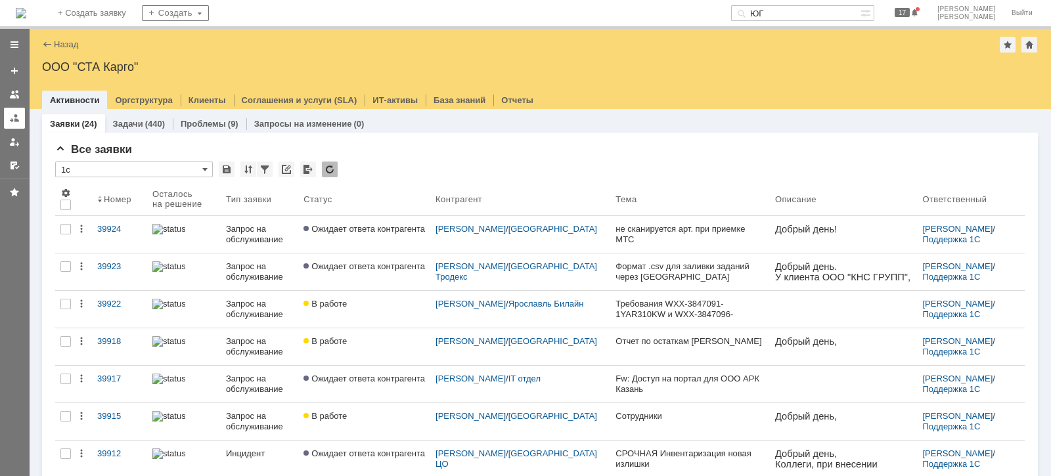
click at [9, 116] on div at bounding box center [14, 118] width 11 height 11
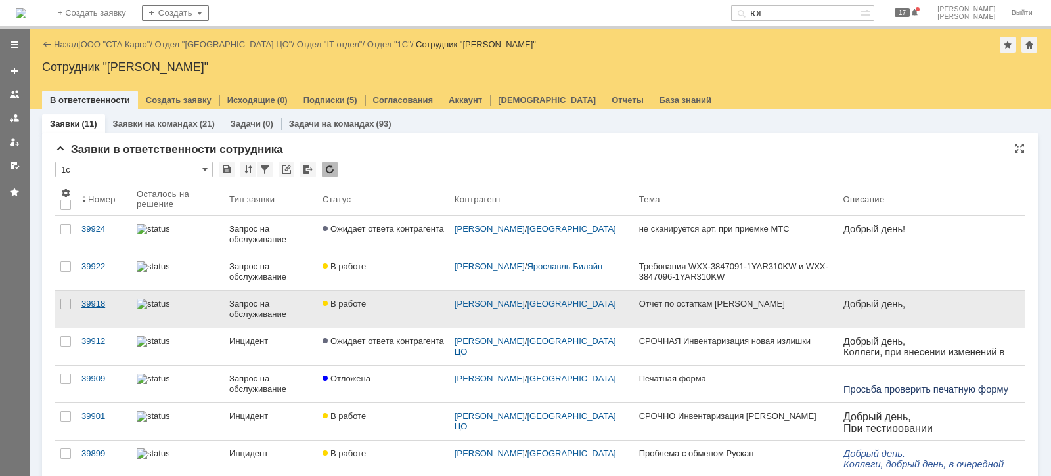
click at [96, 305] on div "39918" at bounding box center [103, 304] width 45 height 11
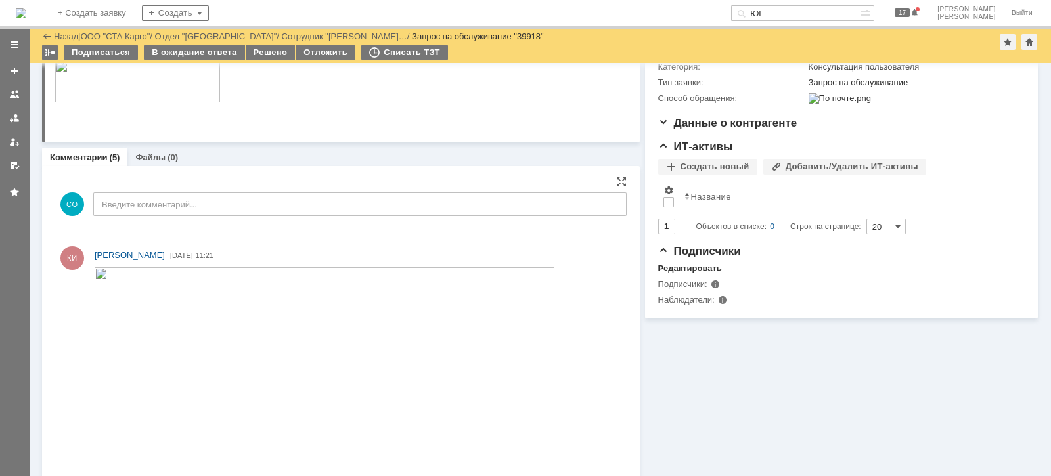
scroll to position [246, 0]
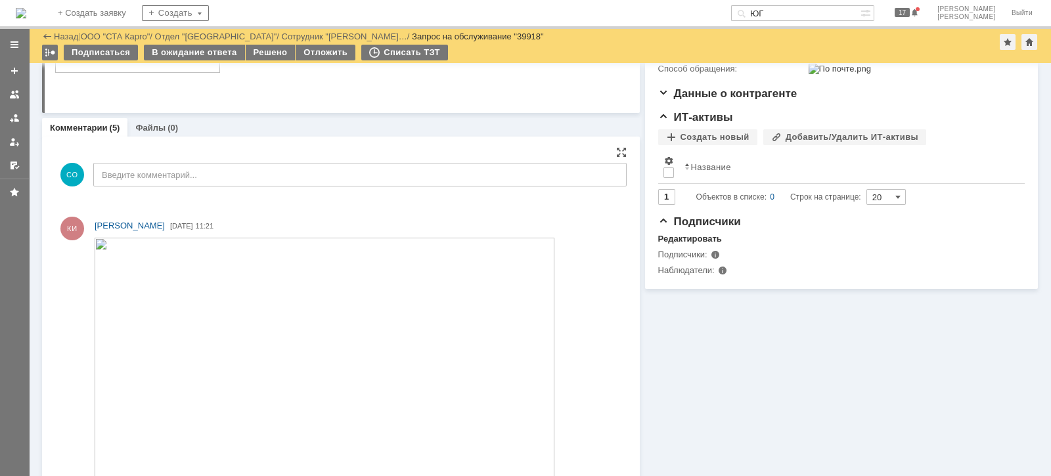
click at [313, 405] on img at bounding box center [325, 367] width 460 height 259
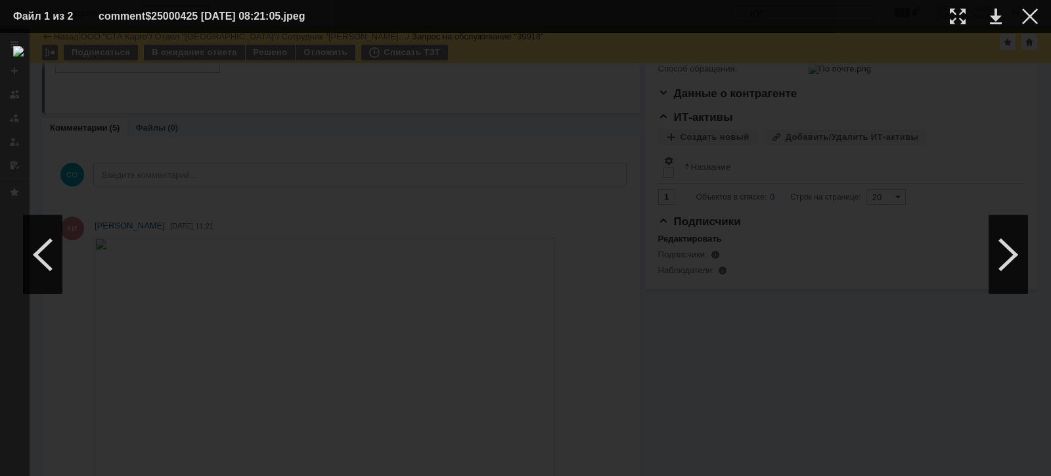
click at [387, 129] on img at bounding box center [525, 254] width 1024 height 417
click at [387, 137] on img at bounding box center [525, 254] width 1024 height 417
click at [382, 150] on img at bounding box center [525, 254] width 1024 height 417
click at [1033, 20] on div at bounding box center [1030, 17] width 16 height 16
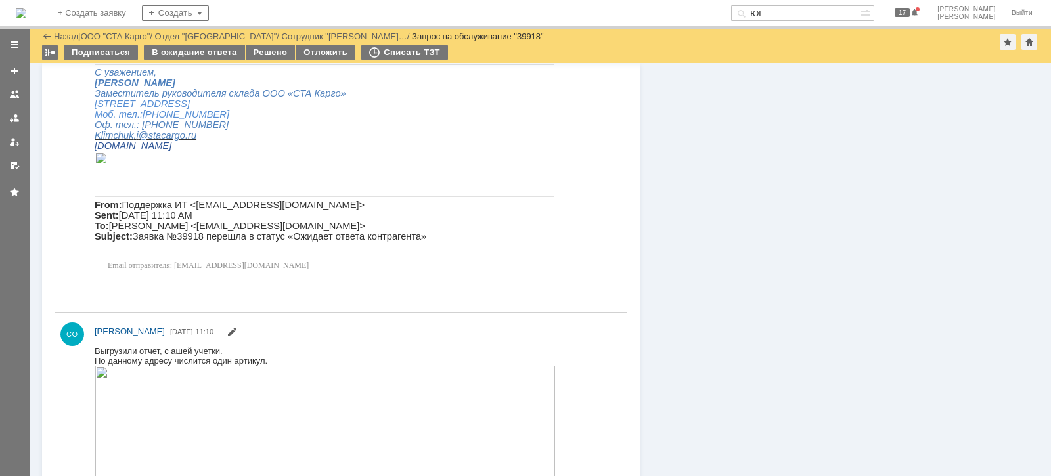
scroll to position [574, 0]
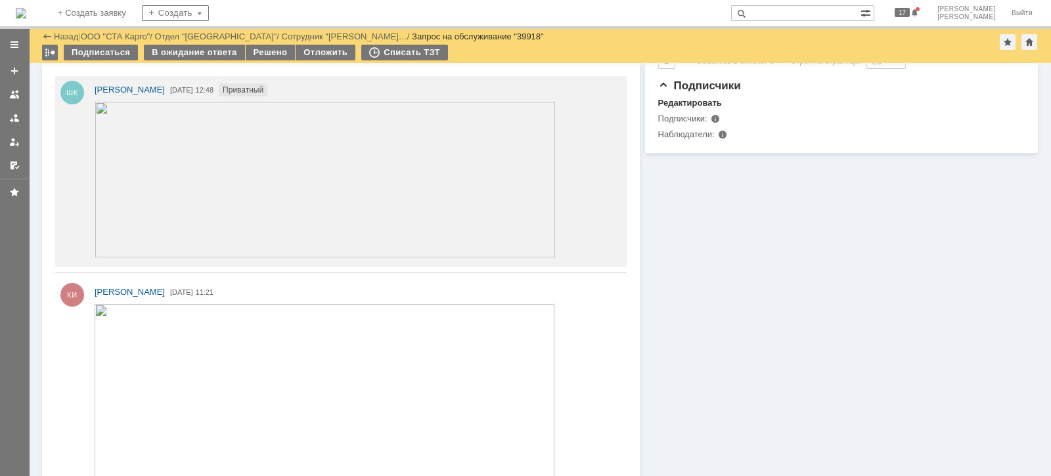
scroll to position [410, 0]
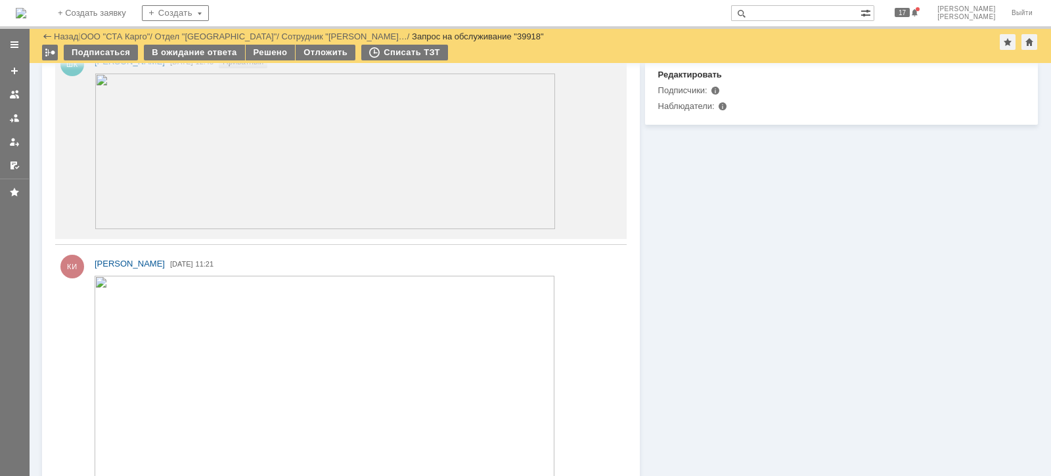
click at [292, 135] on img at bounding box center [325, 152] width 461 height 156
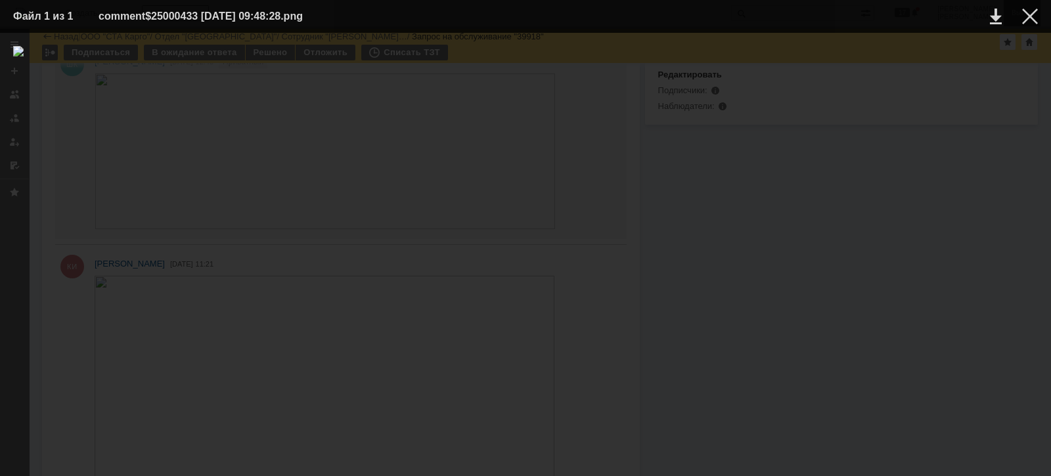
click at [1028, 16] on div at bounding box center [1030, 17] width 16 height 16
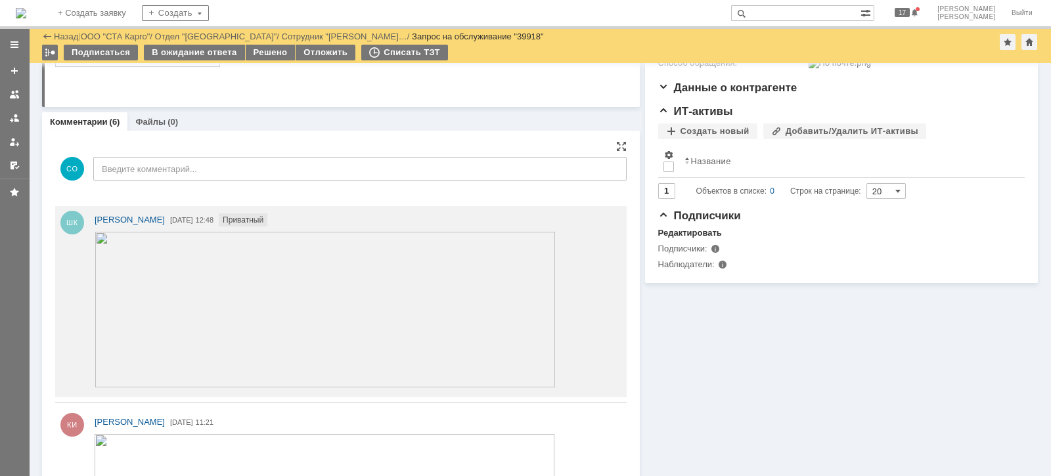
scroll to position [246, 0]
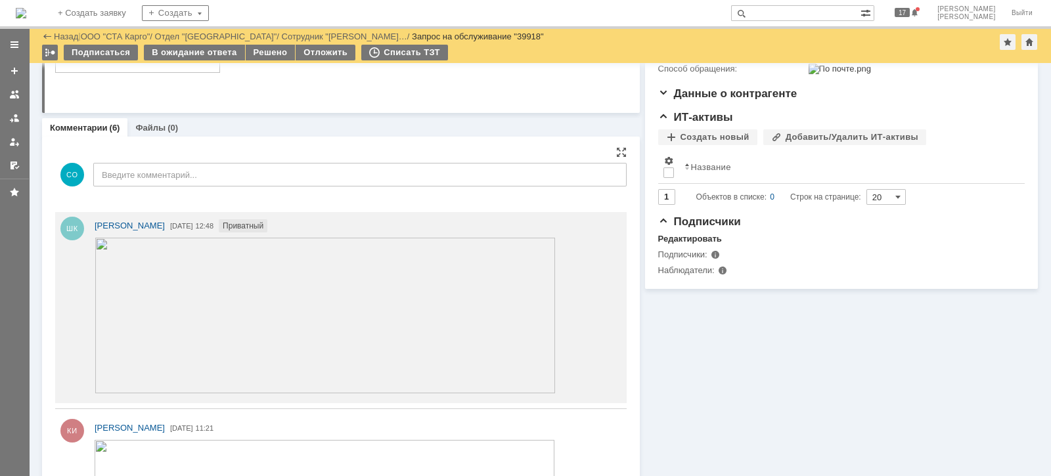
click at [311, 286] on img at bounding box center [325, 316] width 461 height 156
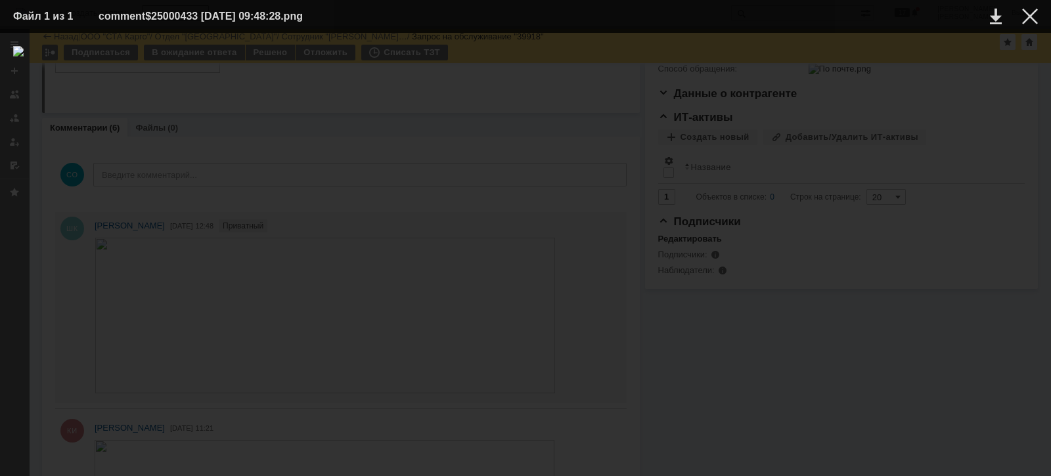
click at [404, 305] on img at bounding box center [525, 254] width 1024 height 417
click at [29, 316] on div at bounding box center [525, 254] width 1024 height 417
click at [1028, 18] on div at bounding box center [1030, 17] width 16 height 16
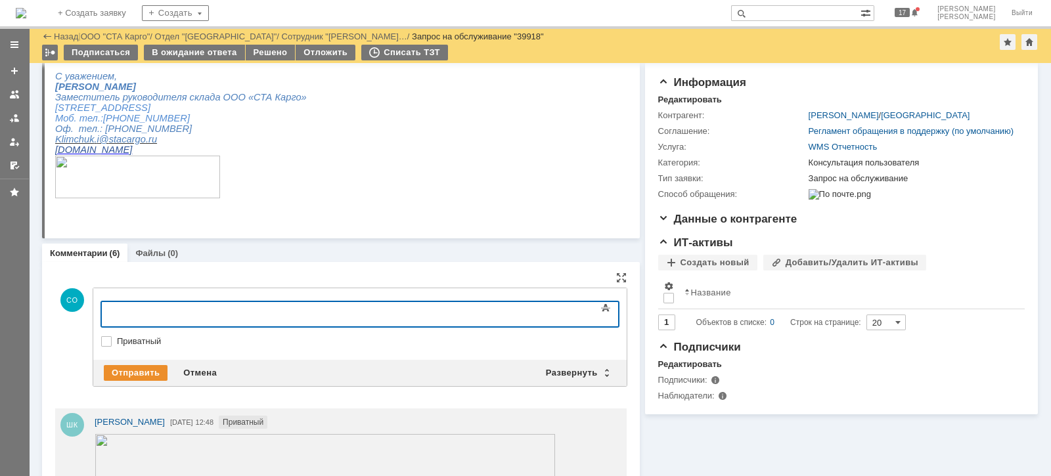
scroll to position [164, 0]
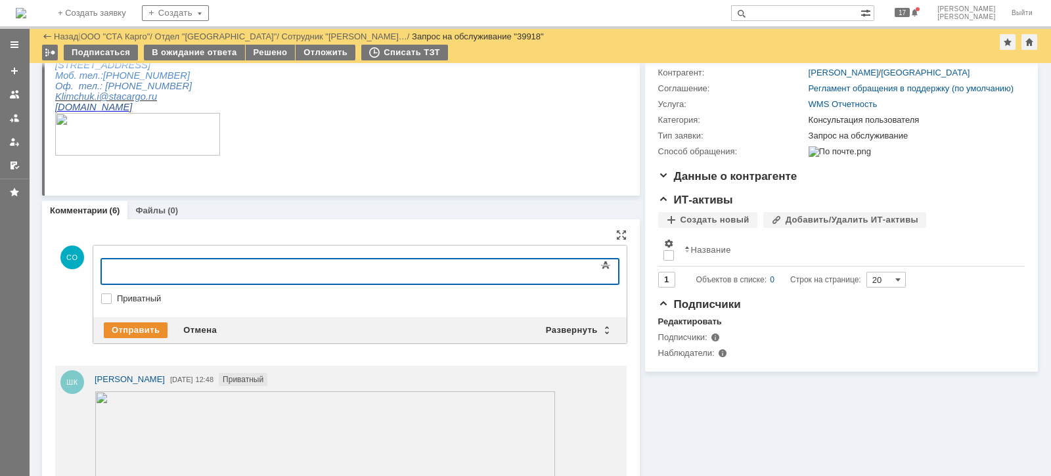
click at [131, 271] on div at bounding box center [208, 270] width 187 height 10
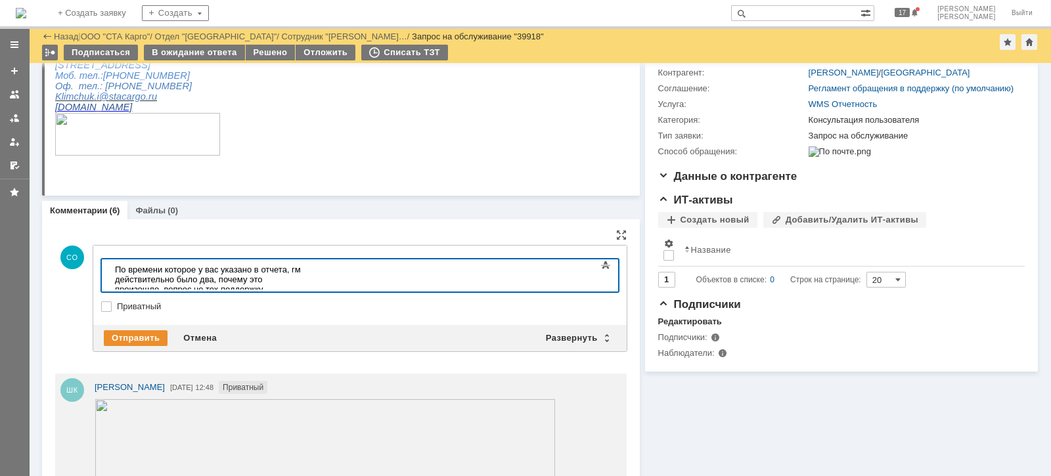
click at [414, 454] on img at bounding box center [325, 477] width 461 height 156
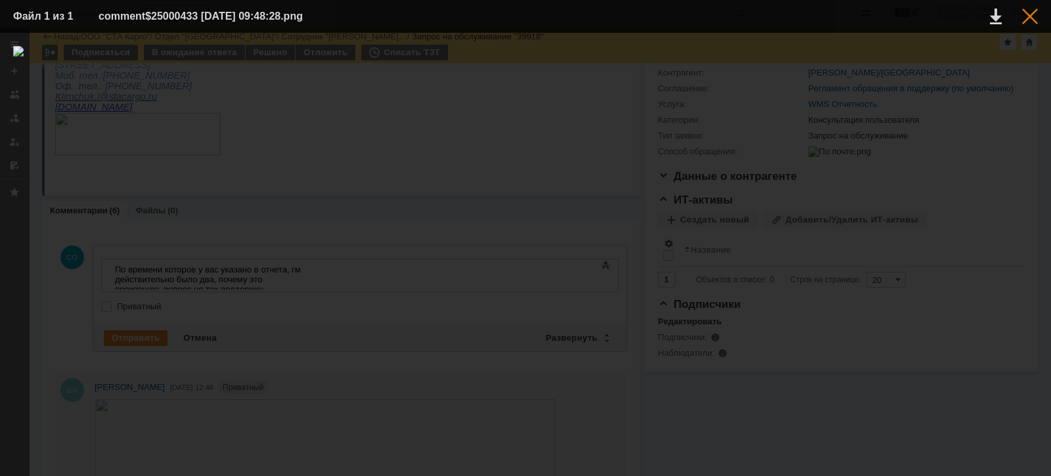
click at [1021, 14] on td at bounding box center [1019, 17] width 36 height 20
click at [1024, 17] on div at bounding box center [1030, 17] width 16 height 16
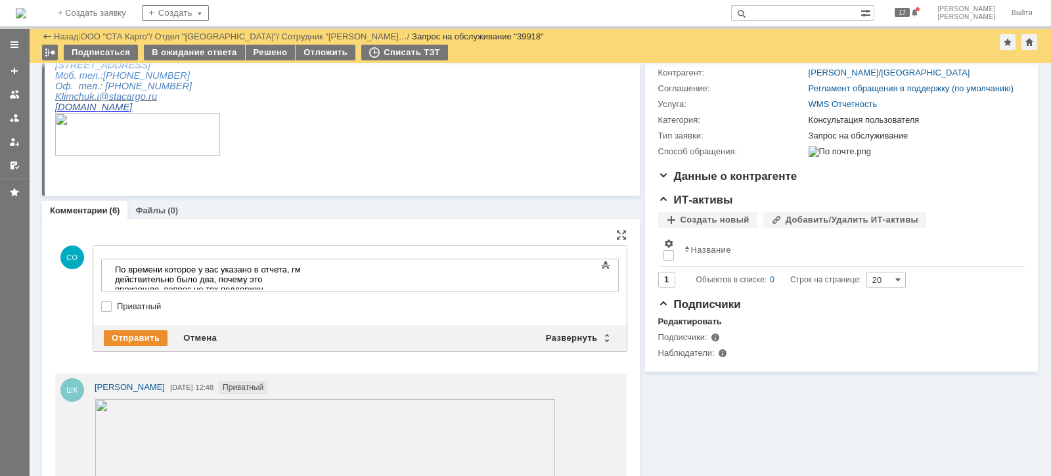
click at [301, 268] on div "​По времени которое у вас указано в отчета, гм действительно было два, почему э…" at bounding box center [208, 284] width 187 height 39
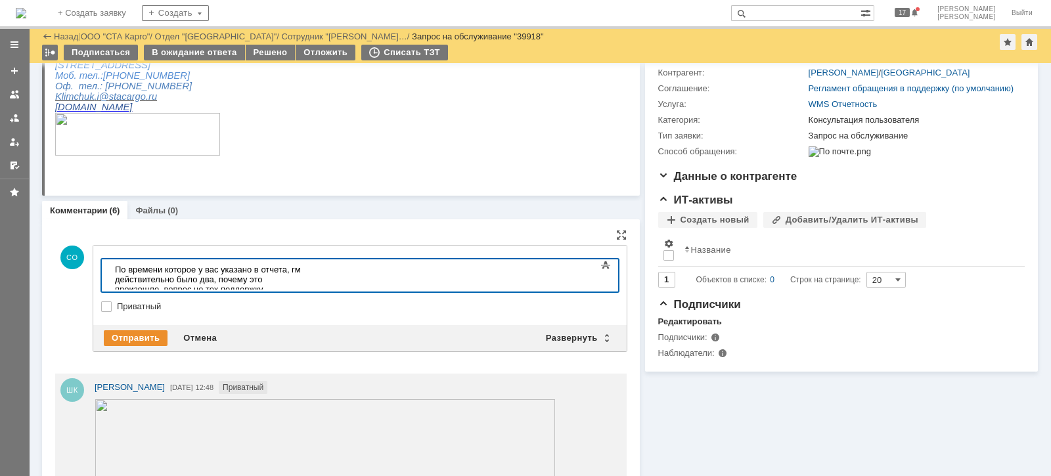
click at [301, 278] on div "​По времени которое у вас указано в отчета, гм действительно было два, почему э…" at bounding box center [208, 284] width 187 height 39
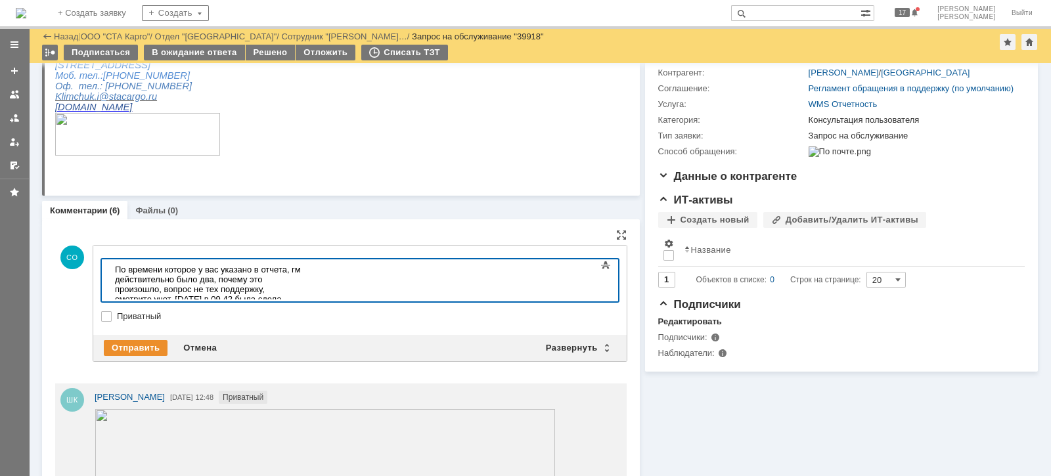
drag, startPoint x: 335, startPoint y: 278, endPoint x: 336, endPoint y: 299, distance: 20.4
click at [301, 282] on div "​По времени которое у вас указано в отчета, гм действительно было два, почему э…" at bounding box center [208, 299] width 187 height 69
drag, startPoint x: 331, startPoint y: 278, endPoint x: 336, endPoint y: 288, distance: 11.2
click at [301, 279] on div "​По времени которое у вас указано в отчета, гм действительно было два, почему э…" at bounding box center [208, 299] width 187 height 69
drag, startPoint x: 286, startPoint y: 269, endPoint x: 291, endPoint y: 285, distance: 16.6
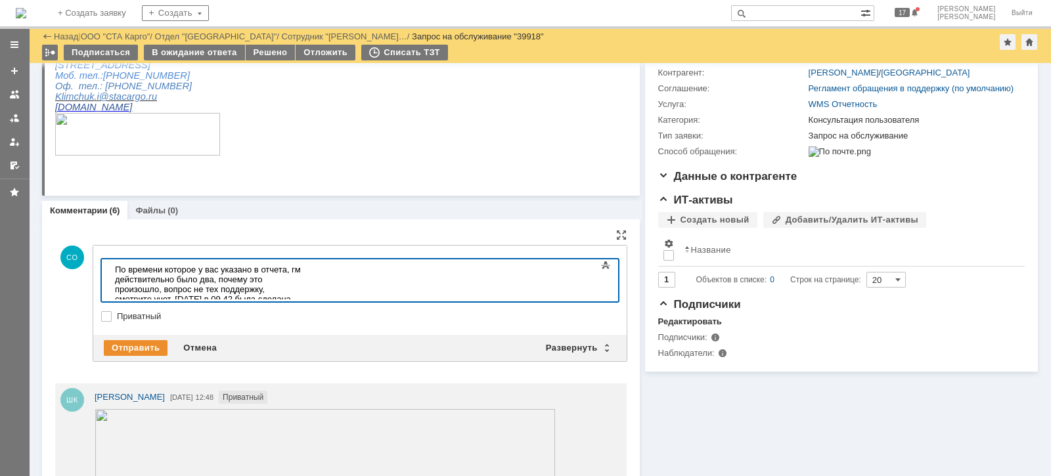
click at [286, 274] on div "По времени которое у вас указано в отчета, гм действительно было два, почему эт…" at bounding box center [208, 299] width 187 height 69
click at [288, 272] on div "По времени которое у вас указано в отчета, гм действительно было два, почему эт…" at bounding box center [208, 299] width 187 height 69
click at [300, 271] on div "По времени которое у вас указано в отчете, гм действительно было два, почему эт…" at bounding box center [208, 299] width 187 height 69
click at [301, 269] on div "По времени которое у вас указано в отчете, ГМ действительно было два, почему эт…" at bounding box center [208, 299] width 187 height 69
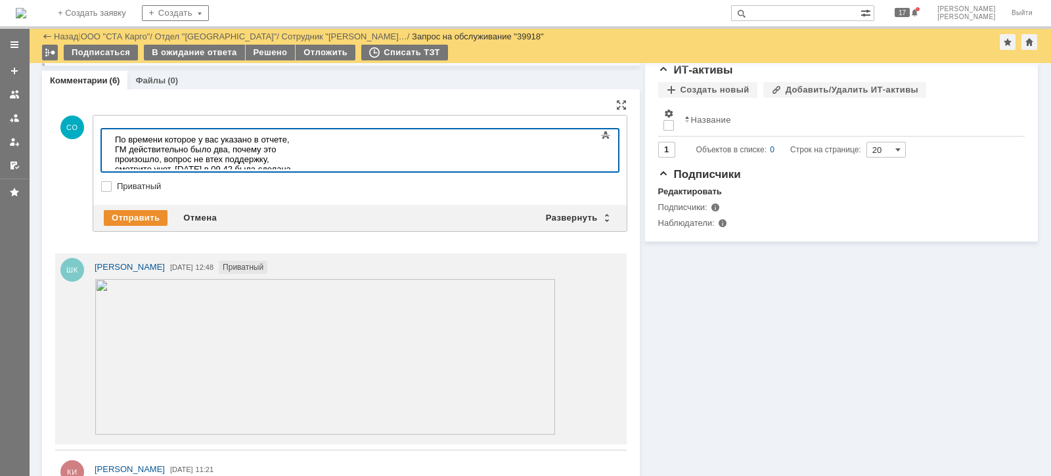
scroll to position [328, 0]
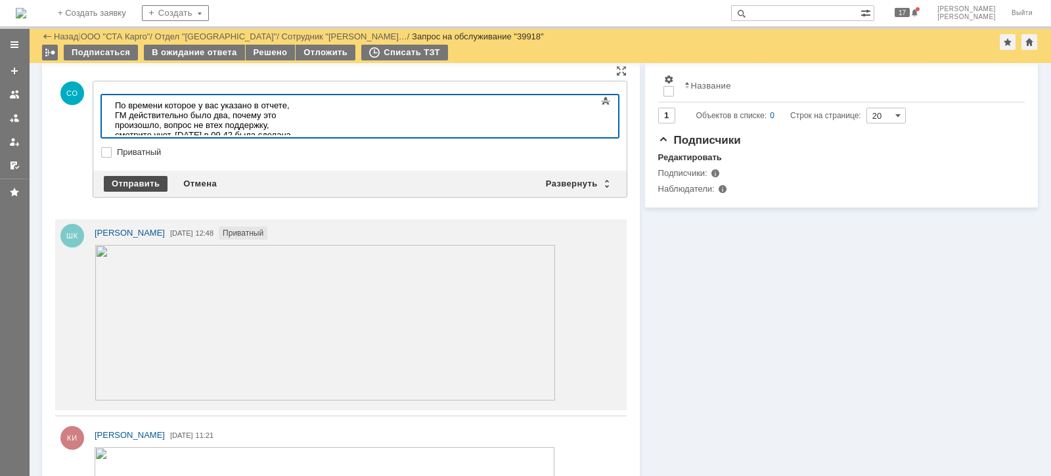
click at [137, 184] on div "Отправить" at bounding box center [136, 184] width 64 height 16
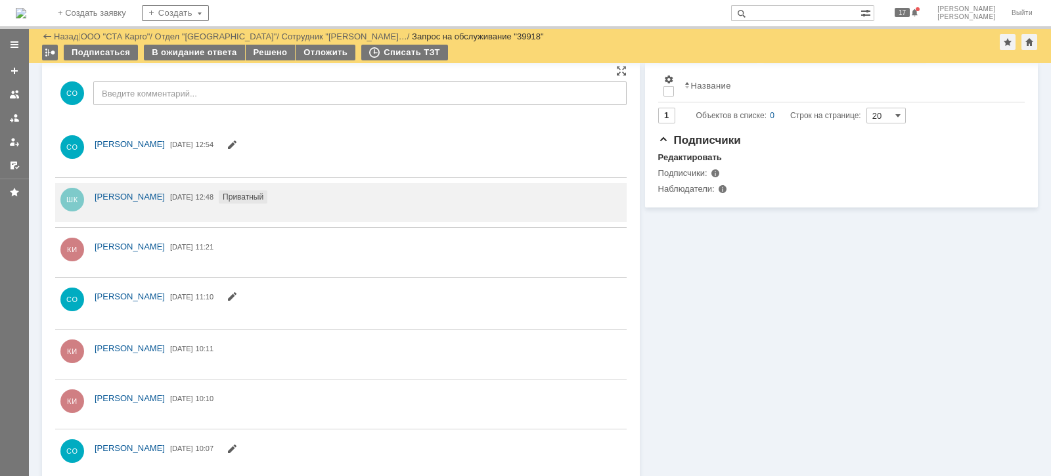
scroll to position [0, 0]
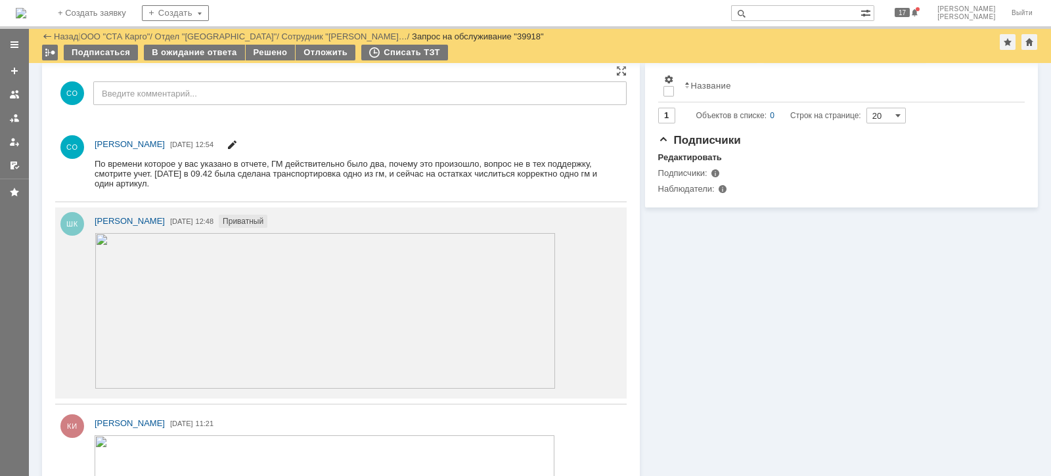
click at [237, 144] on span at bounding box center [232, 147] width 11 height 10
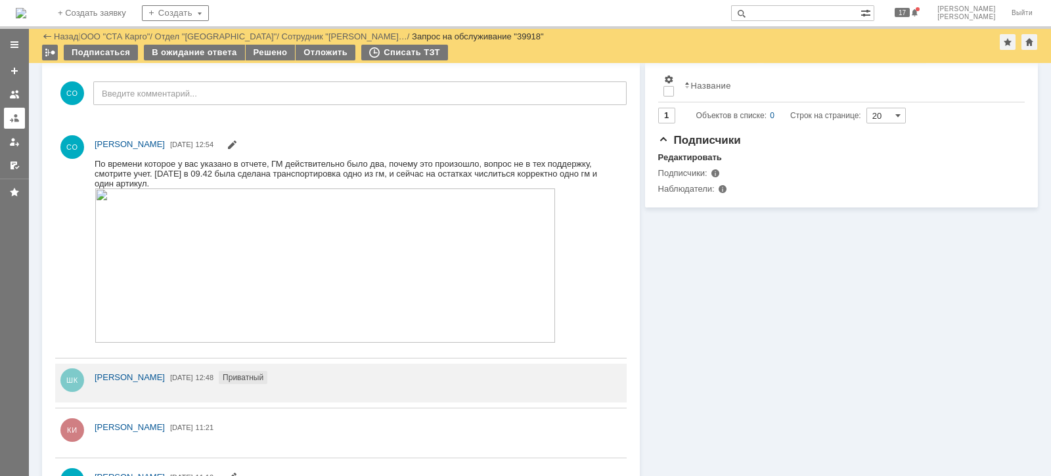
click at [18, 122] on div at bounding box center [14, 118] width 11 height 11
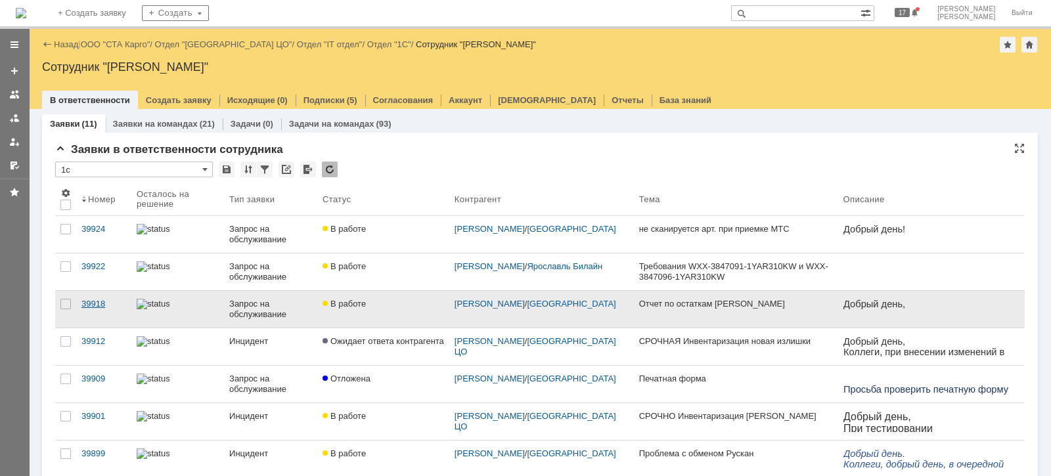
click at [100, 300] on div "39918" at bounding box center [103, 304] width 45 height 11
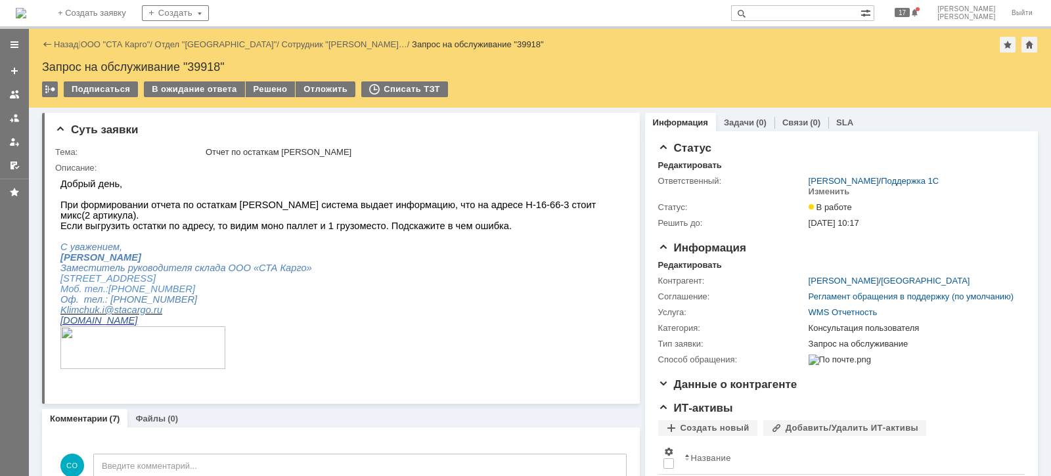
click at [164, 99] on div "Подписаться В ожидание ответа Решено Отложить Списать ТЗТ" at bounding box center [540, 95] width 996 height 28
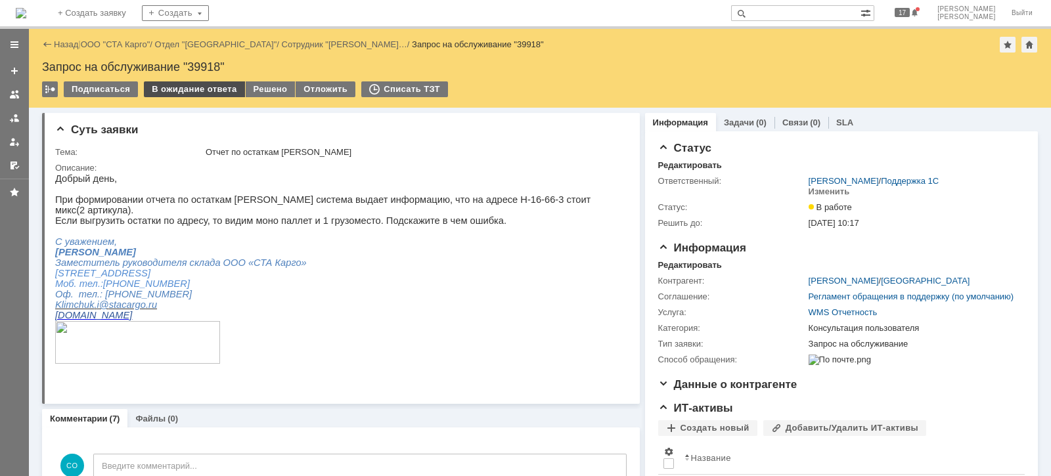
click at [171, 91] on div "В ожидание ответа" at bounding box center [194, 89] width 100 height 16
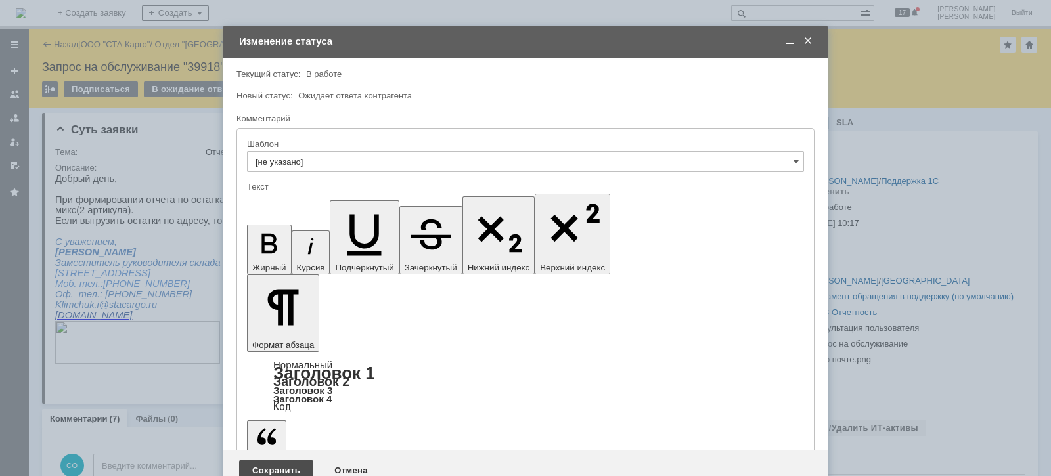
click at [273, 460] on div "Сохранить" at bounding box center [276, 470] width 74 height 21
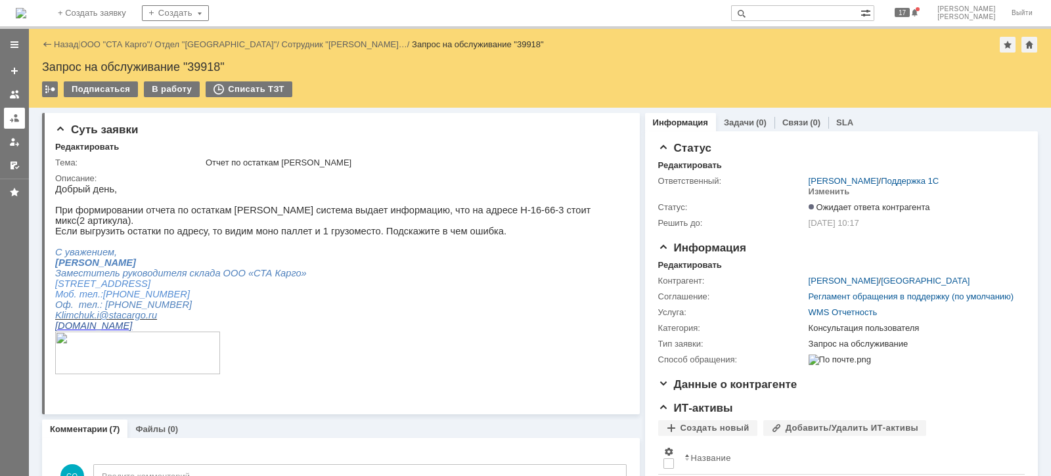
click at [17, 120] on div at bounding box center [14, 118] width 11 height 11
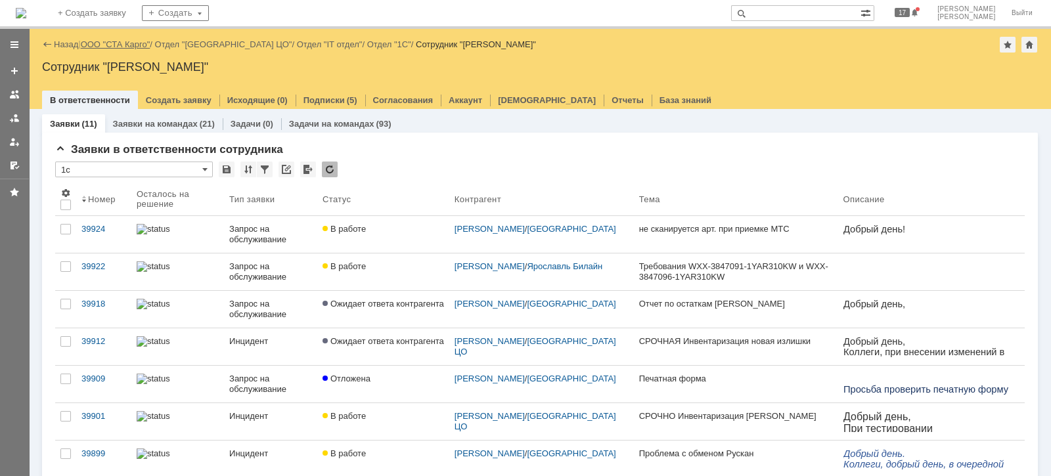
click at [105, 44] on link "ООО "СТА Карго"" at bounding box center [116, 44] width 70 height 10
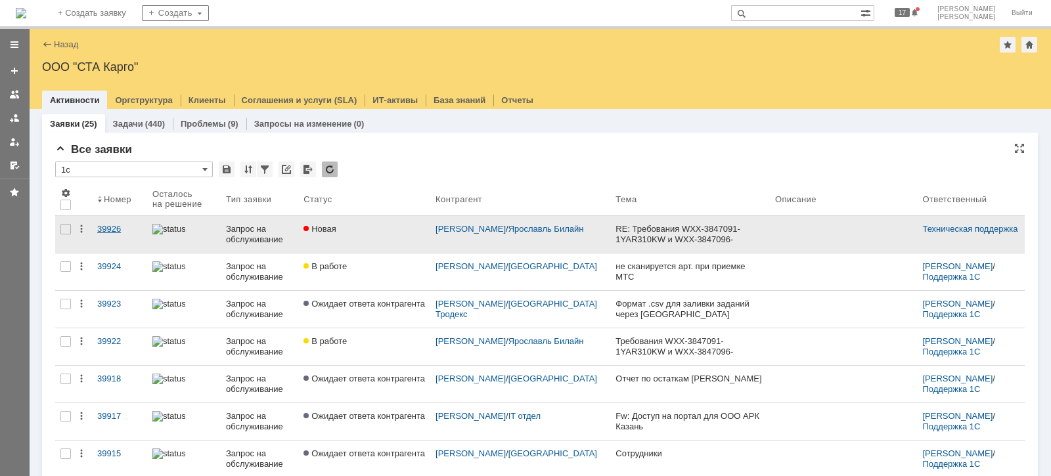
click at [112, 230] on div "39926" at bounding box center [119, 229] width 45 height 11
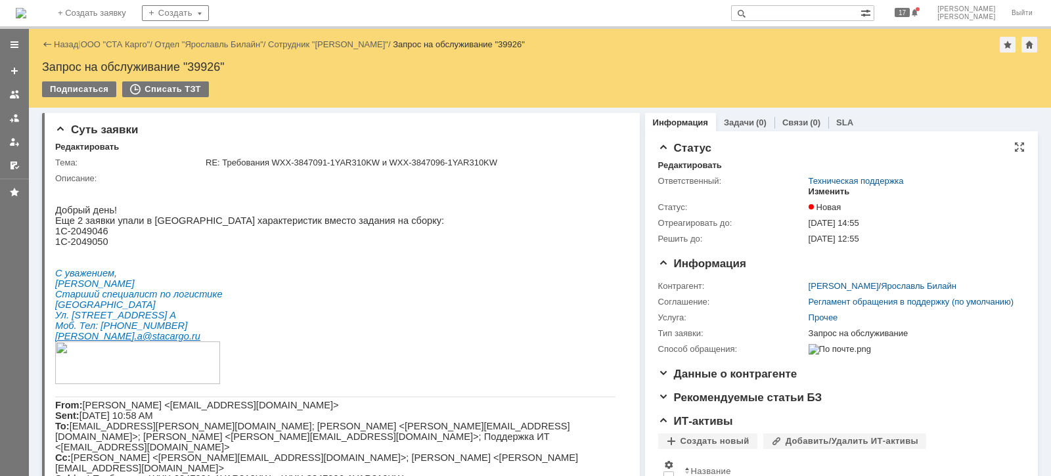
click at [814, 187] on div "Изменить" at bounding box center [828, 192] width 41 height 11
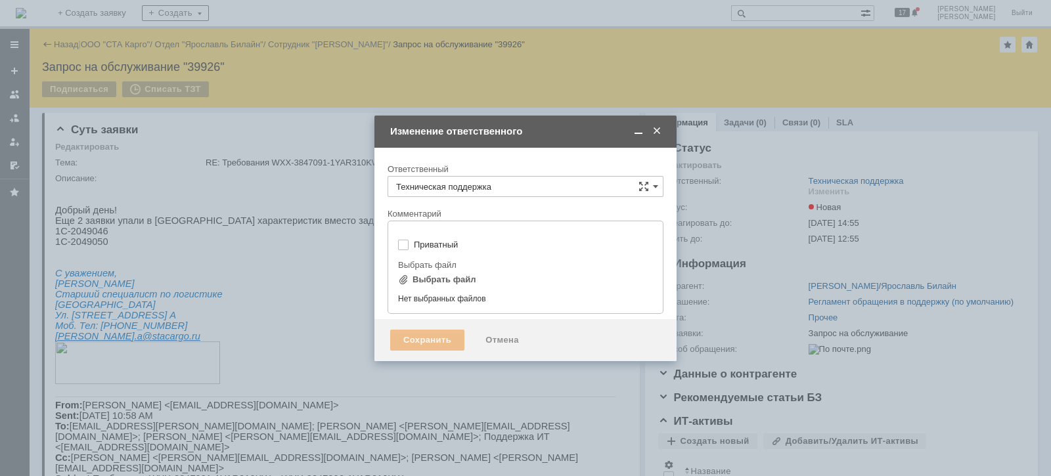
type input "[не указано]"
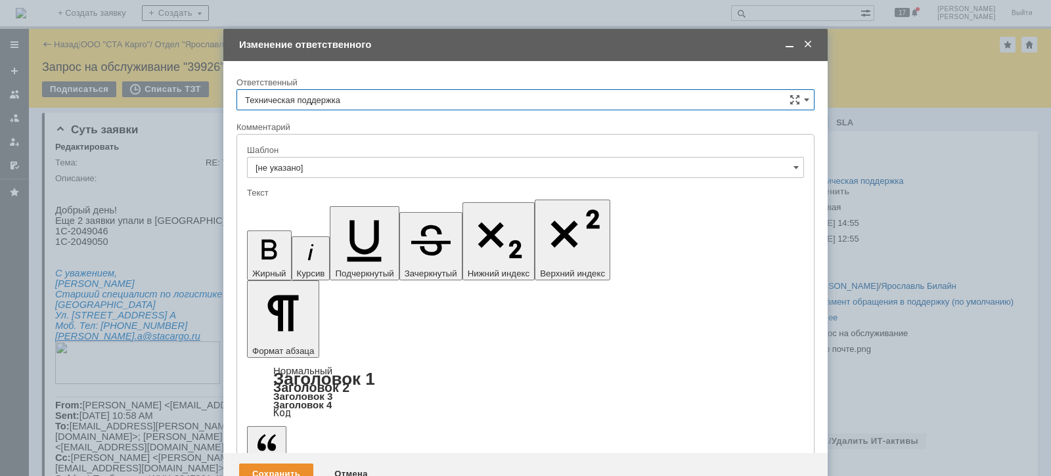
click at [378, 102] on input "Техническая поддержка" at bounding box center [525, 99] width 578 height 21
click at [343, 174] on div "[PERSON_NAME]" at bounding box center [525, 167] width 577 height 21
type input "[PERSON_NAME]"
click at [280, 464] on div "Сохранить" at bounding box center [276, 474] width 74 height 21
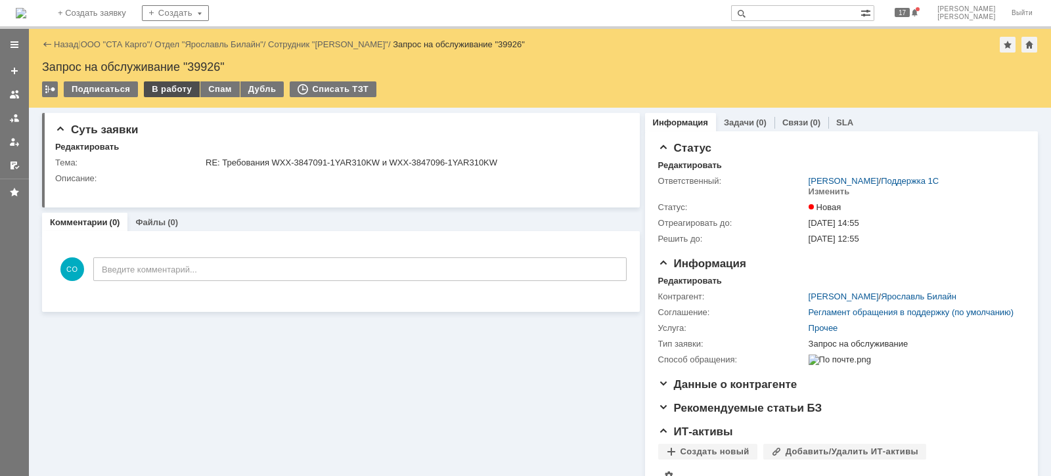
click at [171, 89] on div "В работу" at bounding box center [172, 89] width 56 height 16
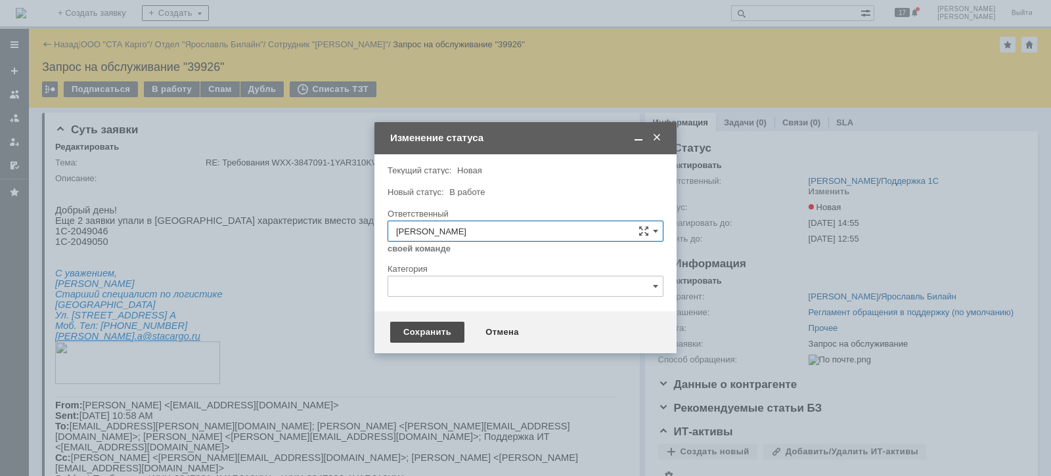
click at [409, 328] on div "Сохранить" at bounding box center [427, 332] width 74 height 21
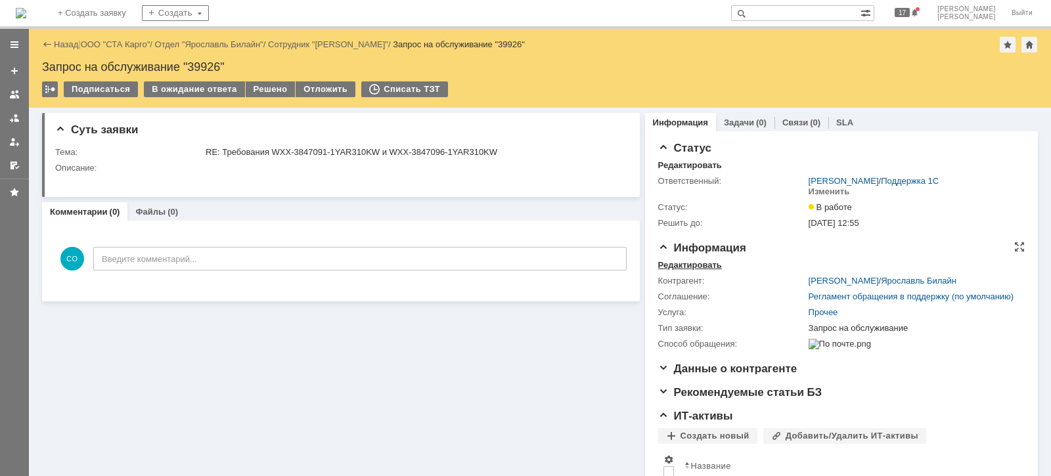
click at [682, 265] on div "Редактировать" at bounding box center [690, 265] width 64 height 11
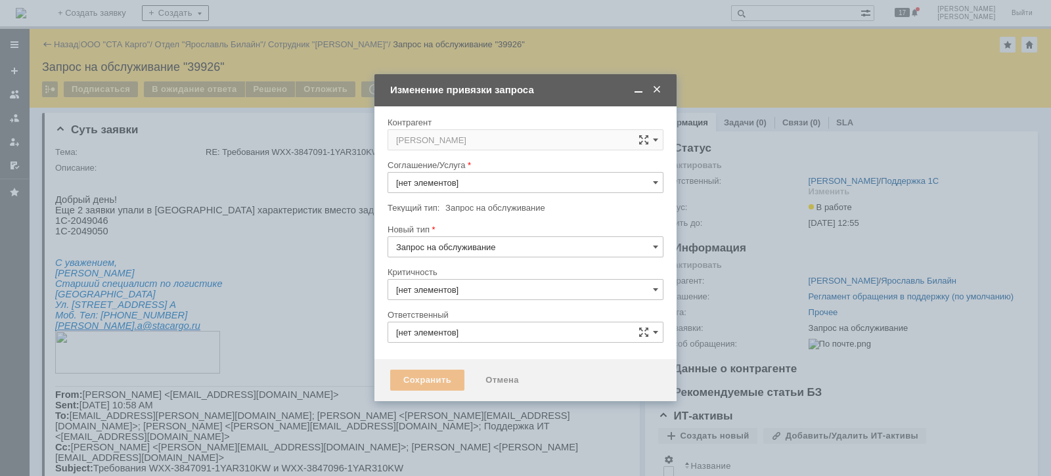
type input "3. Низкая"
type input "Прочее"
type input "[PERSON_NAME]"
type input "[не указано]"
click at [496, 181] on tbody "Соглашение/Услуга Прочее Текущий тип: Запрос на обслуживание Запрос на обслужив…" at bounding box center [525, 213] width 276 height 107
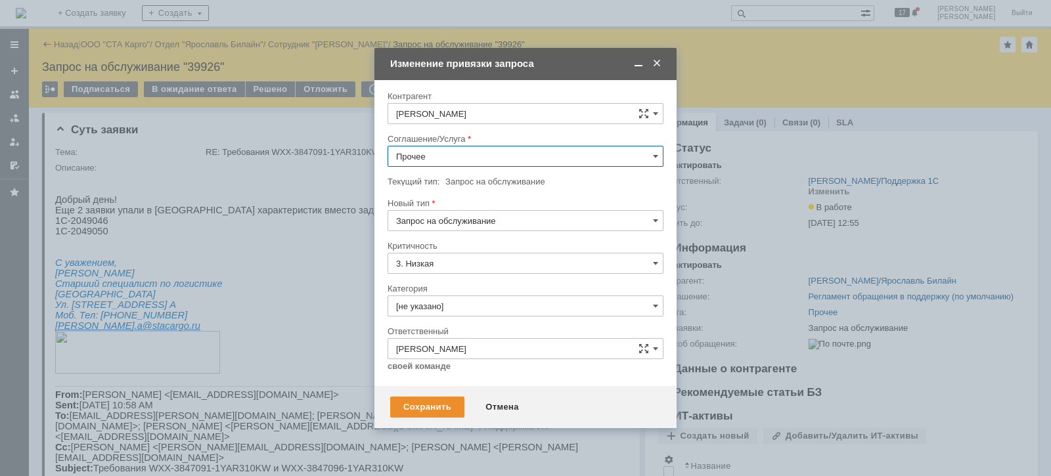
click at [514, 161] on input "Прочее" at bounding box center [525, 156] width 276 height 21
click at [477, 236] on span "WMS Обмены" at bounding box center [525, 237] width 259 height 11
type input "WMS Обмены"
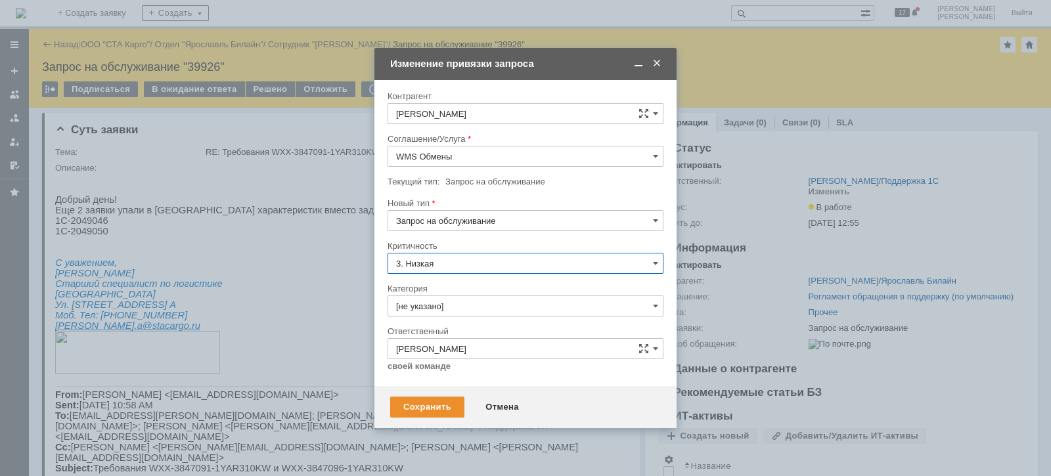
click at [502, 270] on input "3. Низкая" at bounding box center [525, 263] width 276 height 21
click at [552, 242] on div "Критичность" at bounding box center [523, 246] width 273 height 9
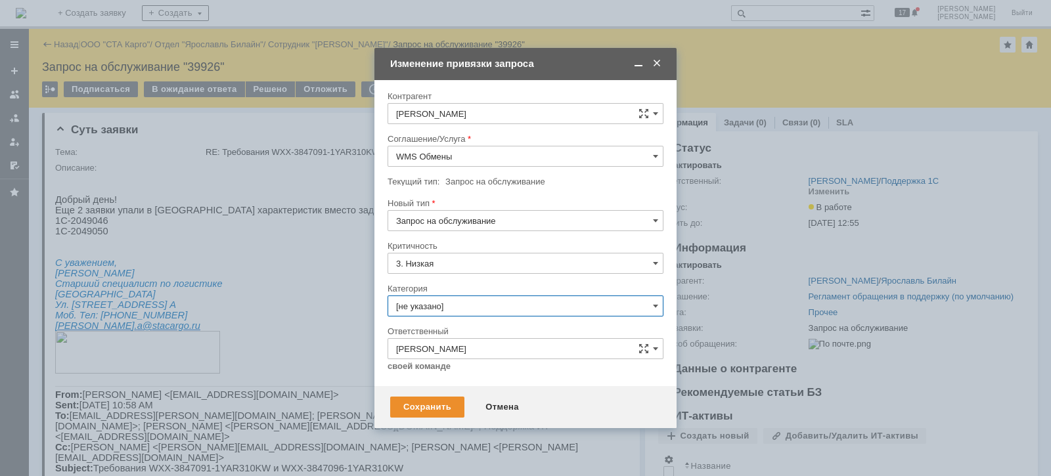
type input "3. Низкая"
click at [484, 302] on input "[не указано]" at bounding box center [525, 306] width 276 height 21
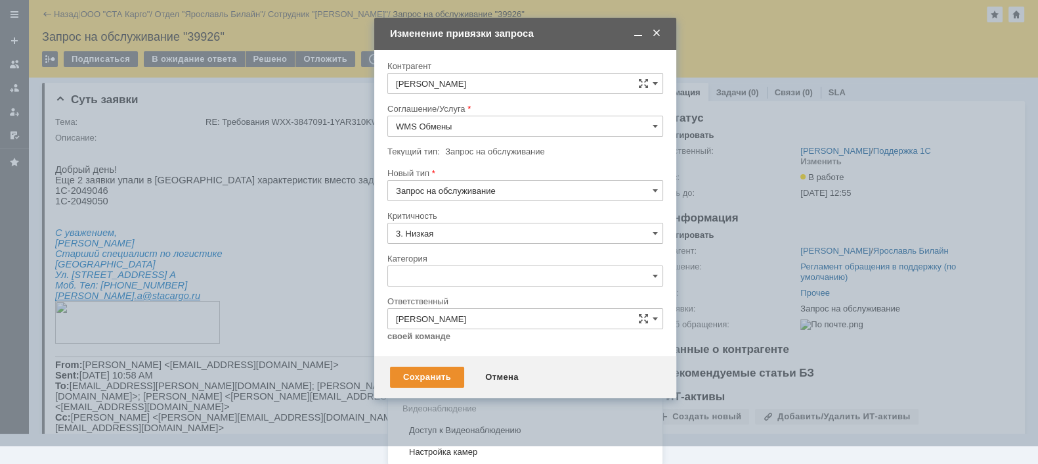
click at [470, 368] on span "Консультация пользователя" at bounding box center [525, 365] width 259 height 11
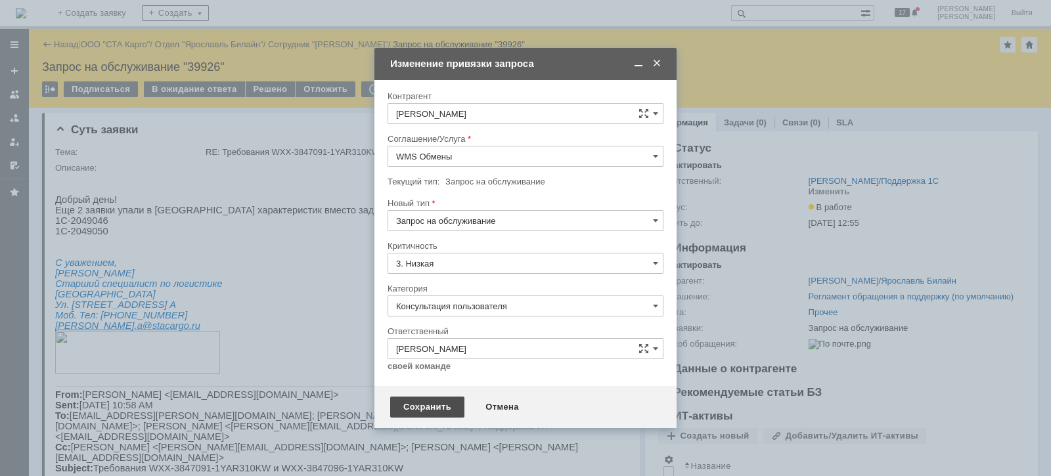
click at [411, 407] on div "Сохранить" at bounding box center [427, 407] width 74 height 21
type input "Консультация пользователя"
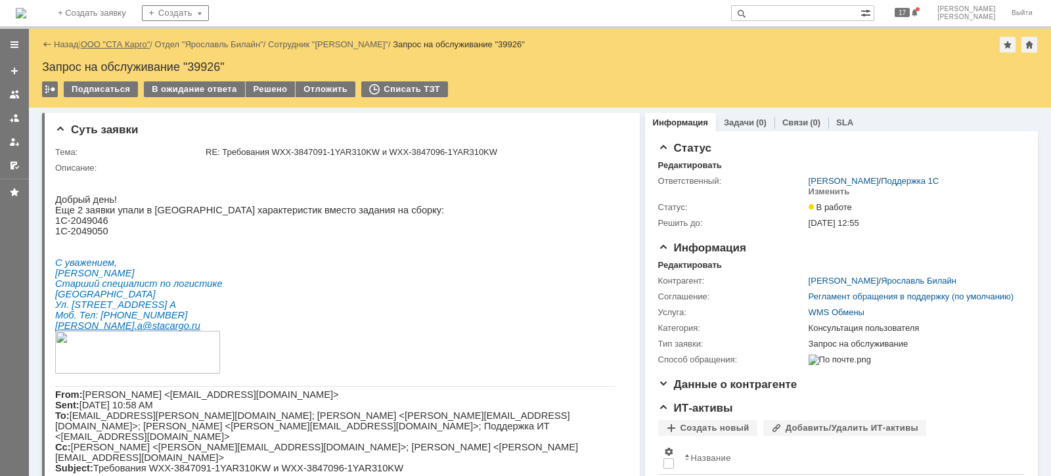
drag, startPoint x: 114, startPoint y: 43, endPoint x: 139, endPoint y: 79, distance: 43.4
click at [114, 43] on link "ООО "СТА Карго"" at bounding box center [116, 44] width 70 height 10
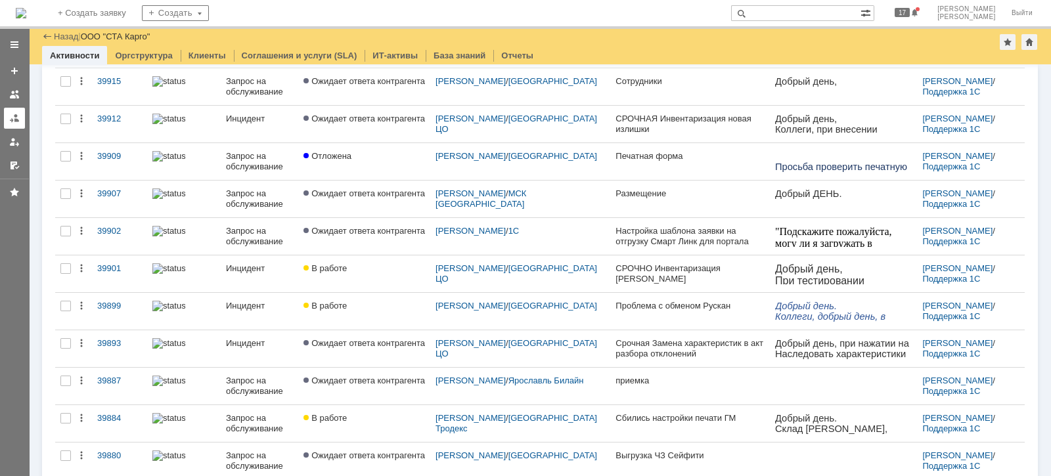
click at [20, 122] on link at bounding box center [14, 118] width 21 height 21
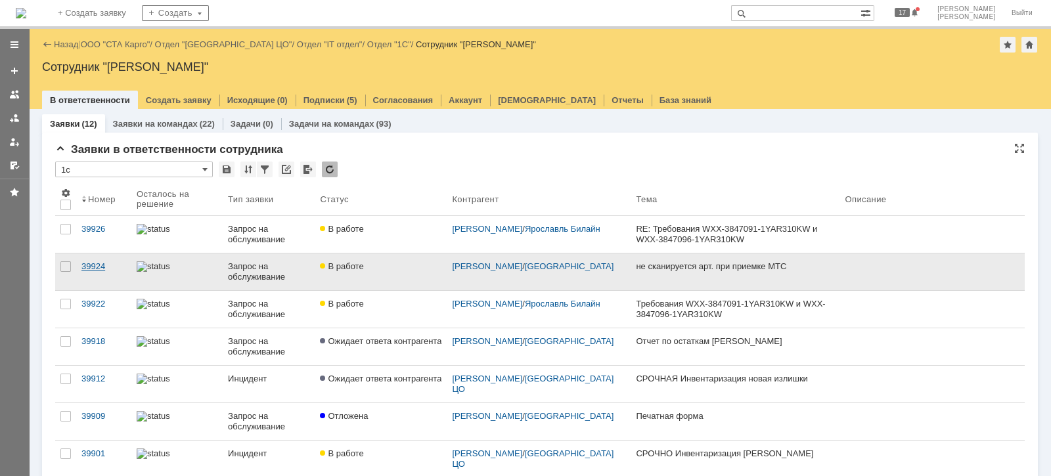
click at [104, 265] on div "39924" at bounding box center [103, 266] width 45 height 11
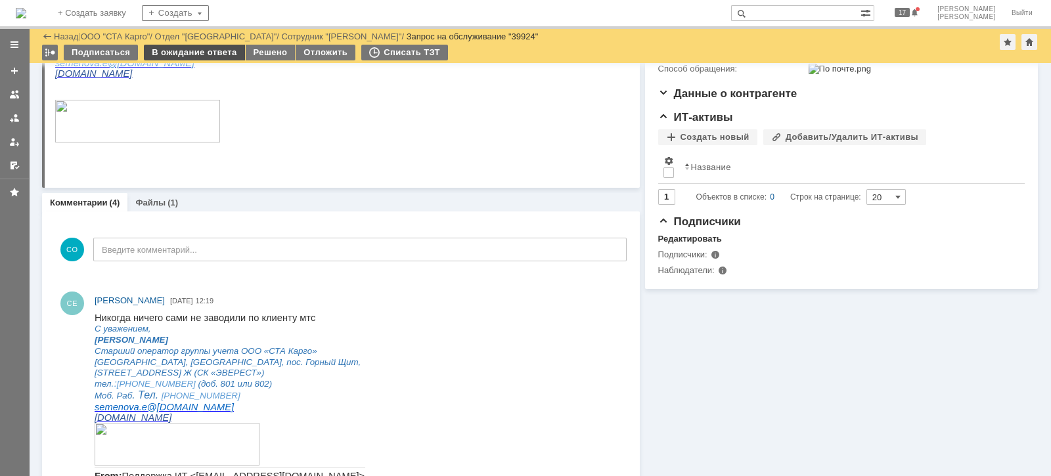
click at [191, 53] on div "В ожидание ответа" at bounding box center [194, 53] width 100 height 16
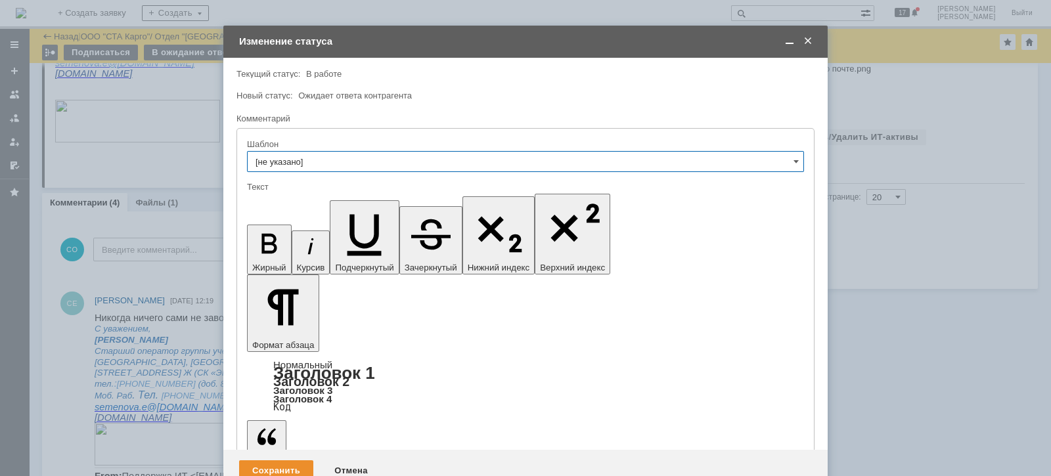
click at [288, 460] on div "Сохранить" at bounding box center [276, 470] width 74 height 21
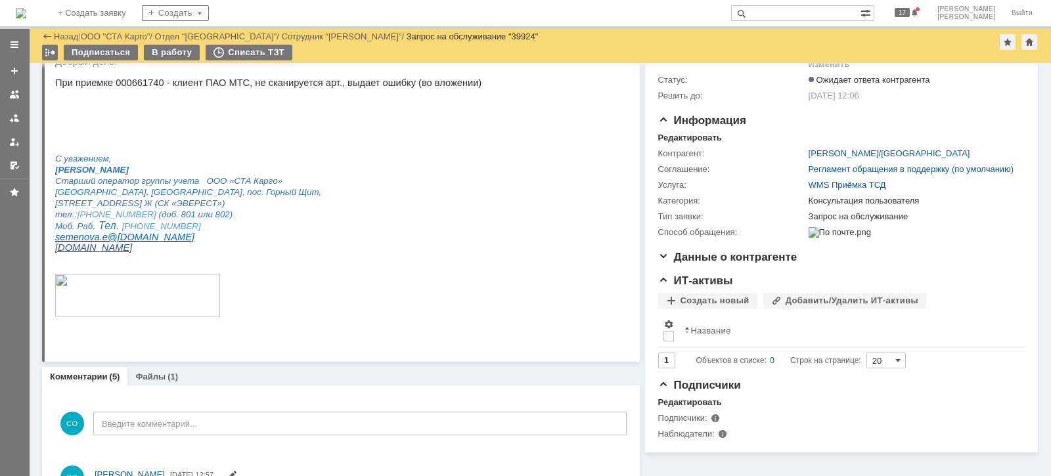
click at [0, 115] on div at bounding box center [14, 104] width 29 height 144
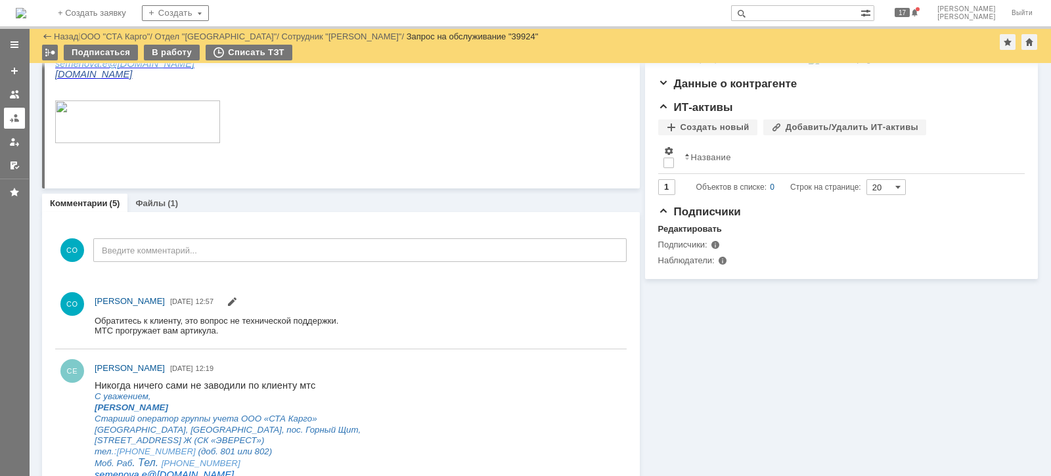
click at [9, 121] on div at bounding box center [14, 118] width 11 height 11
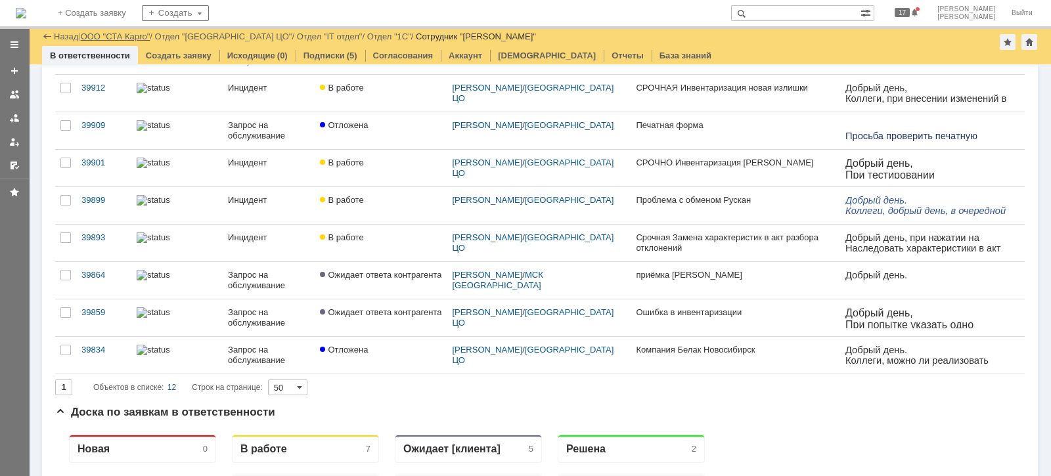
click at [132, 33] on link "ООО "СТА Карго"" at bounding box center [116, 37] width 70 height 10
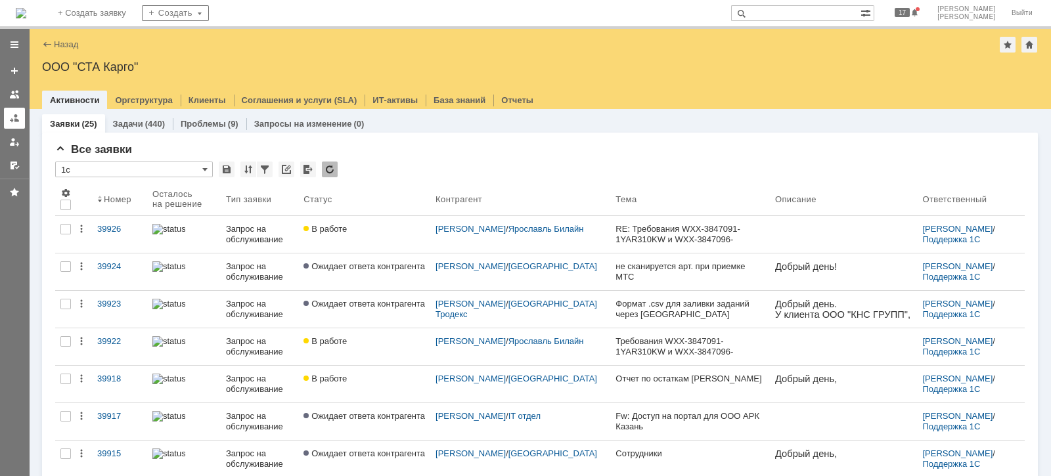
click at [10, 128] on link at bounding box center [14, 118] width 21 height 21
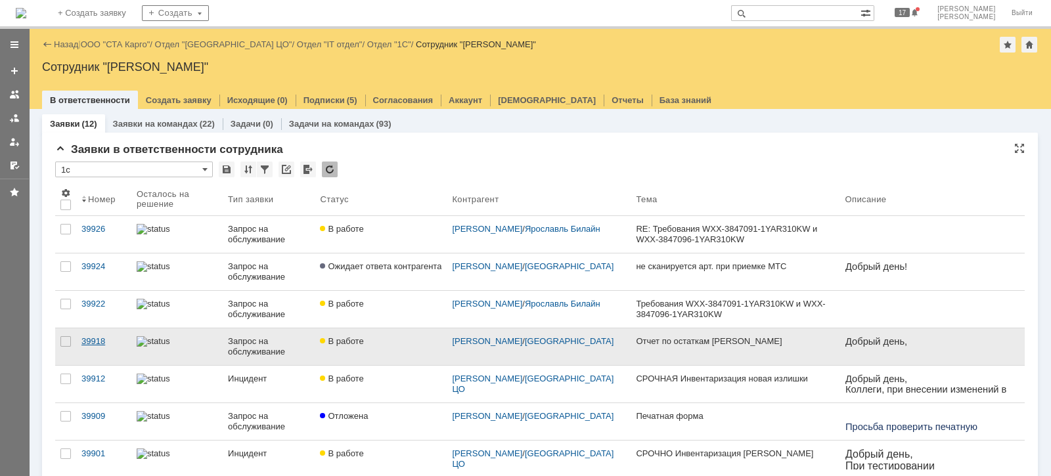
click at [100, 341] on div "39918" at bounding box center [103, 341] width 45 height 11
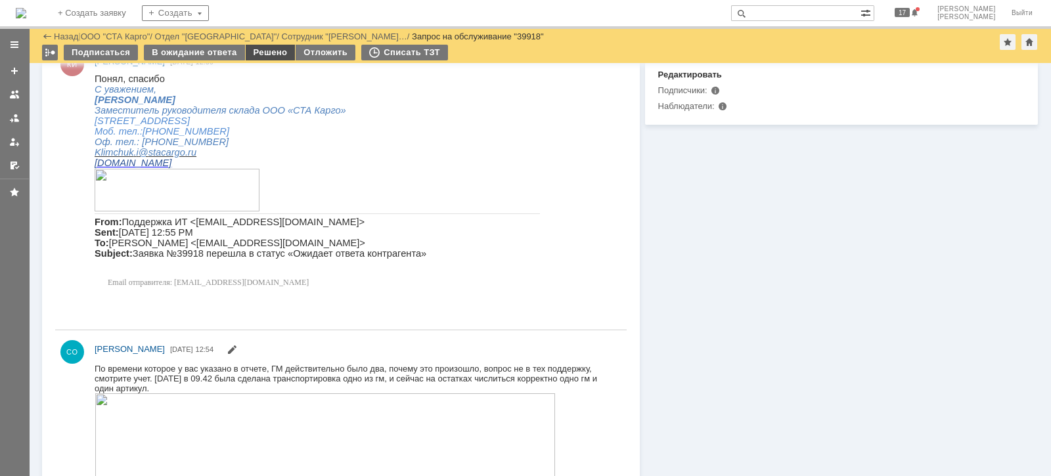
click at [263, 52] on div "Решено" at bounding box center [271, 53] width 50 height 16
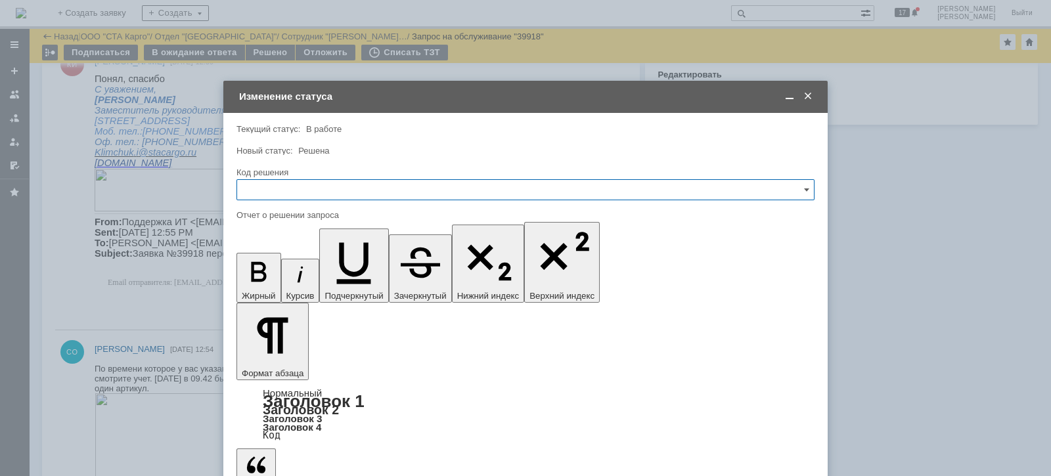
click at [289, 189] on input "text" at bounding box center [525, 189] width 578 height 21
click at [289, 355] on div "Решено" at bounding box center [525, 365] width 577 height 21
type input "Решено"
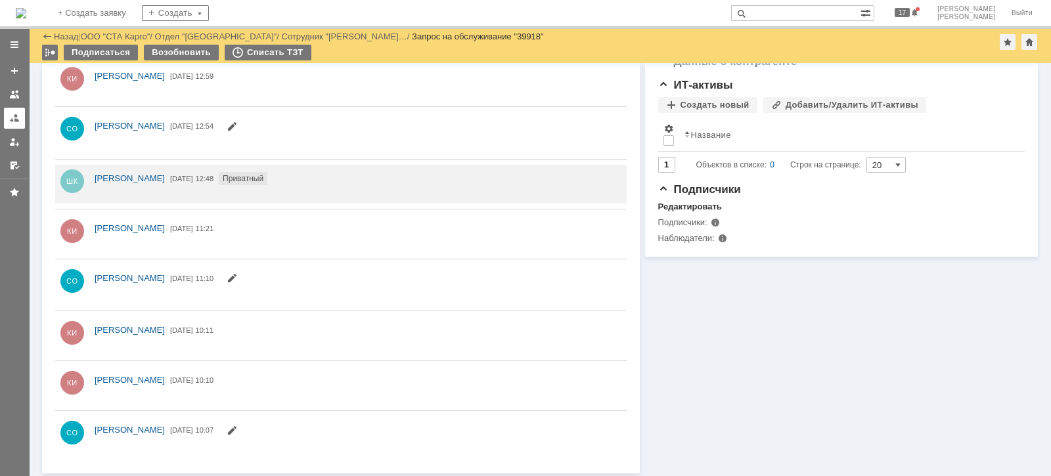
click at [12, 118] on div at bounding box center [14, 118] width 11 height 11
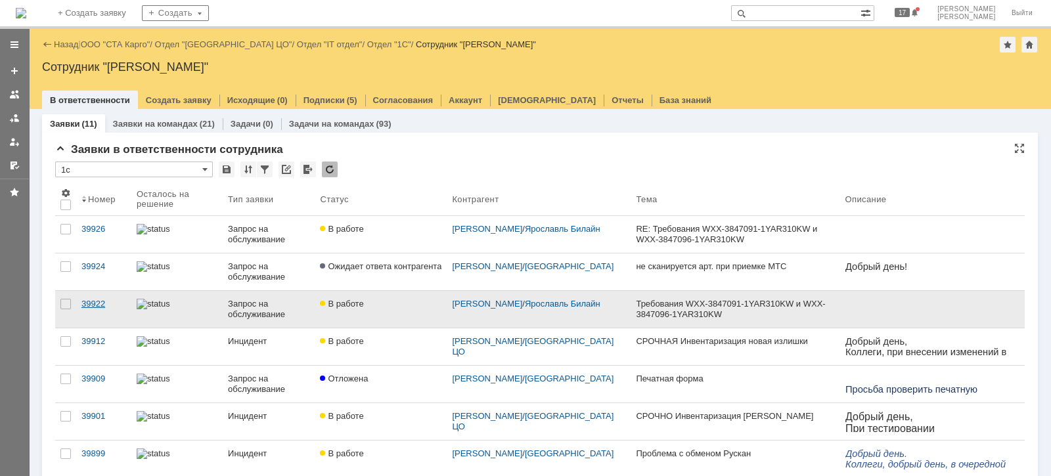
click at [104, 303] on div "39922" at bounding box center [103, 304] width 45 height 11
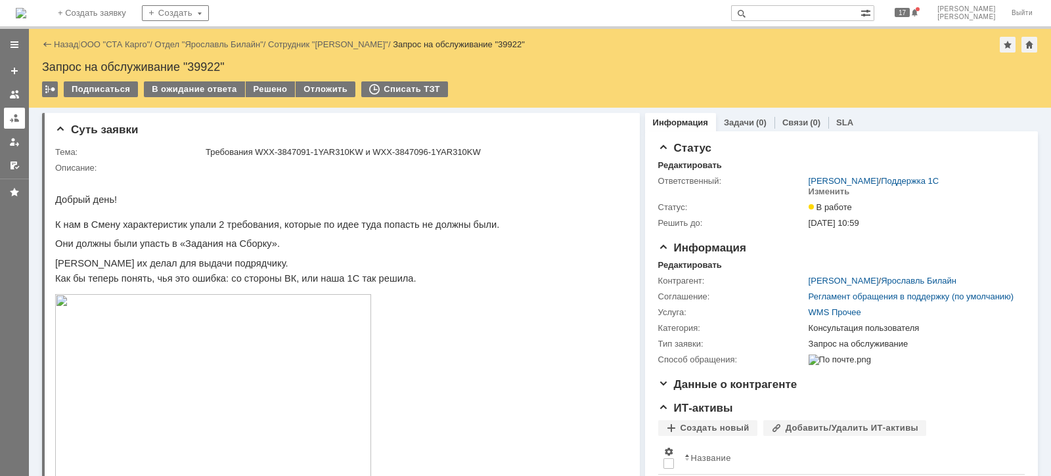
click at [17, 118] on div at bounding box center [14, 118] width 11 height 11
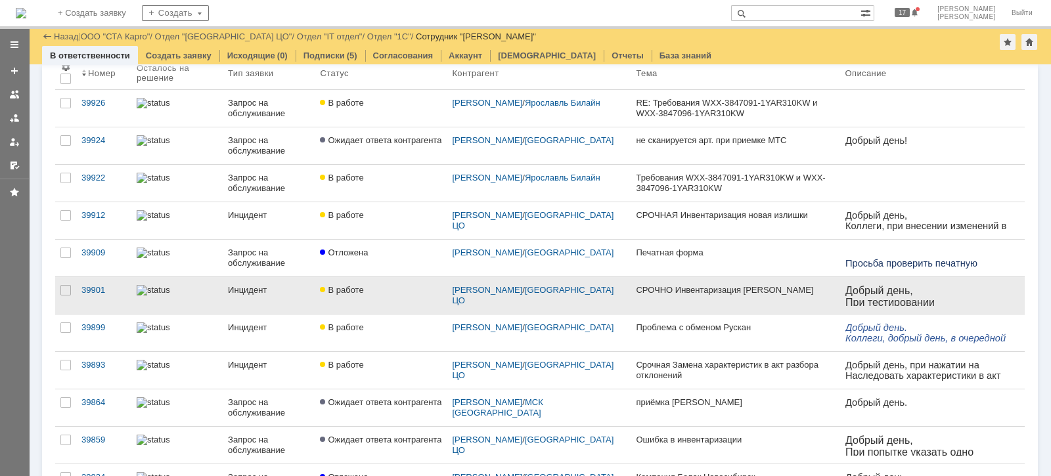
click at [369, 299] on link "В работе" at bounding box center [381, 295] width 132 height 37
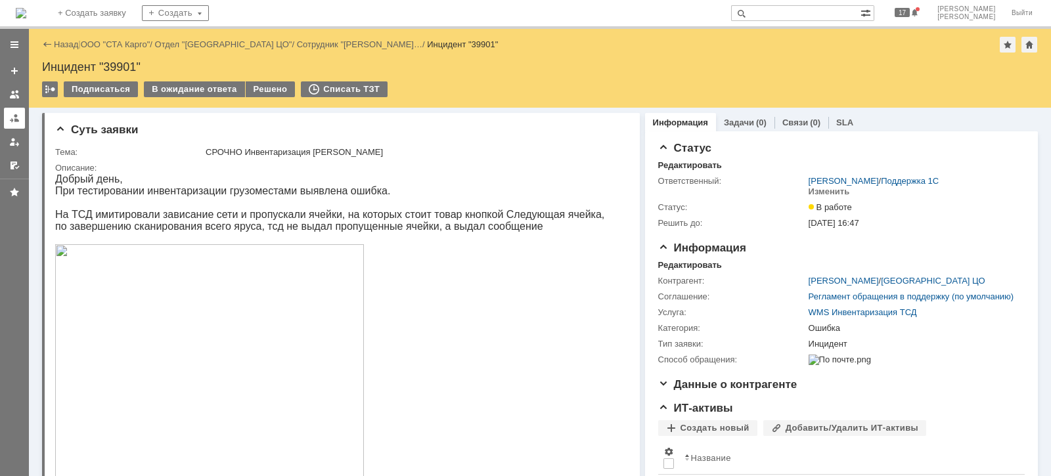
click at [14, 120] on div at bounding box center [14, 118] width 11 height 11
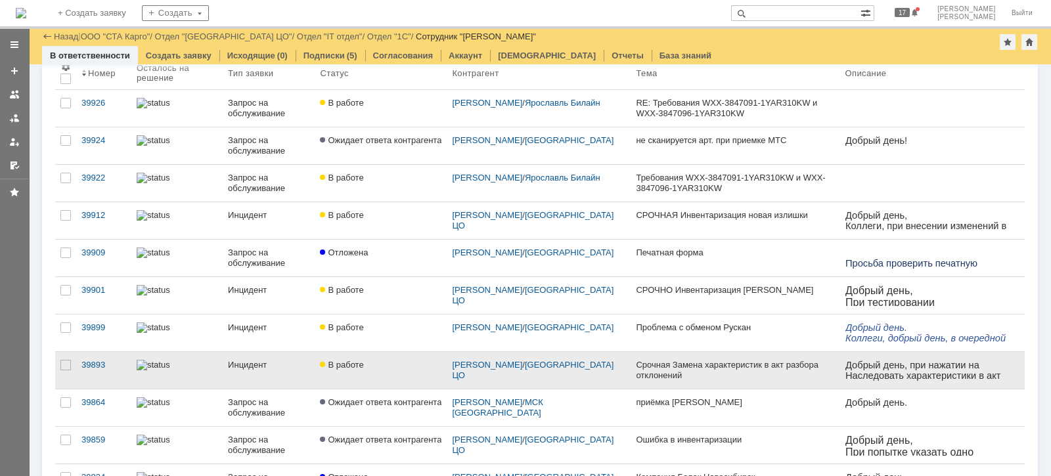
click at [266, 362] on div "Инцидент" at bounding box center [268, 365] width 81 height 11
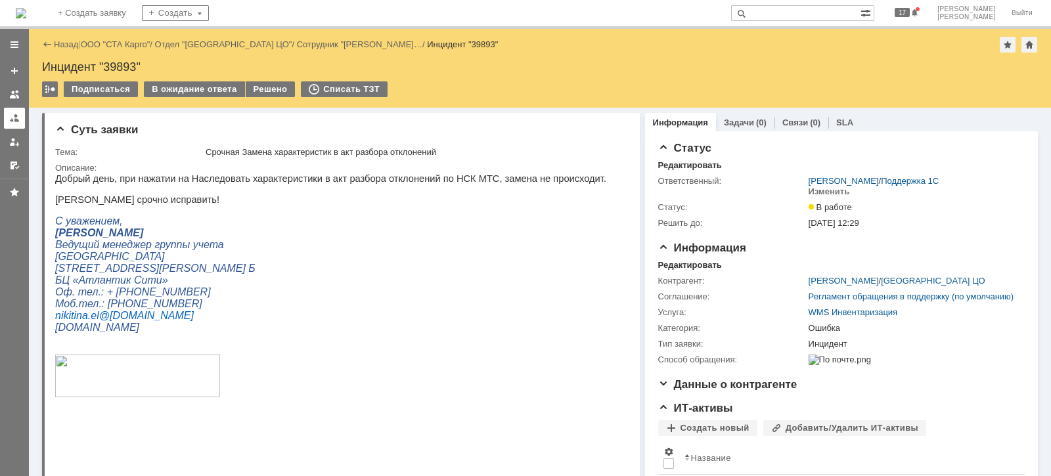
drag, startPoint x: 14, startPoint y: 116, endPoint x: 23, endPoint y: 123, distance: 11.3
click at [14, 116] on div at bounding box center [14, 118] width 11 height 11
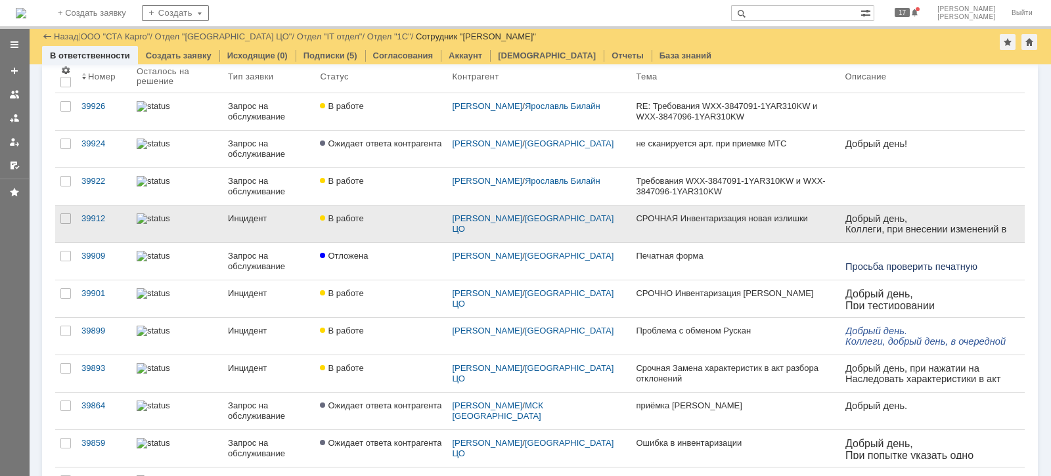
scroll to position [81, 0]
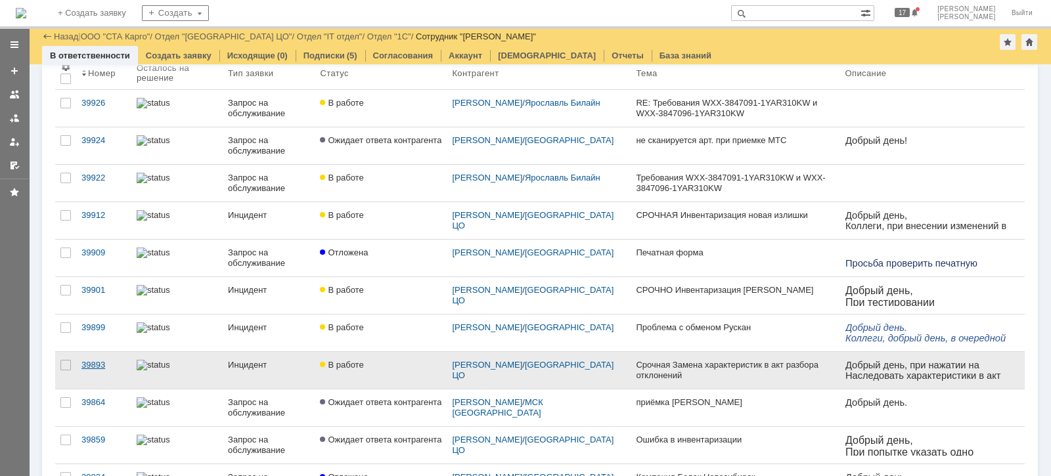
click at [99, 360] on div "39893" at bounding box center [103, 365] width 45 height 11
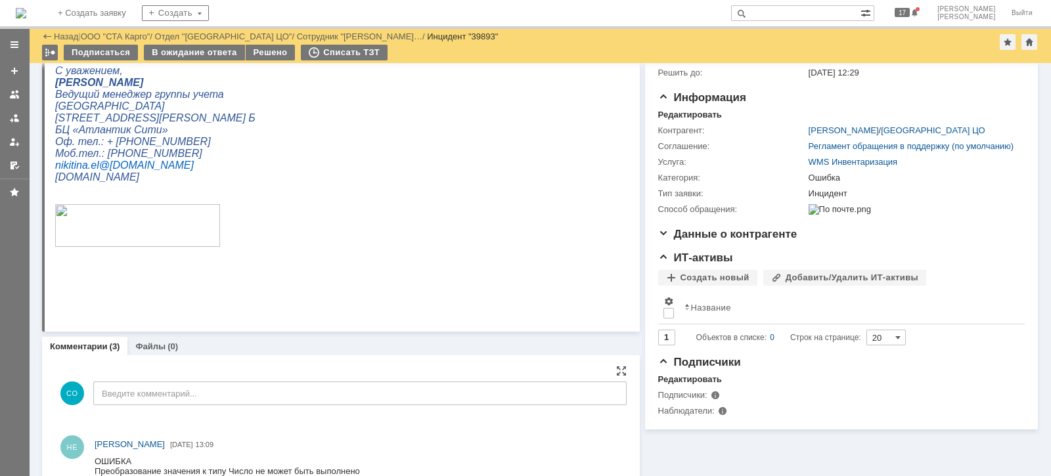
scroll to position [164, 0]
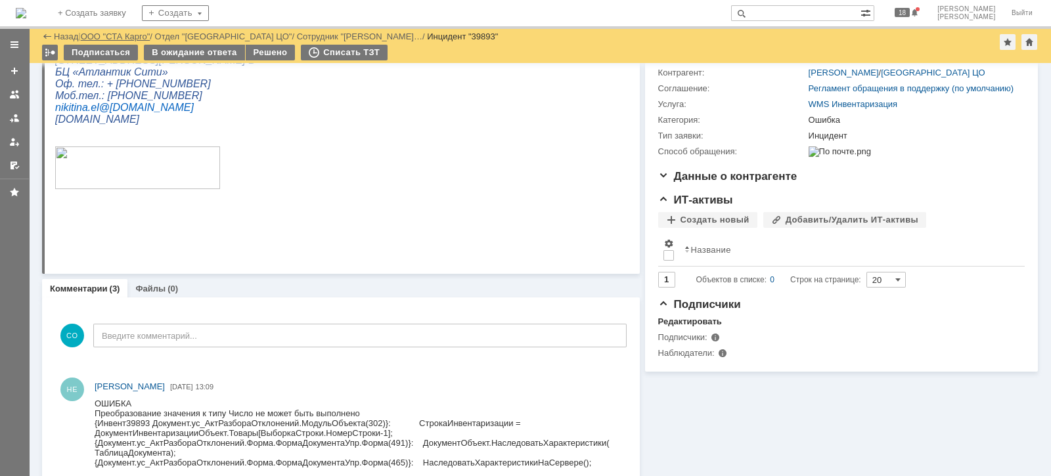
click at [131, 36] on link "ООО "СТА Карго"" at bounding box center [116, 37] width 70 height 10
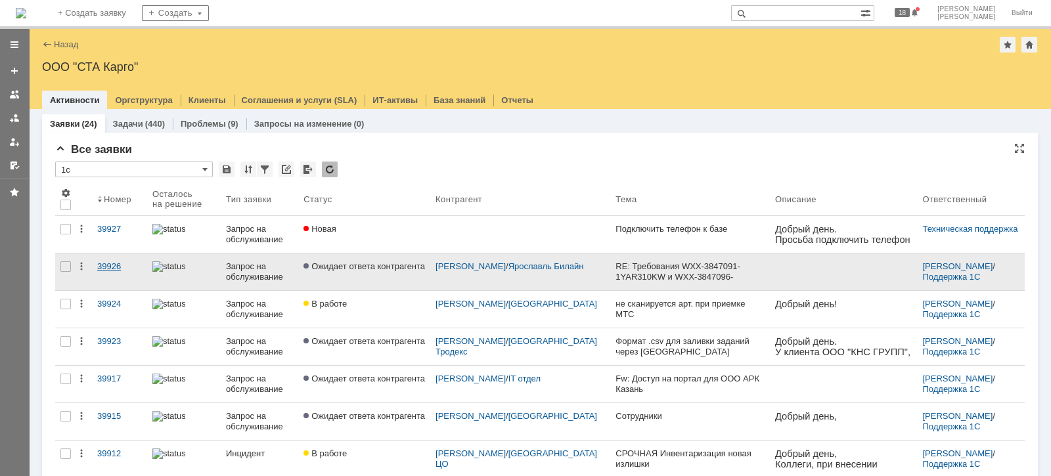
click at [102, 265] on div "39926" at bounding box center [119, 266] width 45 height 11
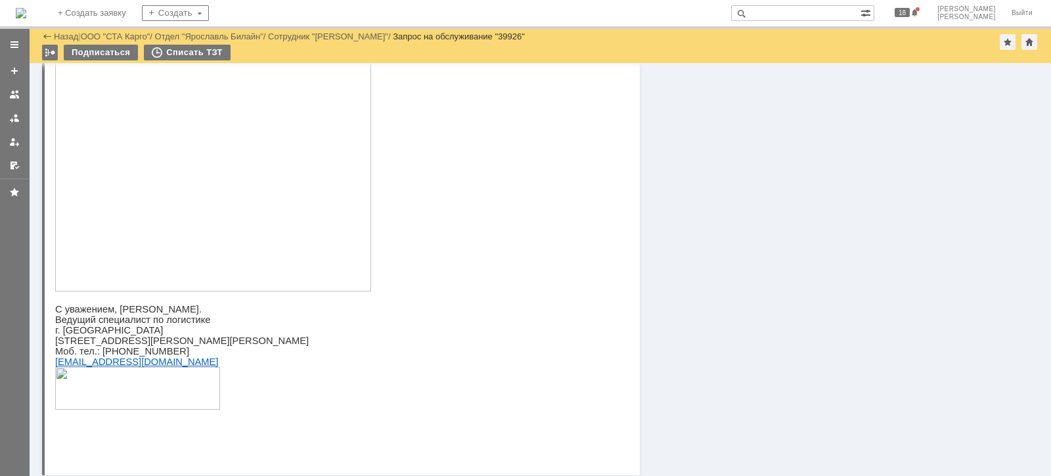
scroll to position [1066, 0]
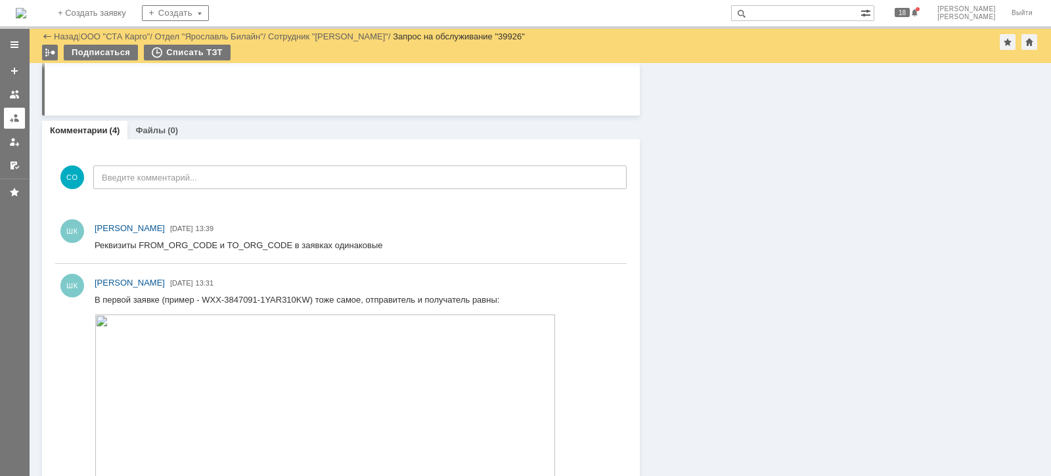
click at [17, 115] on div at bounding box center [14, 118] width 11 height 11
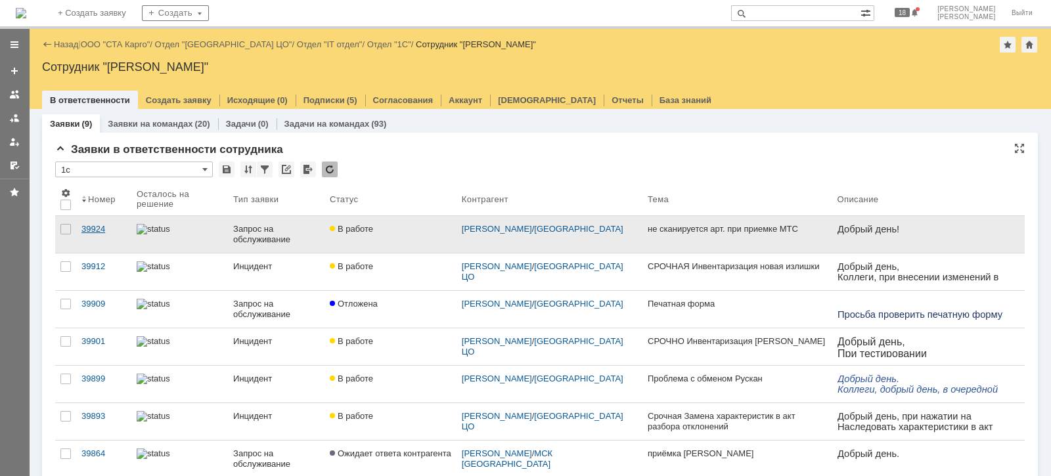
click at [99, 229] on div "39924" at bounding box center [103, 229] width 45 height 11
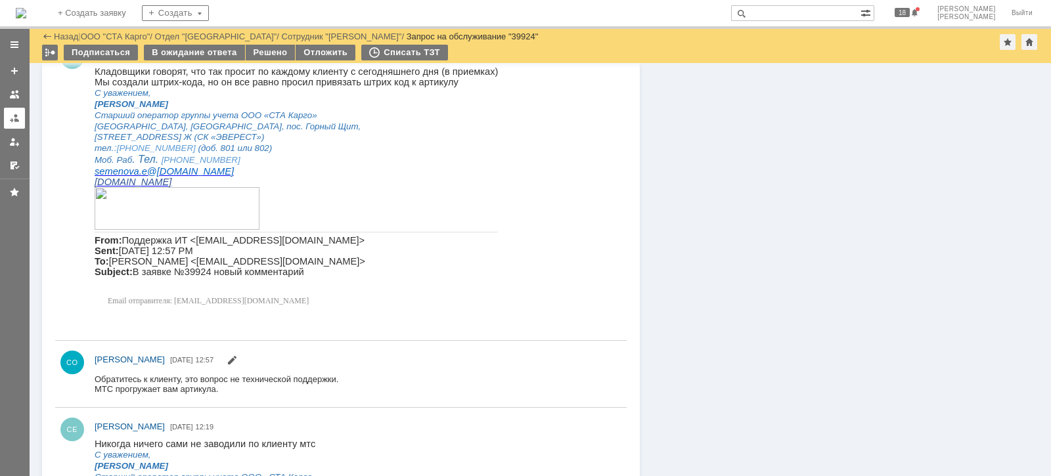
click at [5, 118] on link at bounding box center [14, 118] width 21 height 21
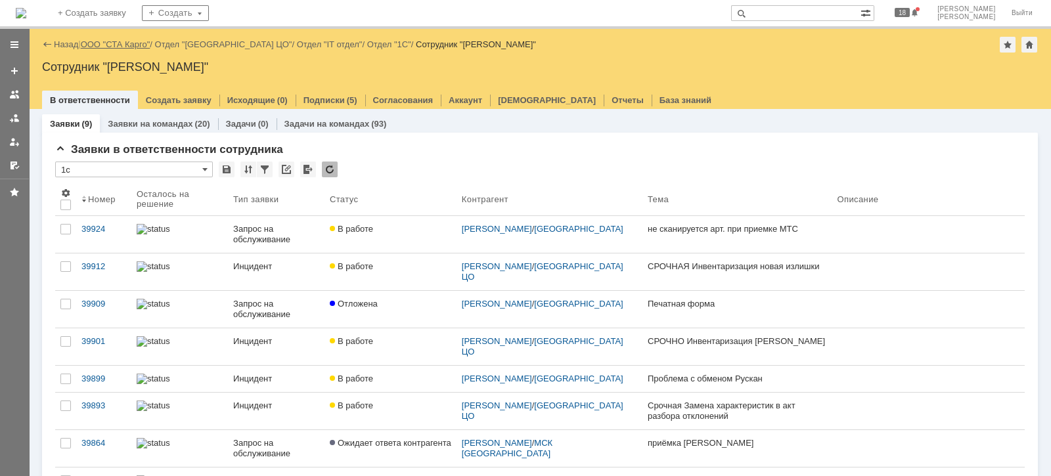
click at [104, 41] on link "ООО "СТА Карго"" at bounding box center [116, 44] width 70 height 10
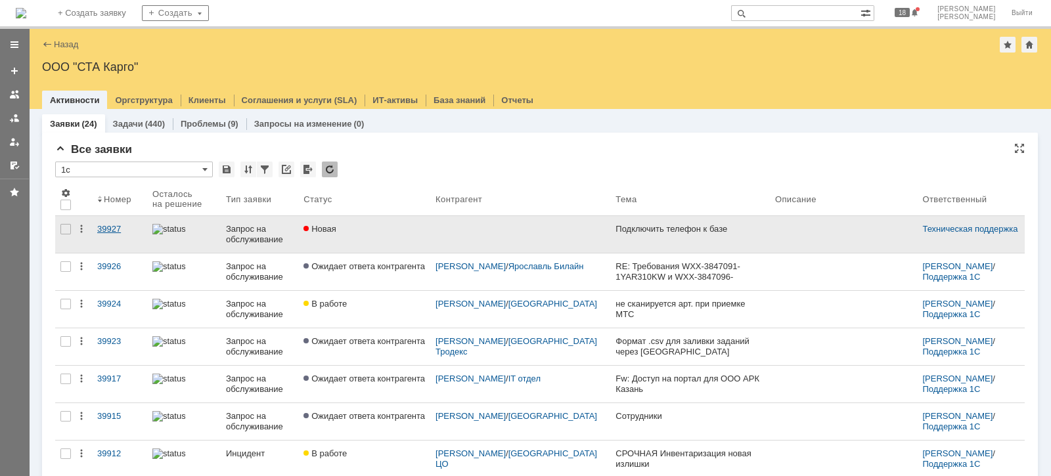
click at [112, 227] on div "39927" at bounding box center [119, 229] width 45 height 11
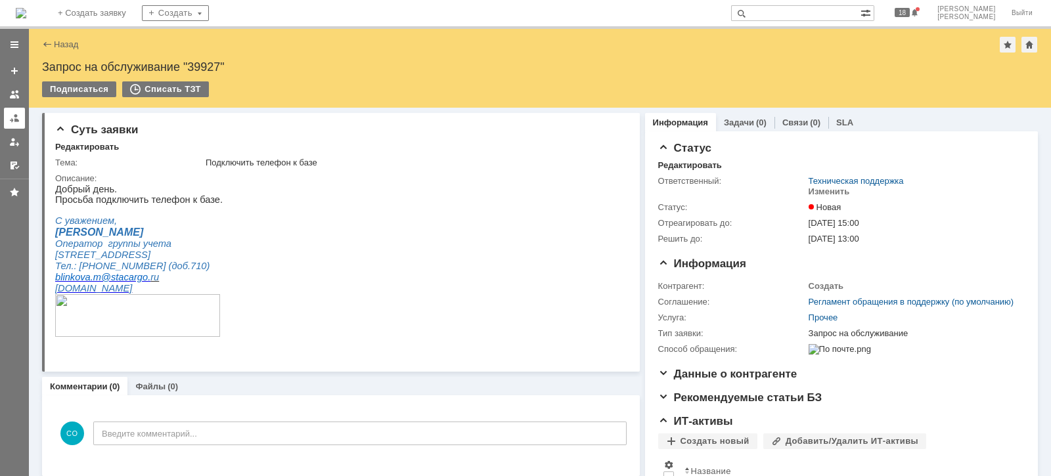
click at [9, 118] on div at bounding box center [14, 118] width 11 height 11
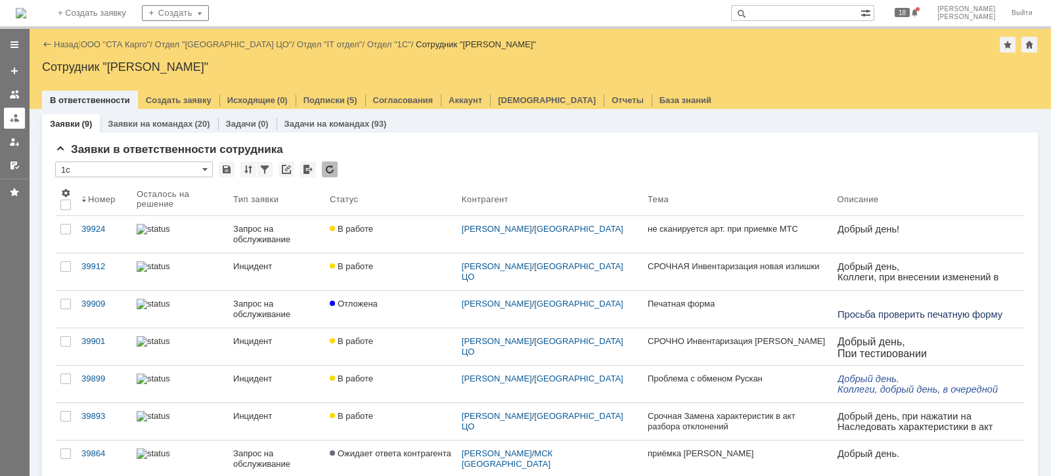
click at [10, 116] on div at bounding box center [14, 118] width 11 height 11
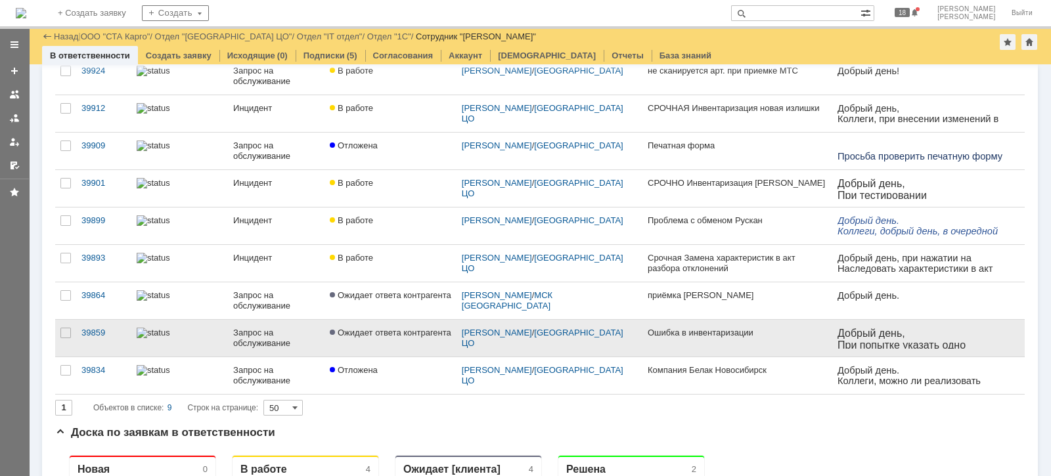
scroll to position [164, 0]
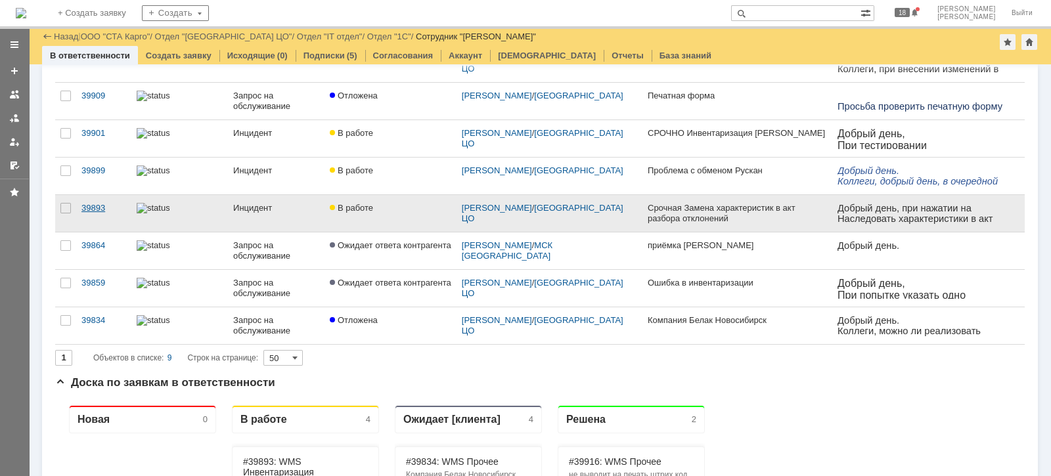
click at [91, 209] on div "39893" at bounding box center [103, 208] width 45 height 11
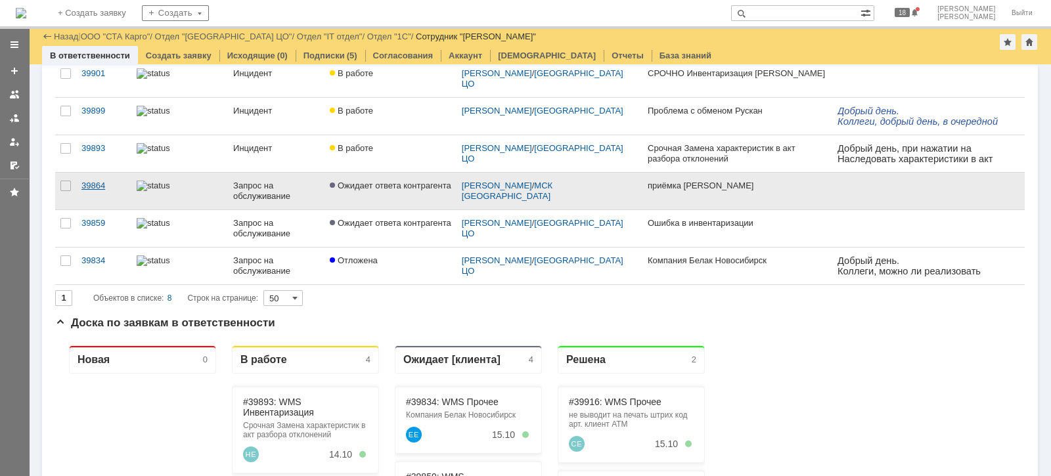
scroll to position [164, 0]
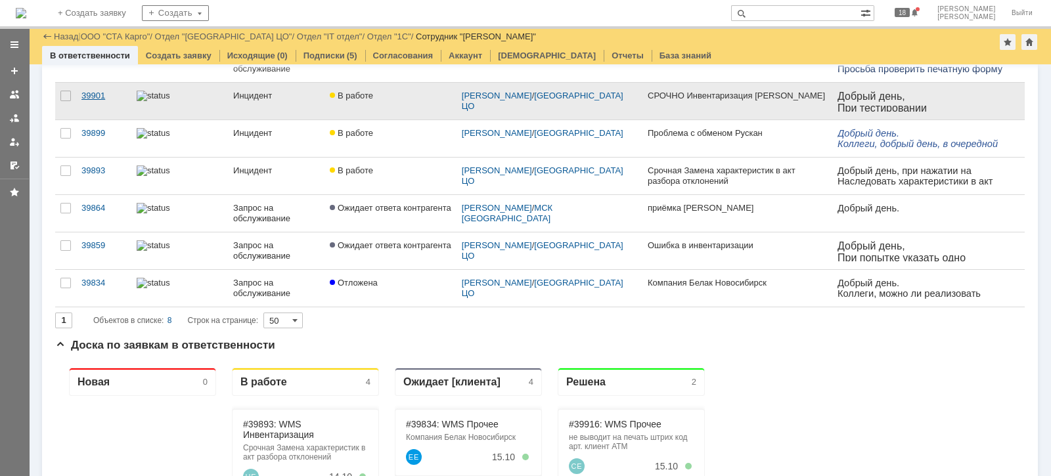
click at [102, 95] on div "39901" at bounding box center [103, 96] width 45 height 11
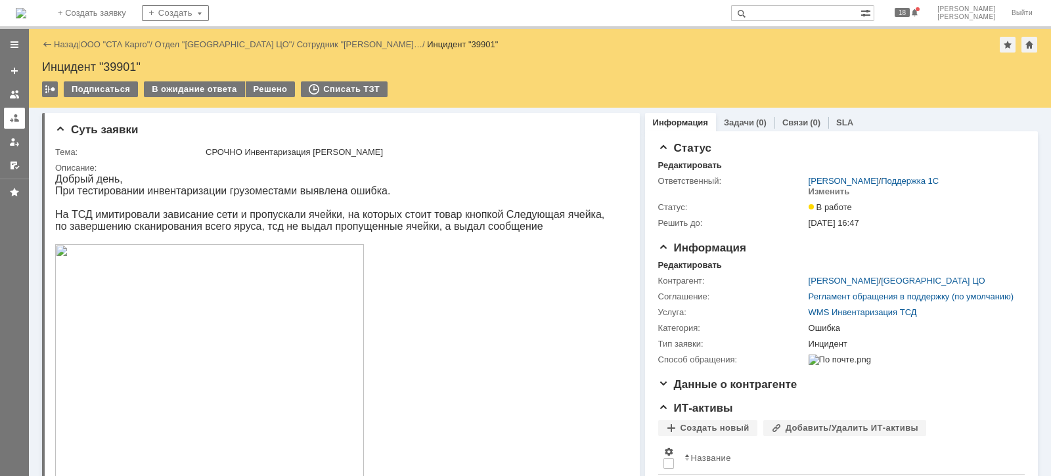
click at [16, 115] on div at bounding box center [14, 118] width 11 height 11
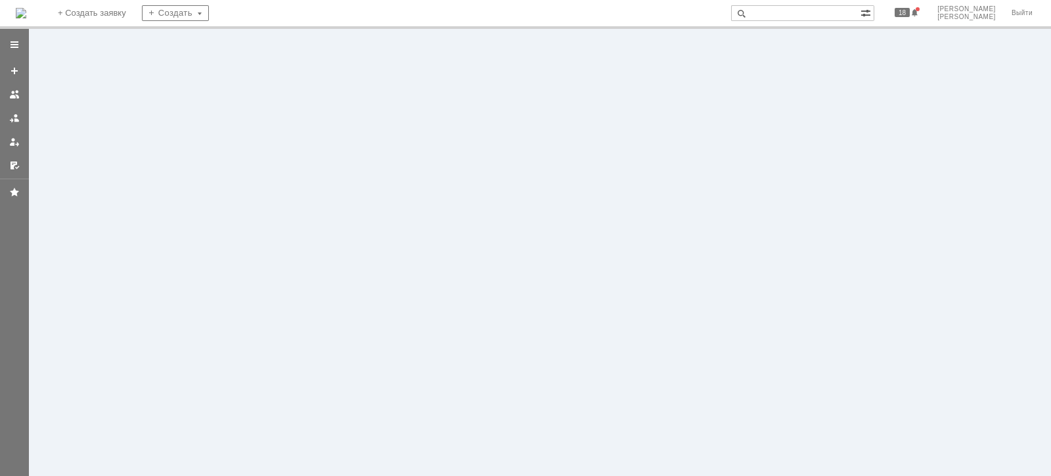
click at [16, 116] on div at bounding box center [14, 117] width 29 height 177
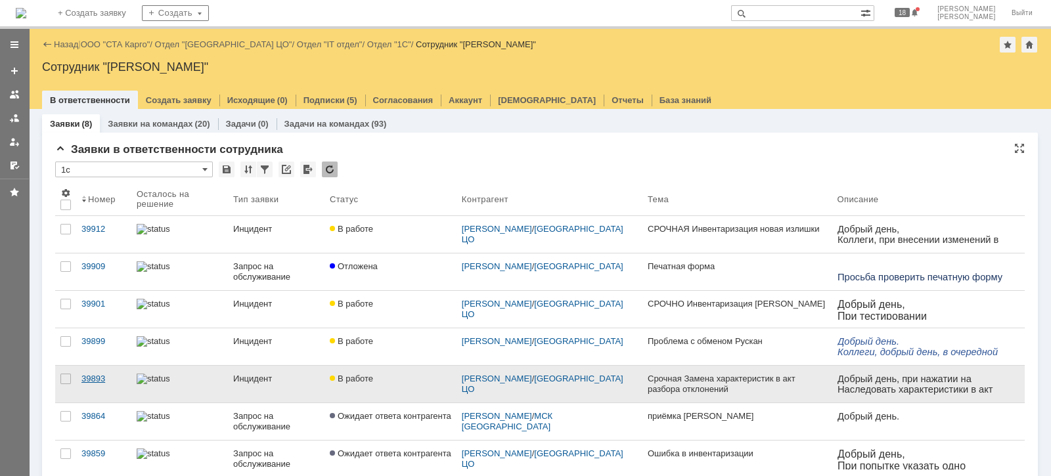
click at [100, 382] on div "39893" at bounding box center [103, 379] width 45 height 11
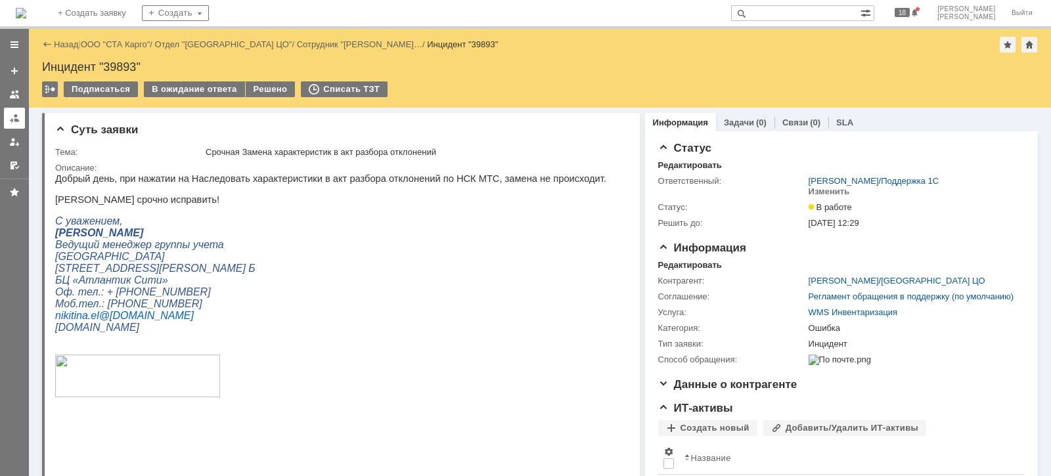
click at [10, 119] on div at bounding box center [14, 118] width 11 height 11
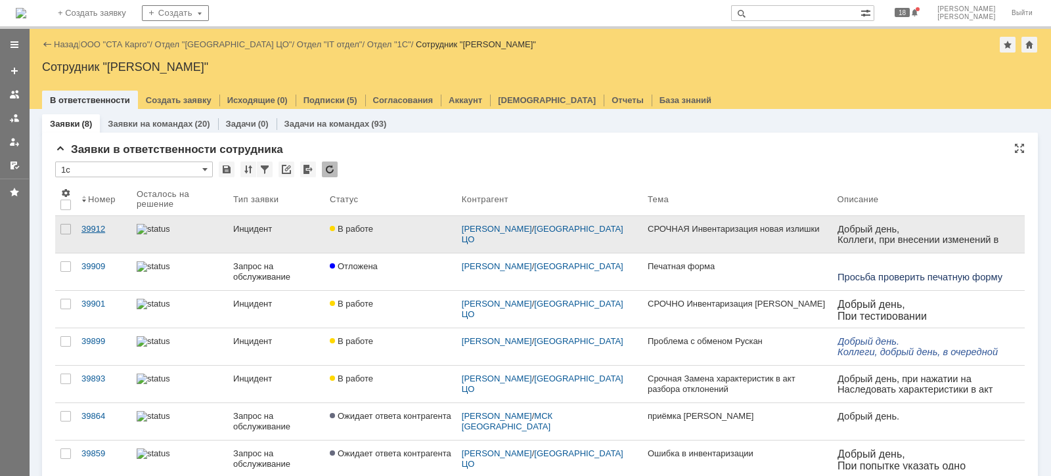
click at [99, 233] on div "39912" at bounding box center [103, 229] width 45 height 11
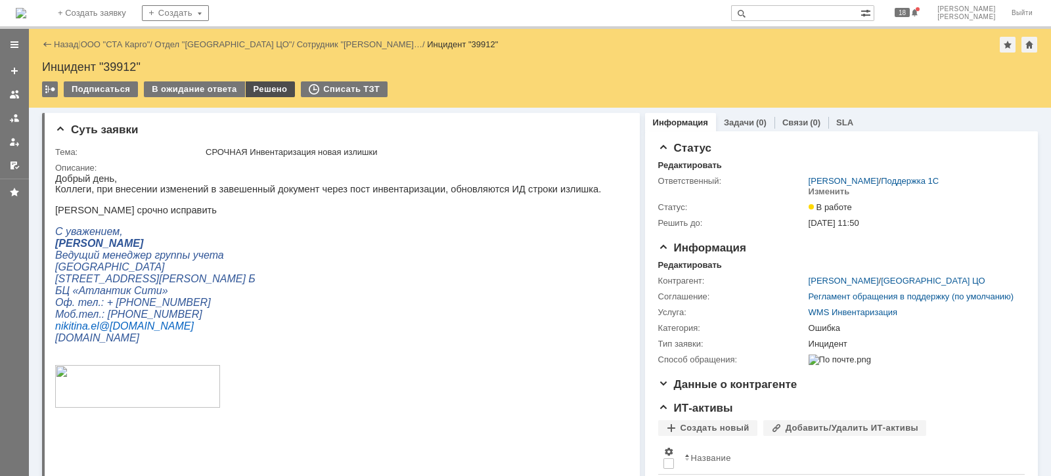
click at [266, 93] on div "Решено" at bounding box center [271, 89] width 50 height 16
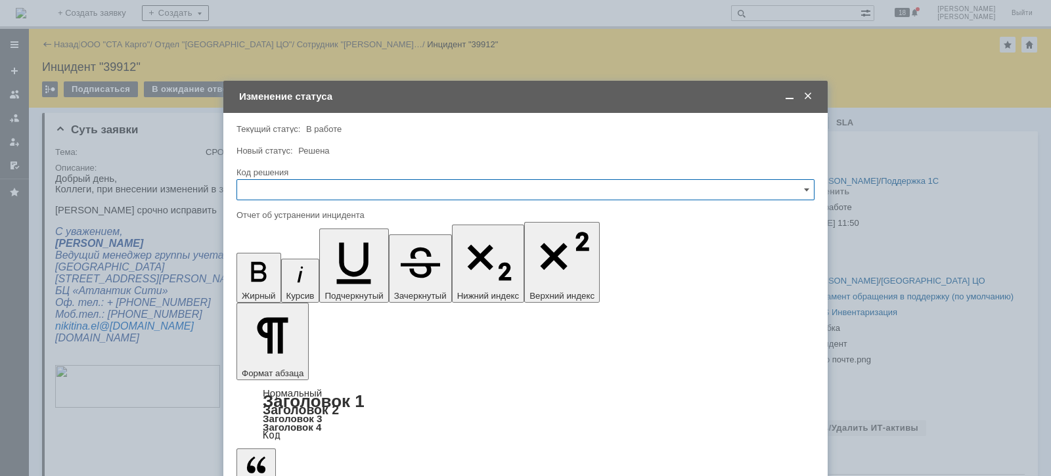
click at [315, 190] on input "text" at bounding box center [525, 189] width 578 height 21
click at [276, 368] on span "Решено" at bounding box center [525, 366] width 561 height 11
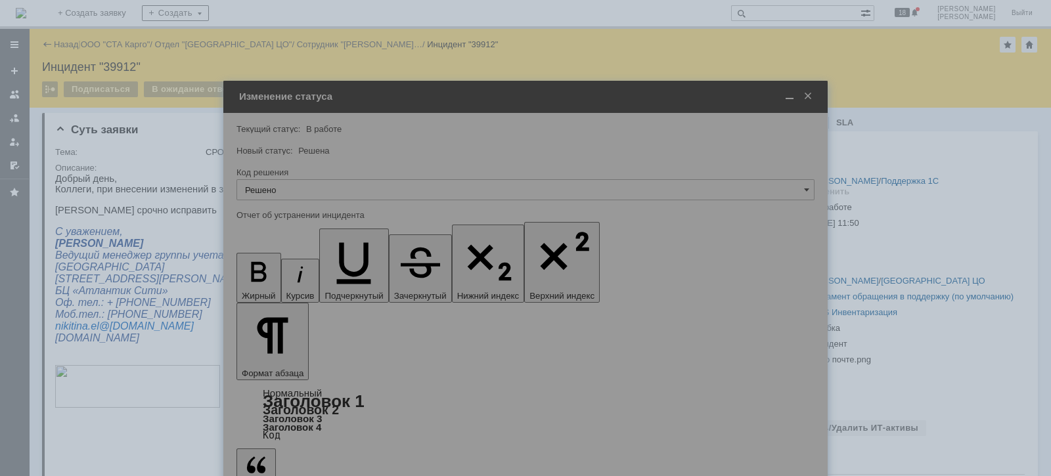
type input "Решено"
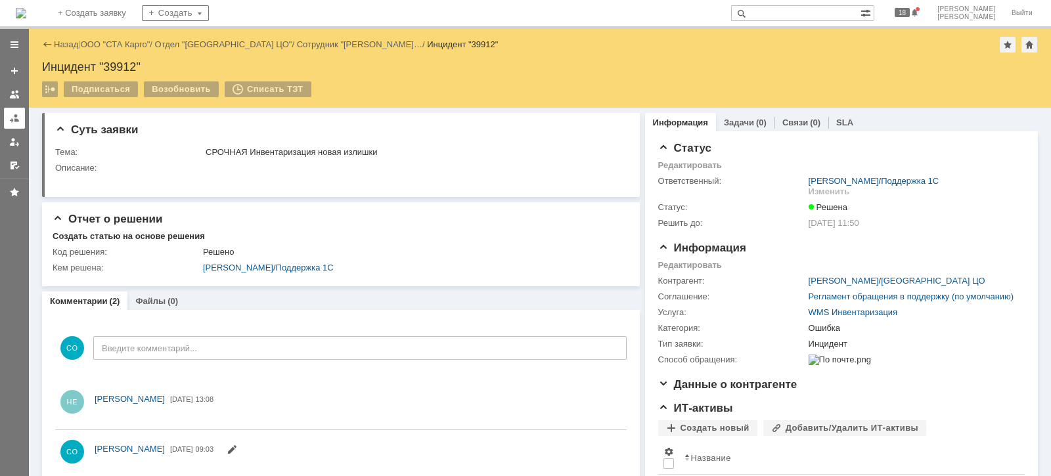
click at [7, 118] on link at bounding box center [14, 118] width 21 height 21
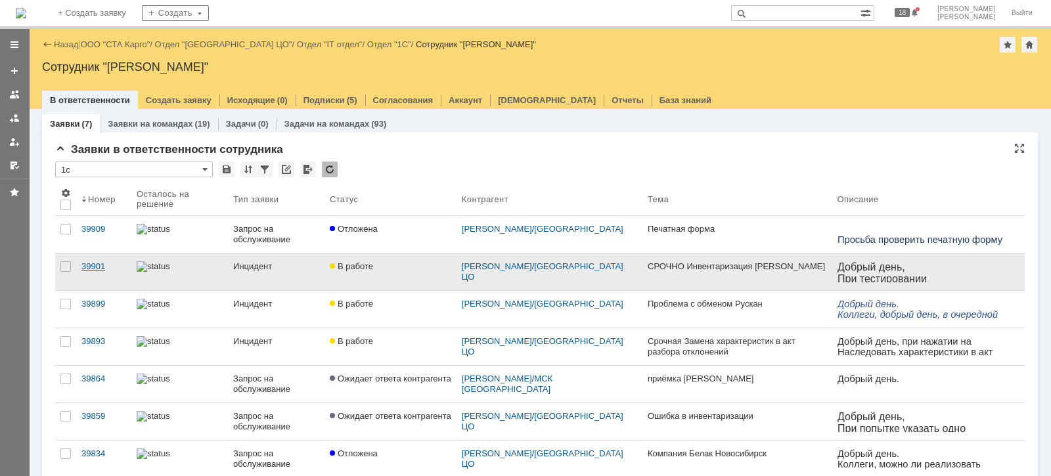
click at [95, 266] on div "39901" at bounding box center [103, 266] width 45 height 11
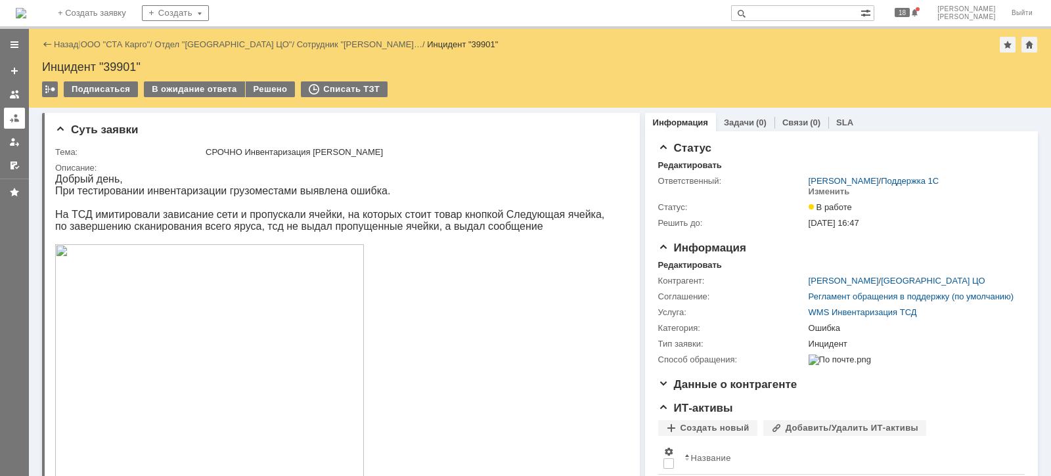
click at [16, 118] on div at bounding box center [14, 118] width 11 height 11
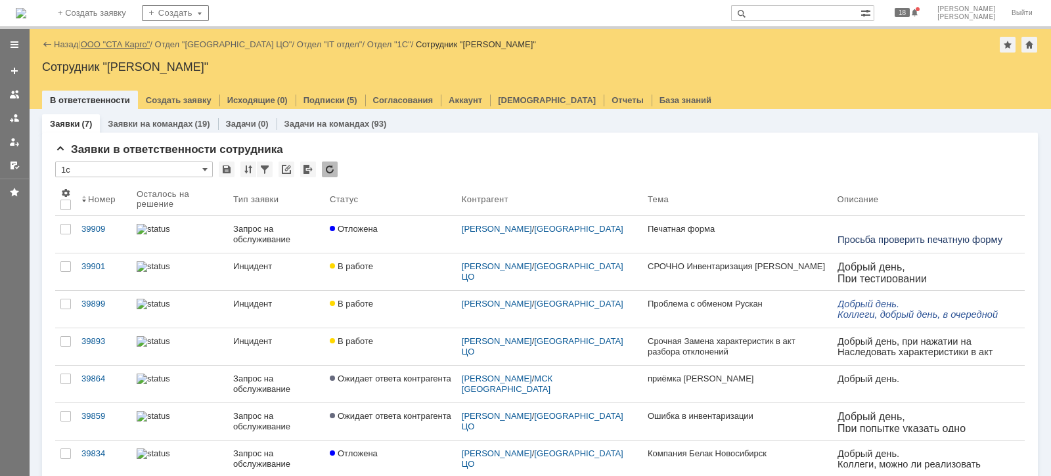
click at [130, 48] on link "ООО "СТА Карго"" at bounding box center [116, 44] width 70 height 10
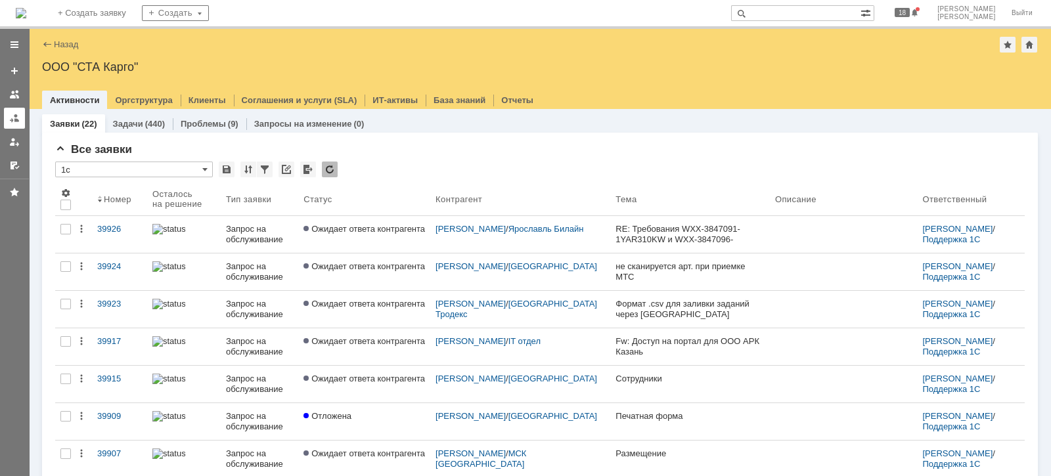
click at [10, 123] on link at bounding box center [14, 118] width 21 height 21
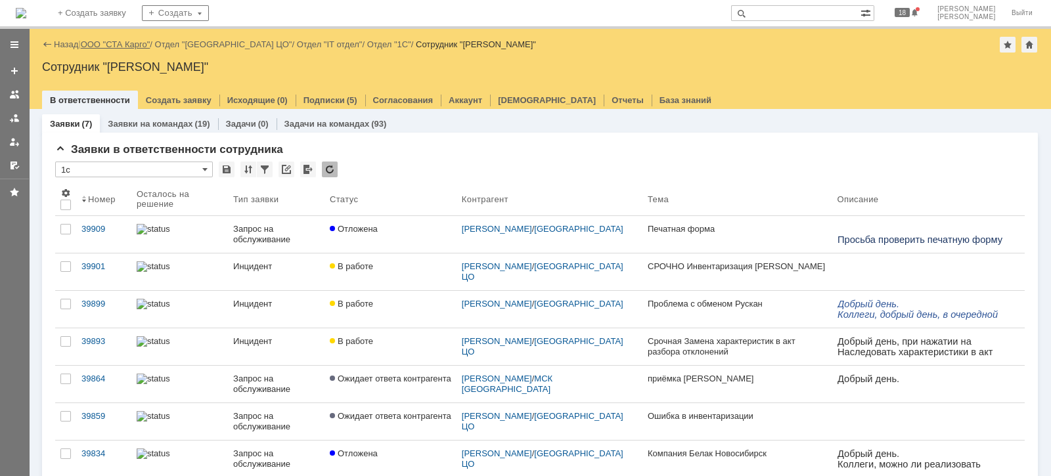
click at [125, 46] on link "ООО "СТА Карго"" at bounding box center [116, 44] width 70 height 10
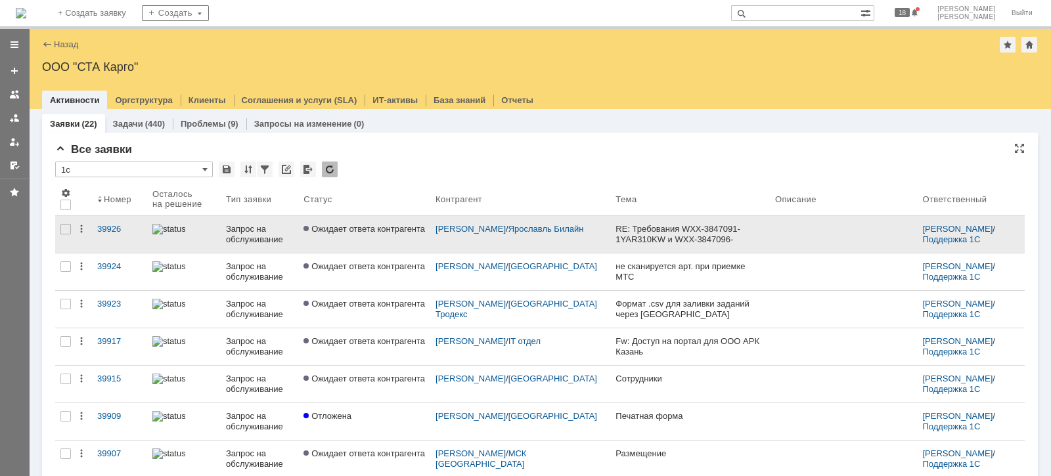
click at [341, 243] on link "Ожидает ответа контрагента" at bounding box center [364, 234] width 132 height 37
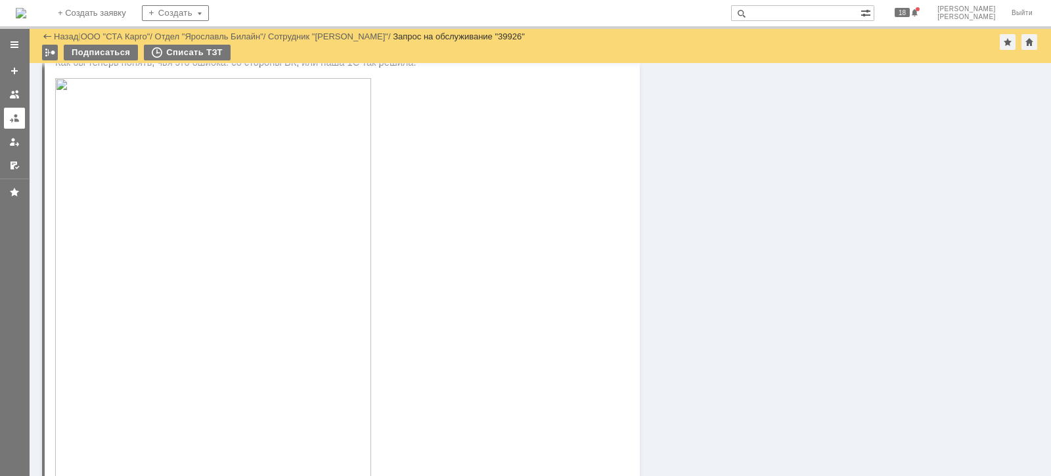
click at [5, 120] on link at bounding box center [14, 118] width 21 height 21
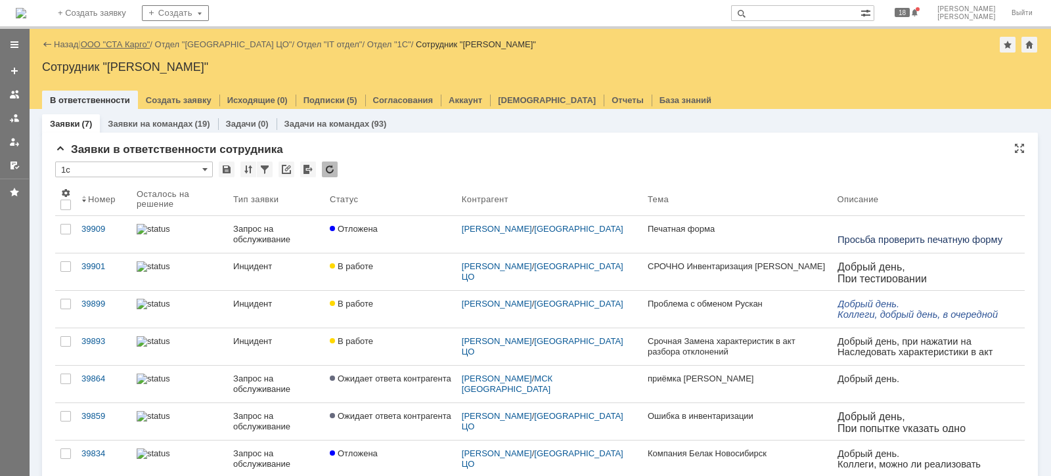
click at [105, 41] on link "ООО "СТА Карго"" at bounding box center [116, 44] width 70 height 10
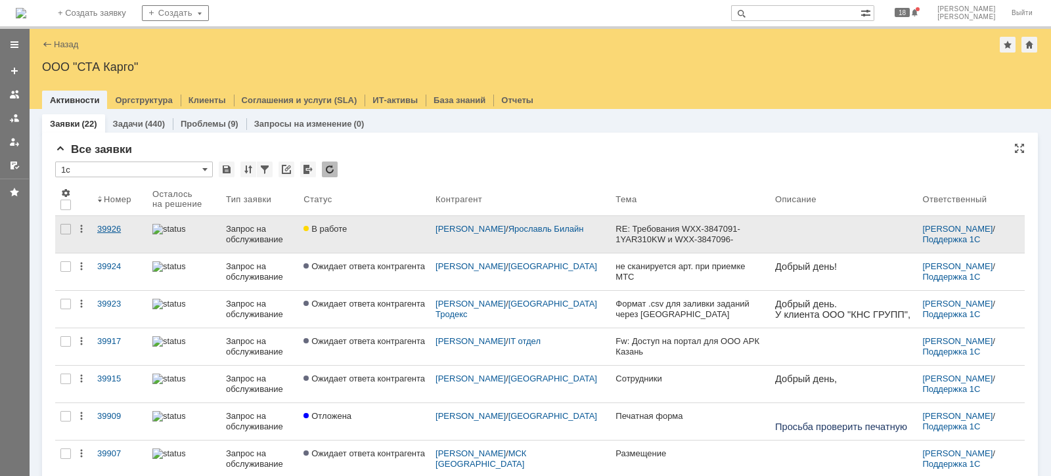
click at [99, 230] on div "39926" at bounding box center [119, 229] width 45 height 11
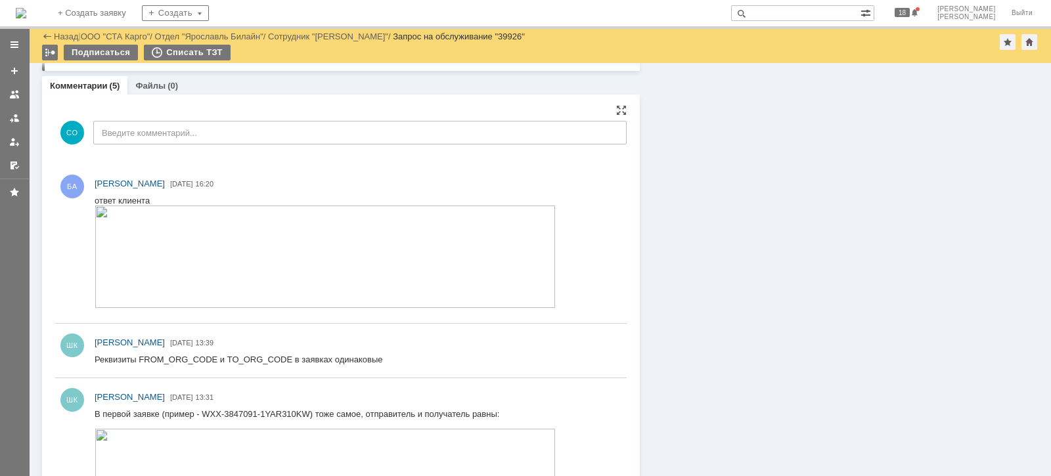
click at [145, 262] on img at bounding box center [325, 257] width 461 height 102
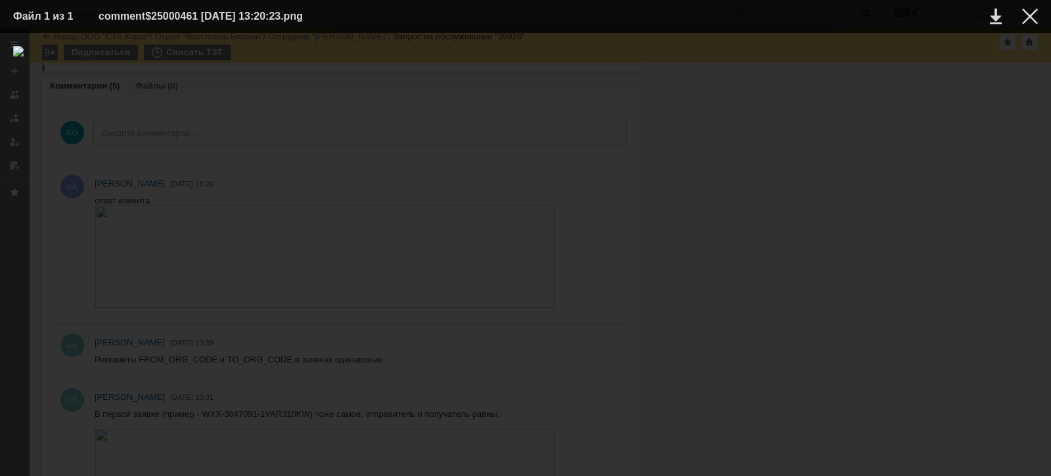
click at [288, 375] on div at bounding box center [525, 254] width 1024 height 417
click at [1027, 13] on div at bounding box center [1030, 17] width 16 height 16
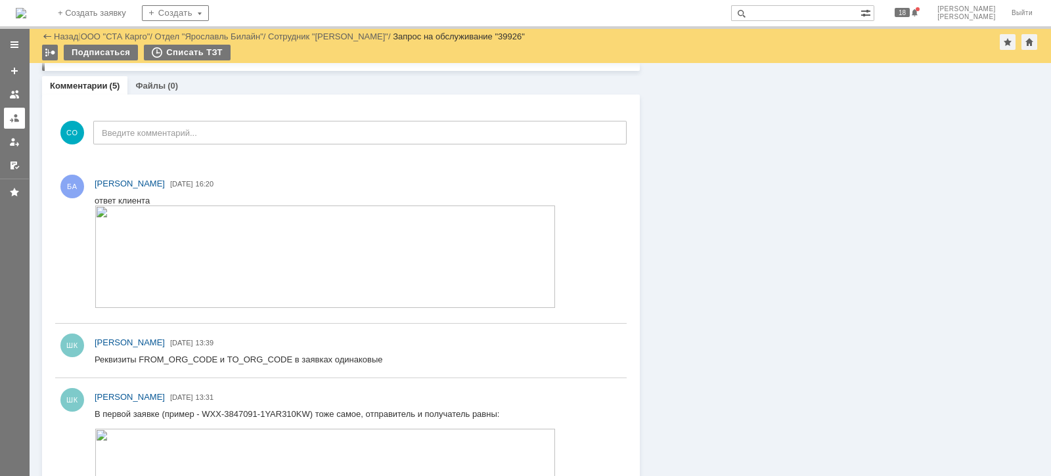
click at [5, 118] on link at bounding box center [14, 118] width 21 height 21
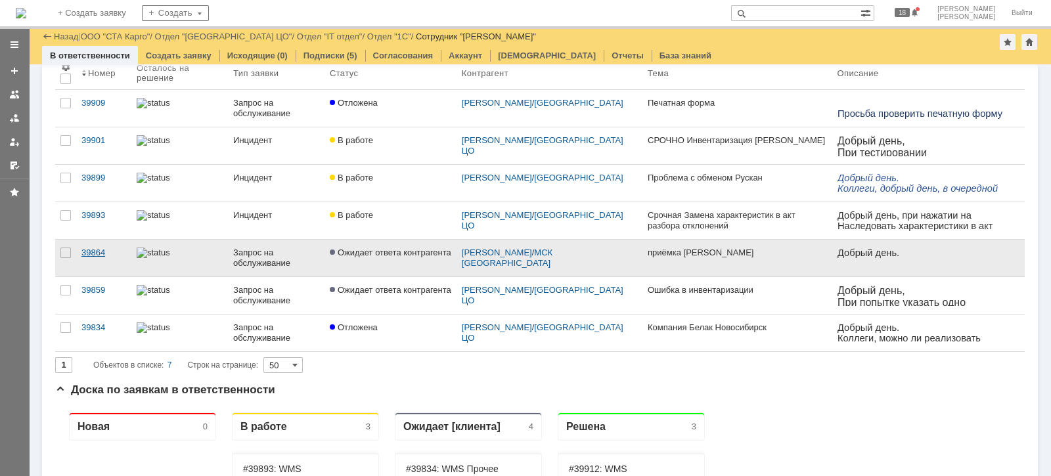
click at [95, 253] on div "39864" at bounding box center [103, 253] width 45 height 11
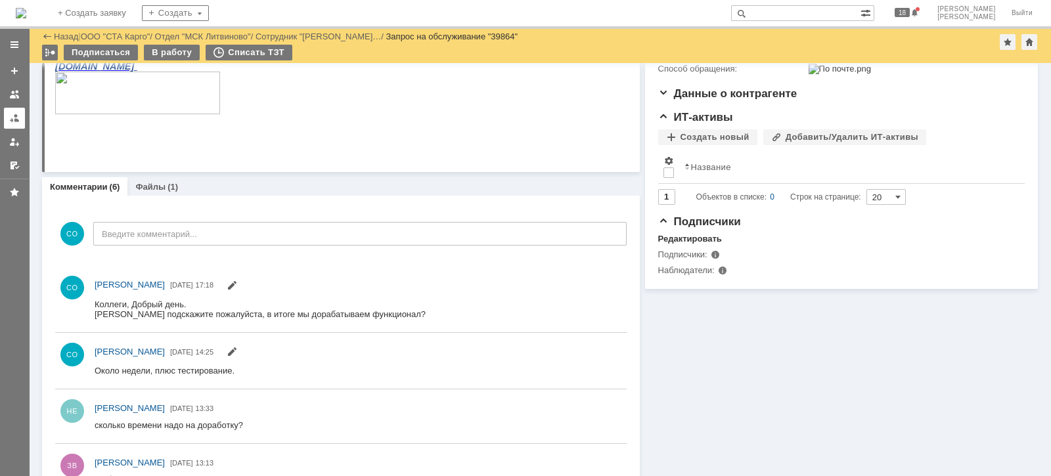
click at [19, 118] on div at bounding box center [14, 118] width 11 height 11
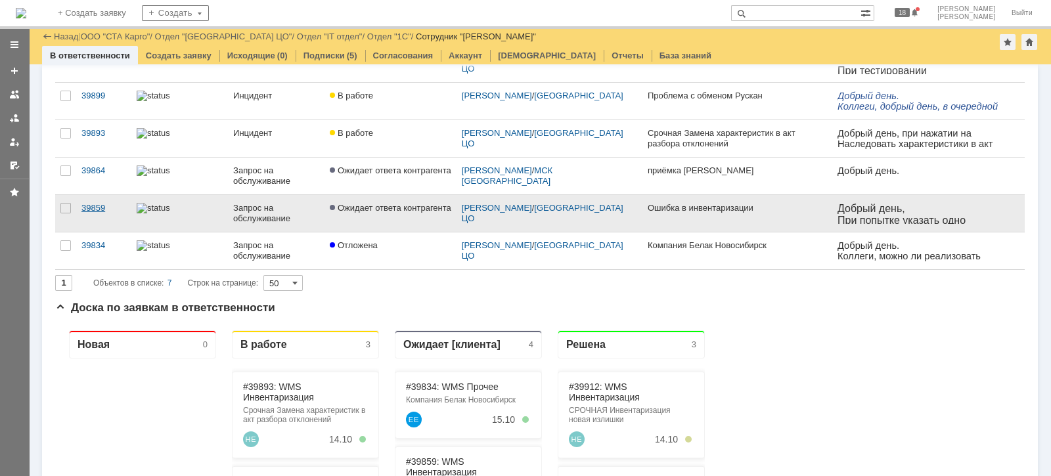
click at [95, 204] on div "39859" at bounding box center [103, 208] width 45 height 11
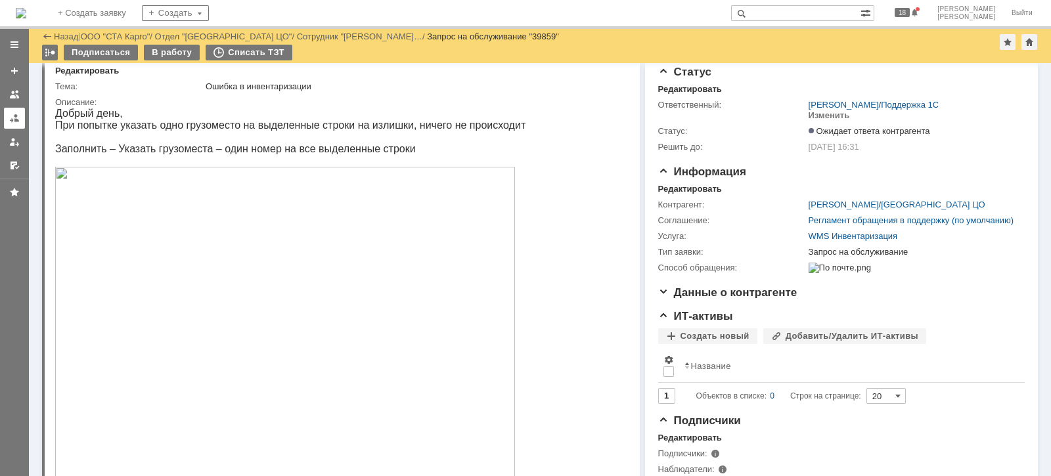
click at [20, 121] on link at bounding box center [14, 118] width 21 height 21
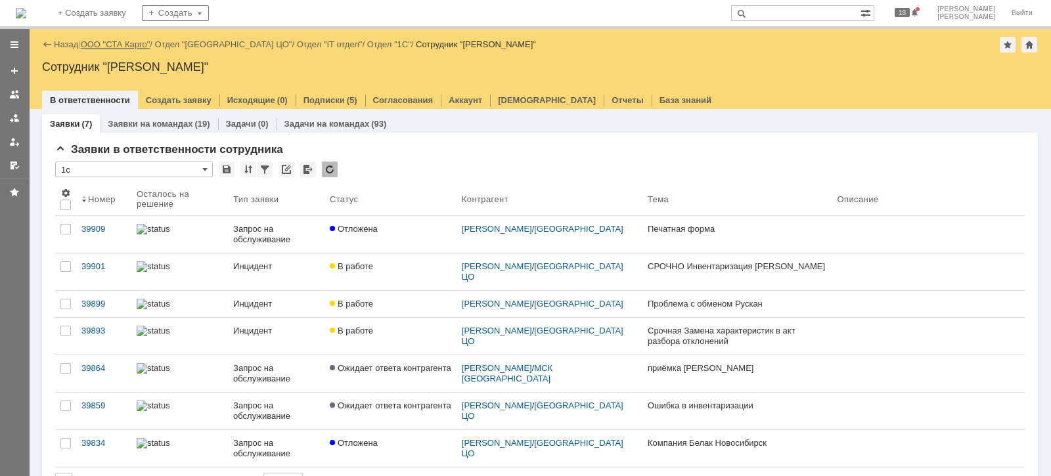
click at [106, 49] on link "ООО "СТА Карго"" at bounding box center [116, 44] width 70 height 10
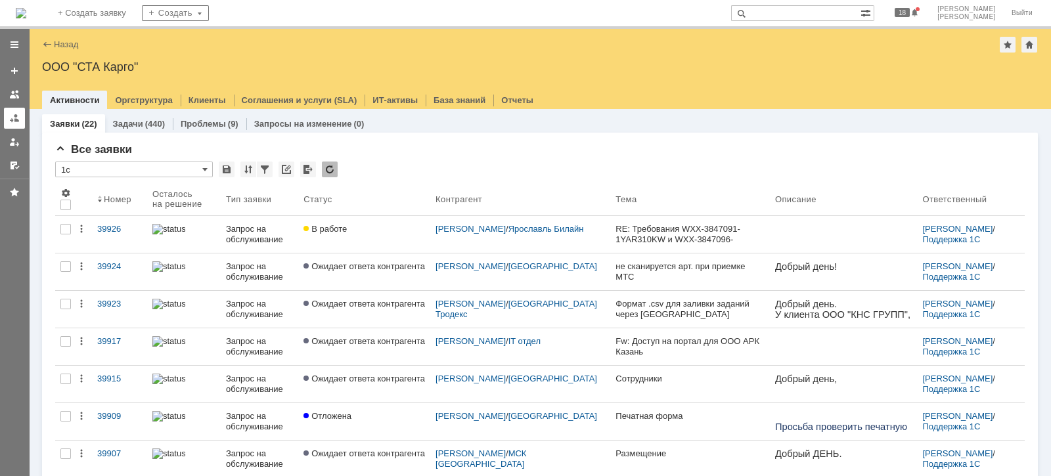
click at [14, 116] on div at bounding box center [14, 118] width 11 height 11
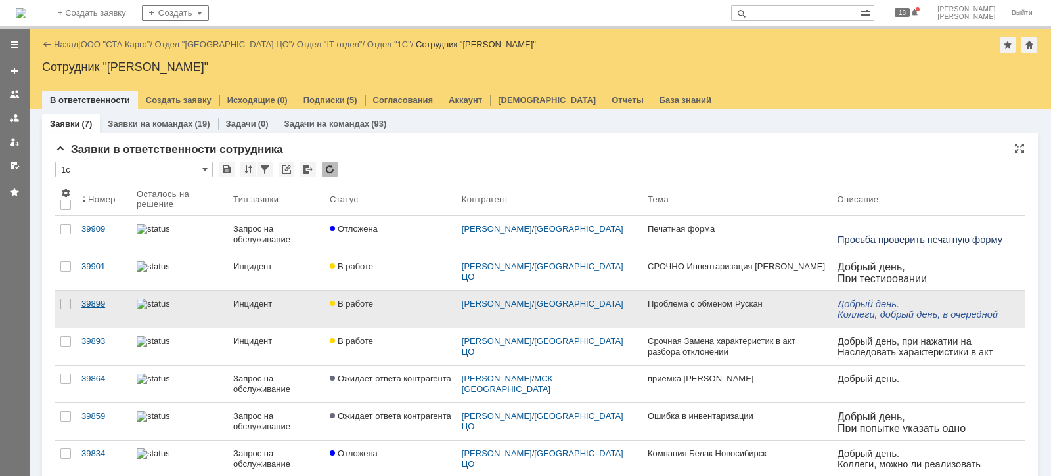
click at [91, 305] on div "39899" at bounding box center [103, 304] width 45 height 11
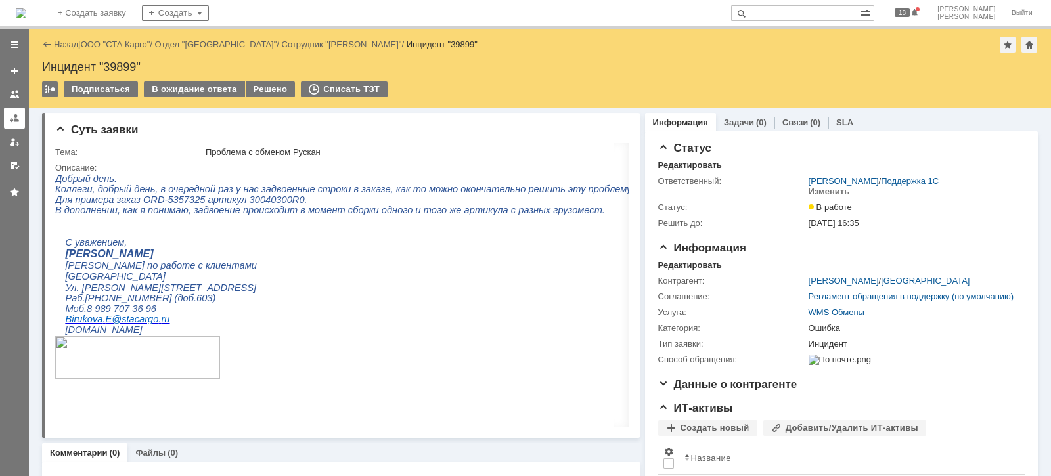
click at [14, 117] on div at bounding box center [14, 118] width 11 height 11
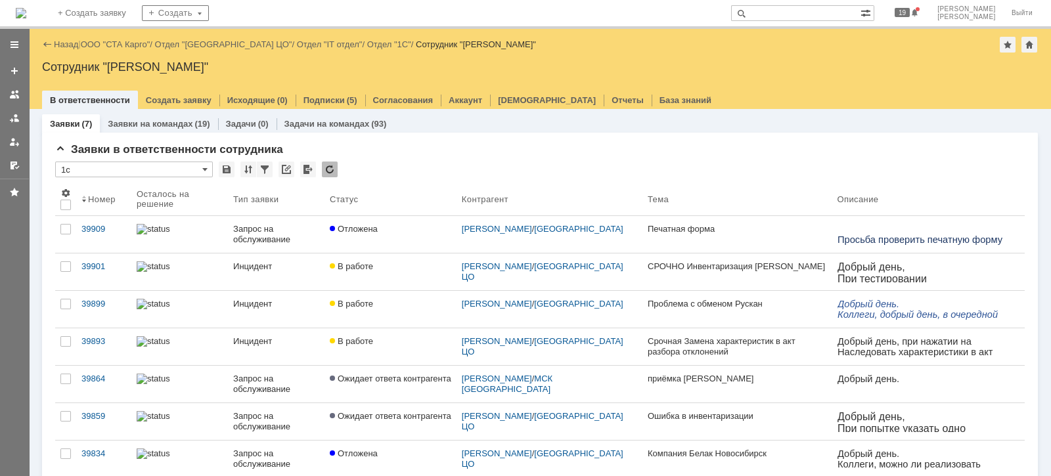
click at [102, 43] on link "ООО "СТА Карго"" at bounding box center [116, 44] width 70 height 10
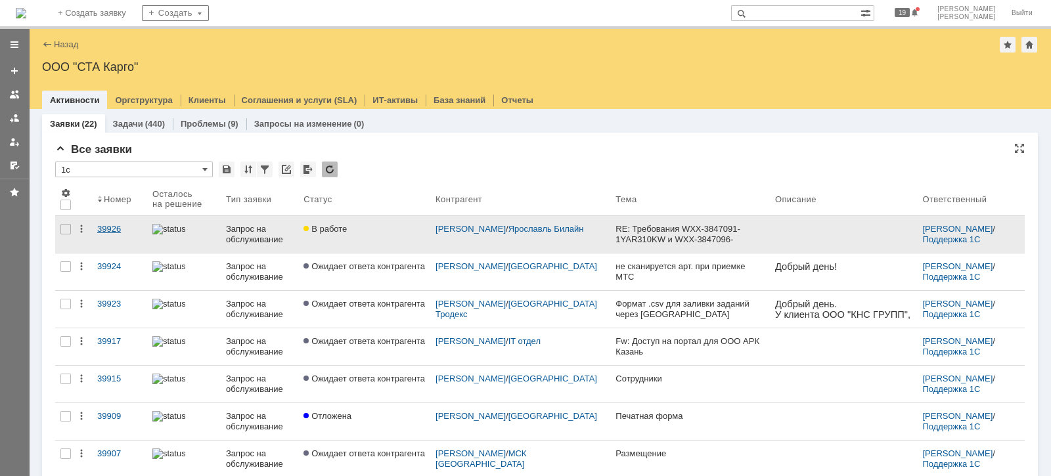
click at [117, 225] on div "39926" at bounding box center [119, 229] width 45 height 11
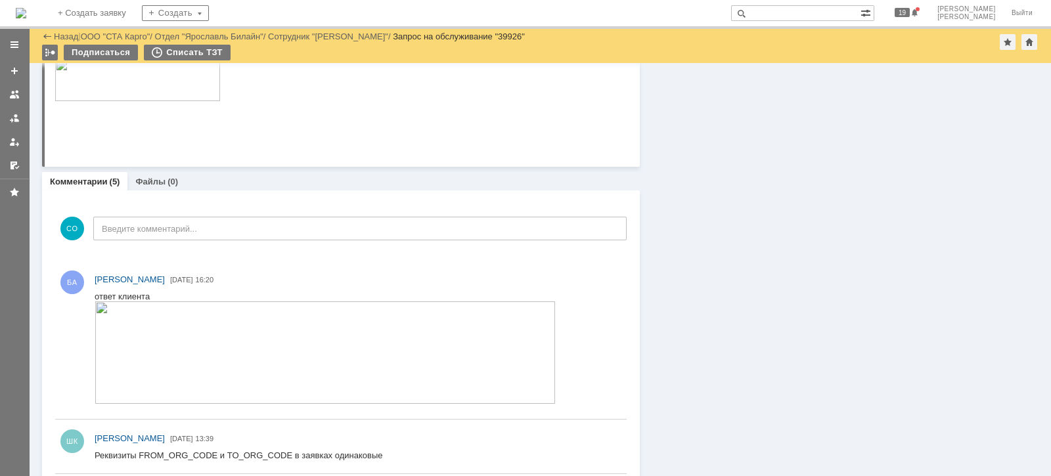
scroll to position [1218, 0]
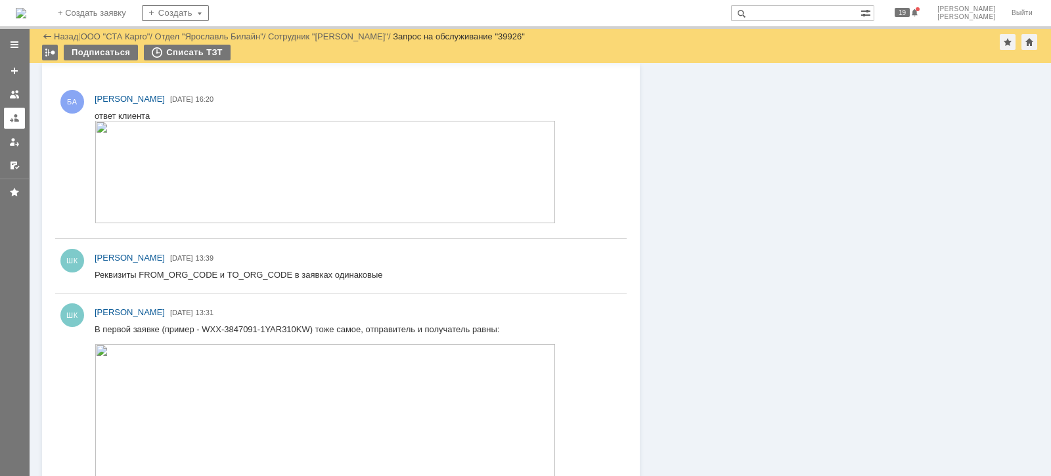
click at [15, 115] on div at bounding box center [14, 118] width 11 height 11
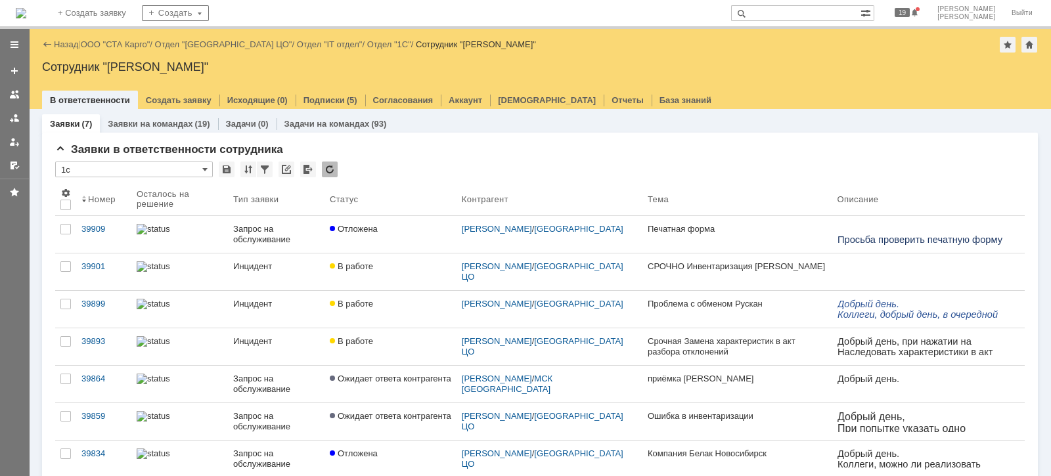
click at [135, 37] on div "Назад | ООО "СТА Карго" / Отдел "Санкт-Петербург ЦО" / Отдел "IT отдел" / Отдел…" at bounding box center [540, 45] width 996 height 16
click at [135, 40] on link "ООО "СТА Карго"" at bounding box center [116, 44] width 70 height 10
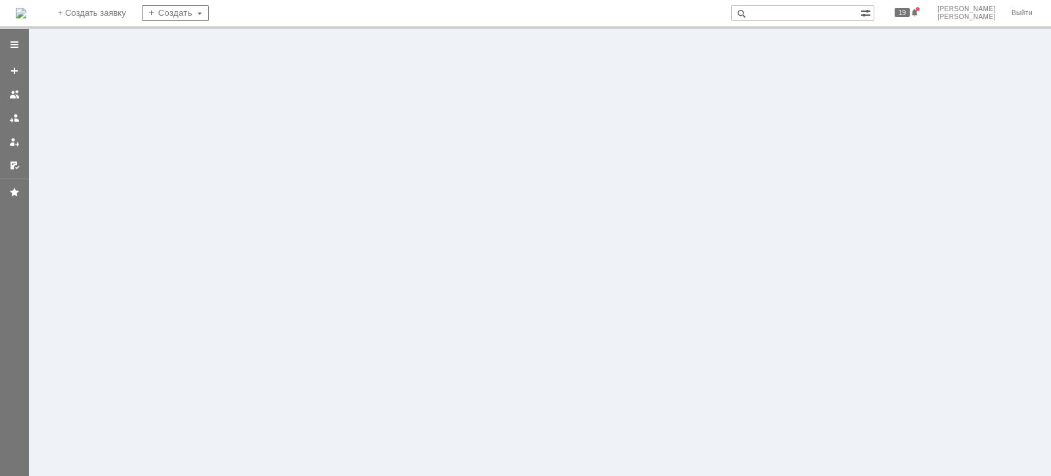
click at [135, 40] on div at bounding box center [540, 252] width 1022 height 447
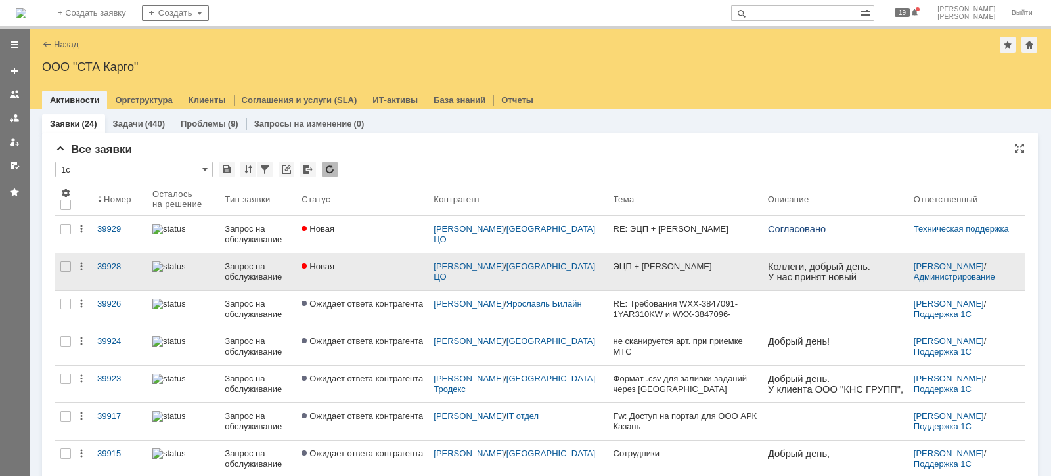
click at [108, 261] on div "39928" at bounding box center [119, 266] width 45 height 11
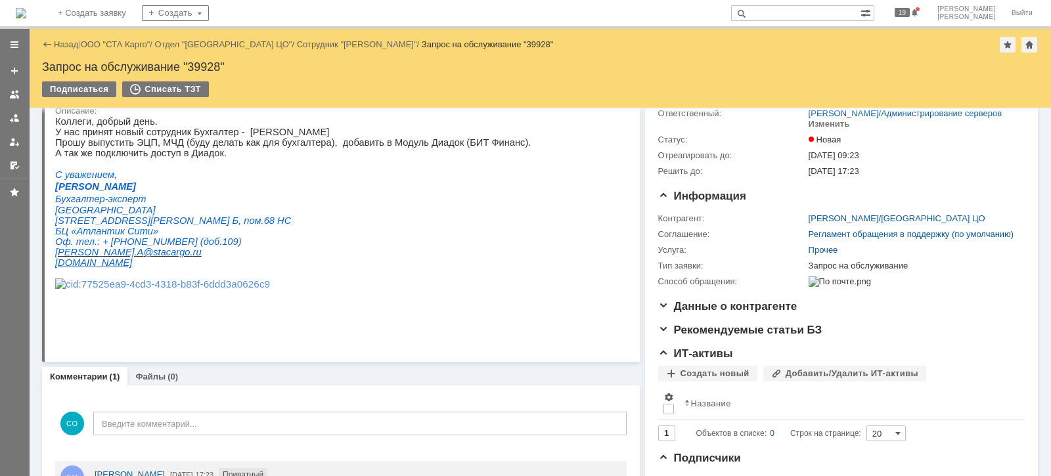
scroll to position [81, 0]
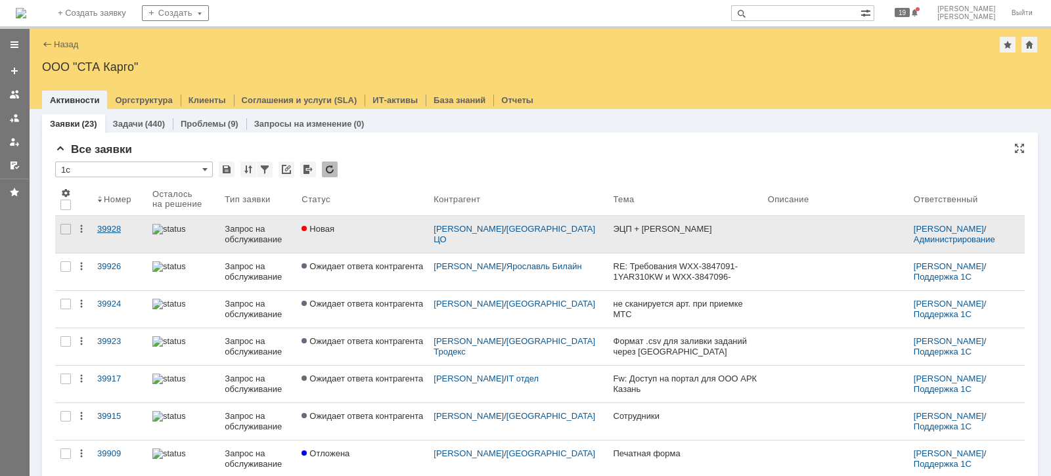
click at [102, 231] on div "39928" at bounding box center [119, 229] width 45 height 11
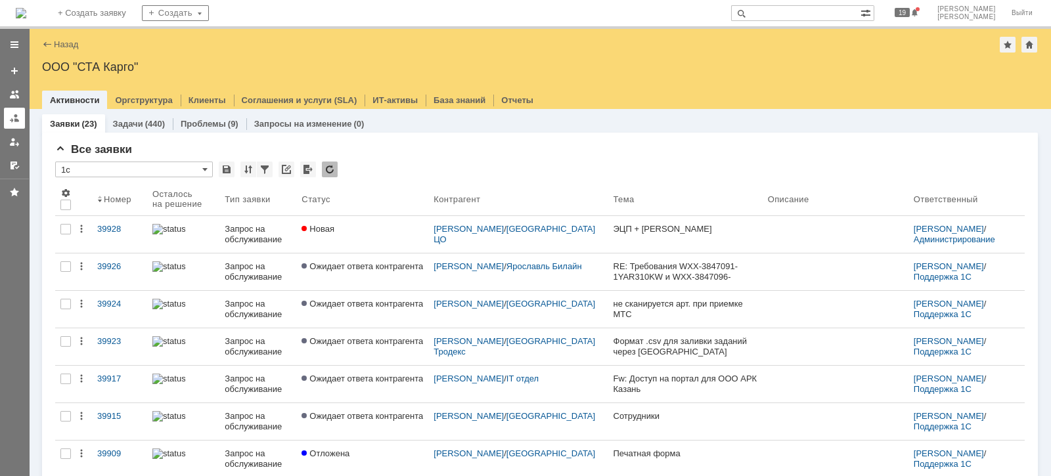
click at [13, 118] on div at bounding box center [14, 118] width 11 height 11
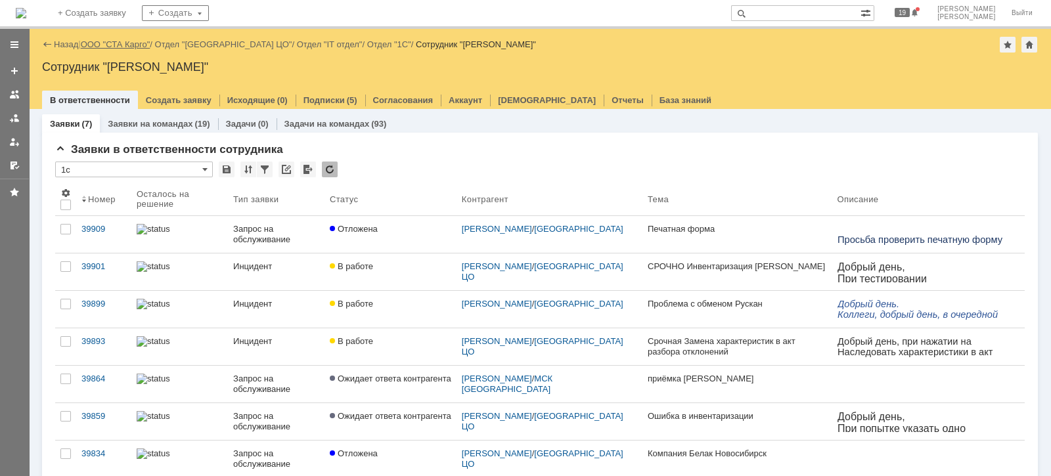
click at [121, 46] on link "ООО "СТА Карго"" at bounding box center [116, 44] width 70 height 10
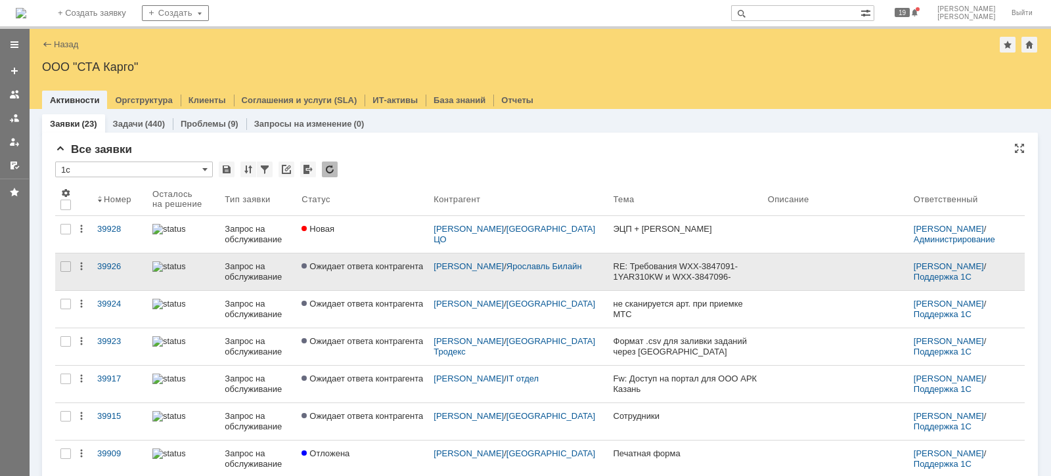
click at [392, 280] on link "Ожидает ответа контрагента" at bounding box center [362, 271] width 132 height 37
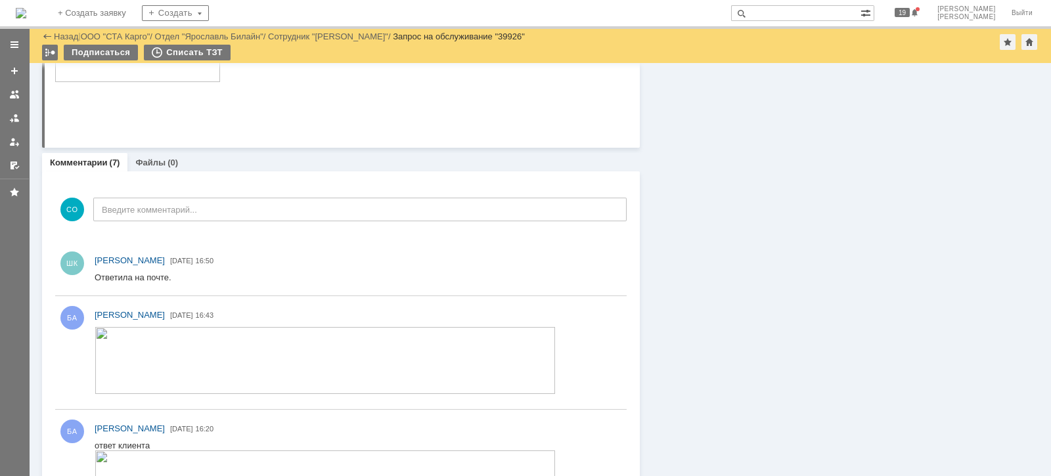
click at [154, 358] on img at bounding box center [325, 360] width 461 height 67
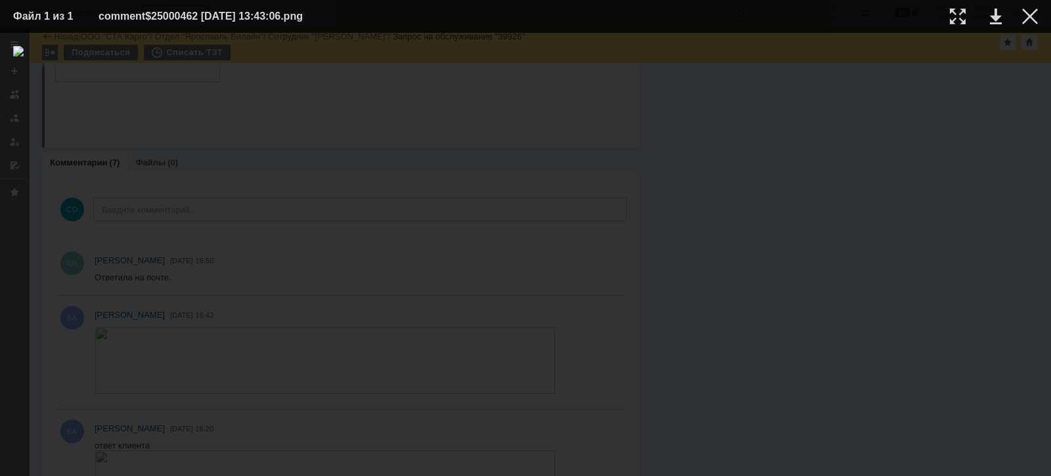
click at [379, 375] on div at bounding box center [525, 254] width 1024 height 417
click at [516, 397] on div at bounding box center [525, 254] width 1024 height 417
click at [1026, 18] on div at bounding box center [1030, 17] width 16 height 16
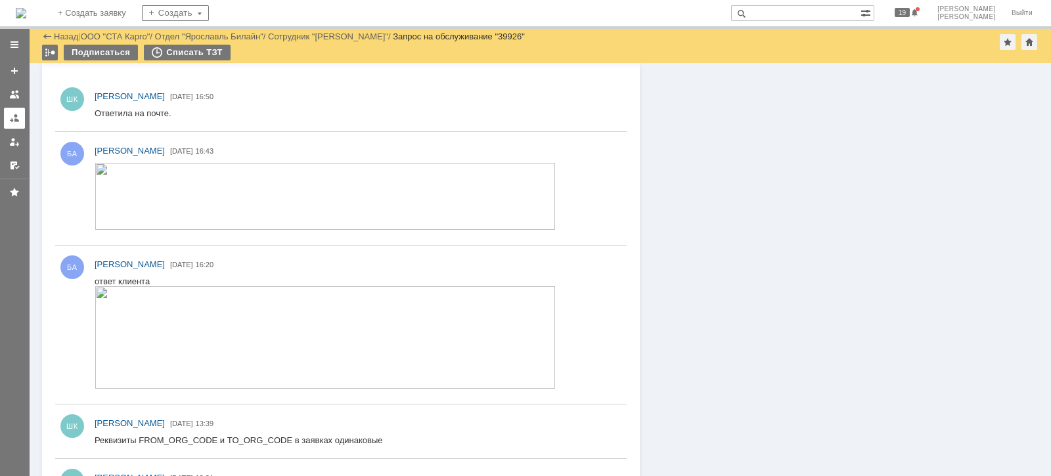
click at [20, 121] on link at bounding box center [14, 118] width 21 height 21
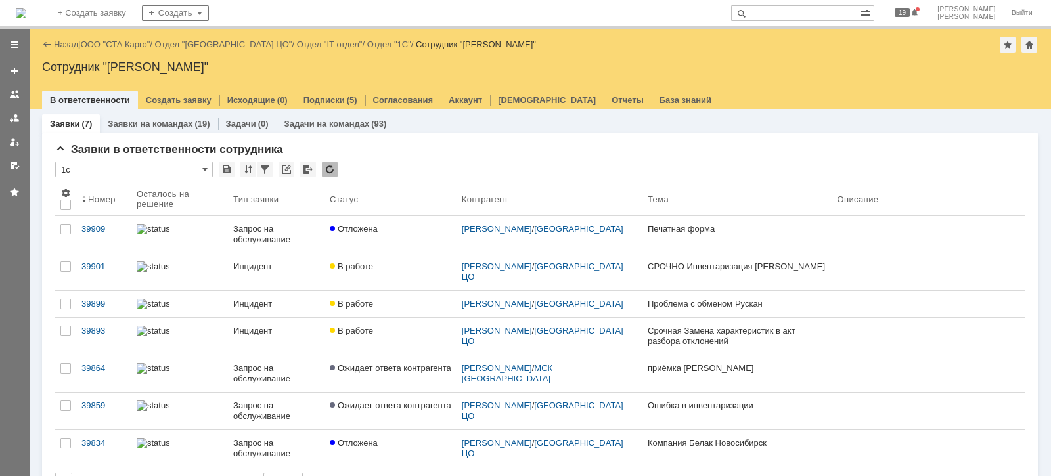
click at [138, 43] on link "ООО "СТА Карго"" at bounding box center [116, 44] width 70 height 10
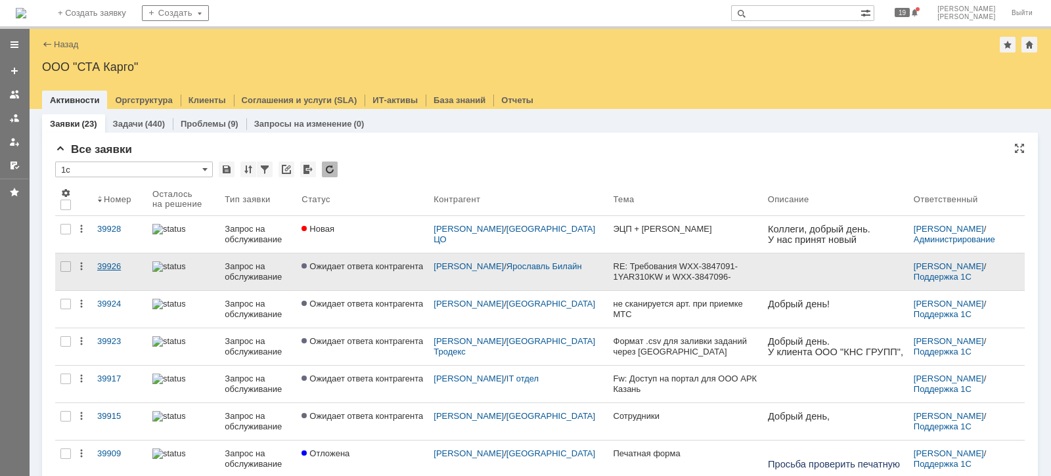
click at [112, 269] on div "39926" at bounding box center [119, 266] width 45 height 11
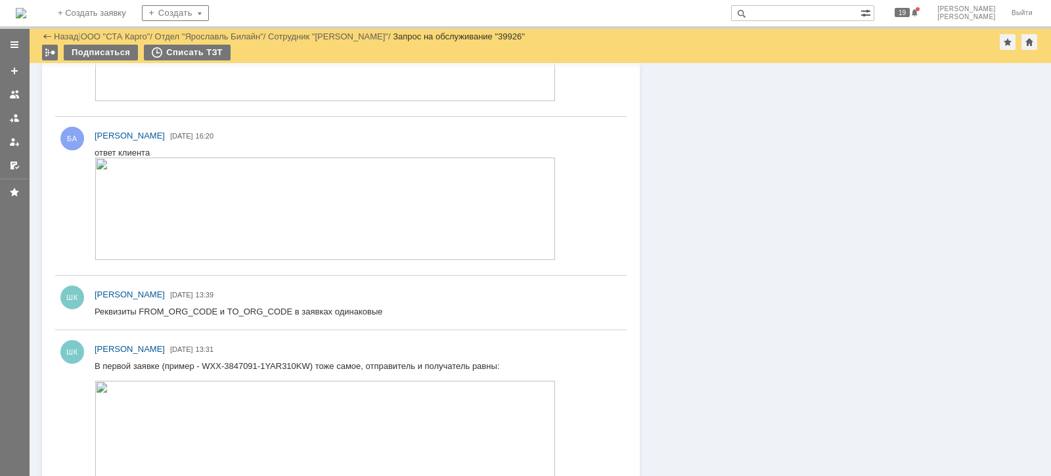
click at [198, 211] on img at bounding box center [325, 209] width 461 height 102
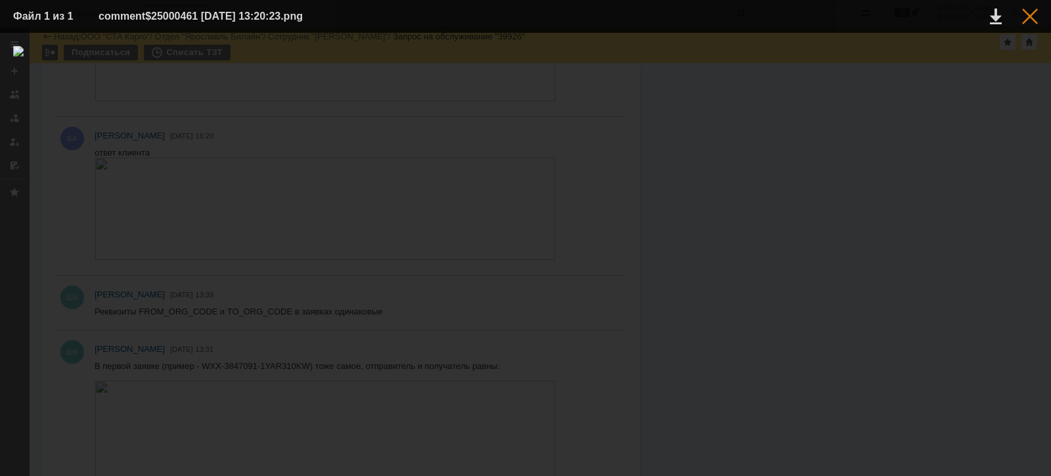
click at [1031, 13] on div at bounding box center [1030, 17] width 16 height 16
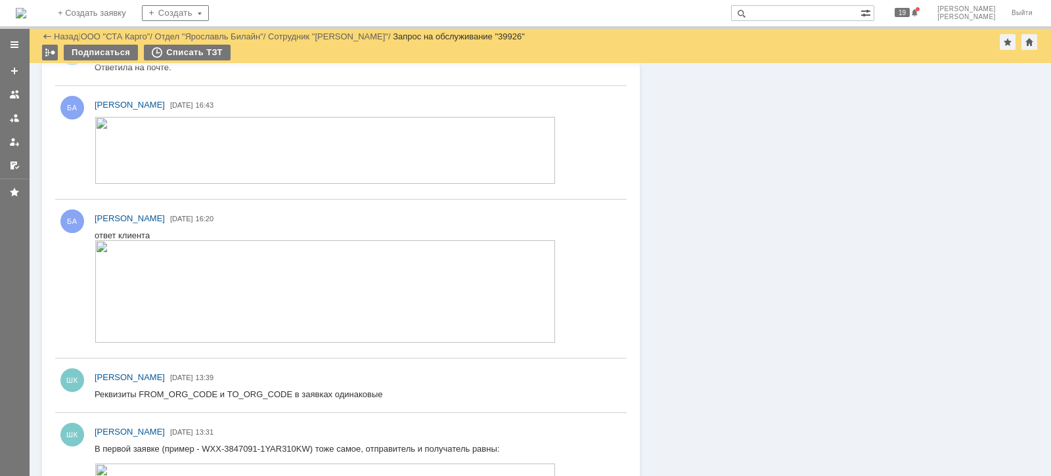
scroll to position [1195, 0]
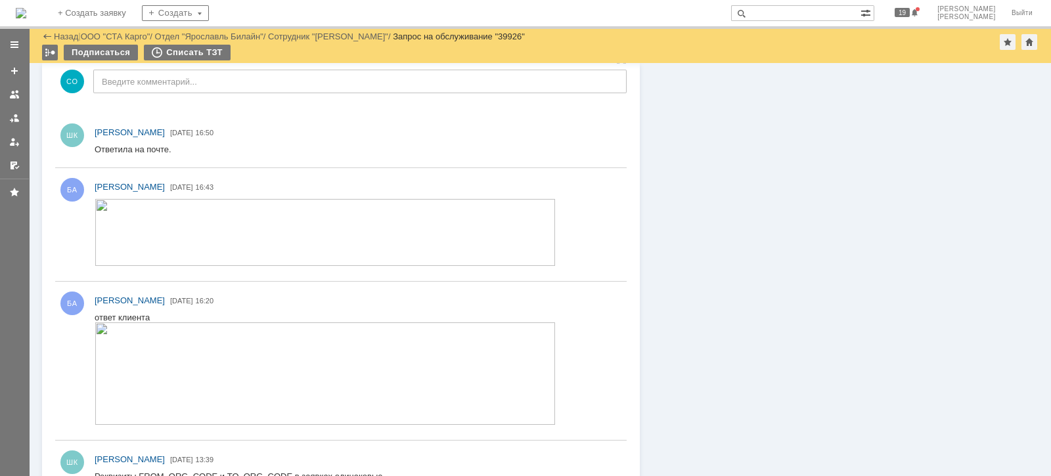
click at [320, 215] on img at bounding box center [325, 232] width 461 height 67
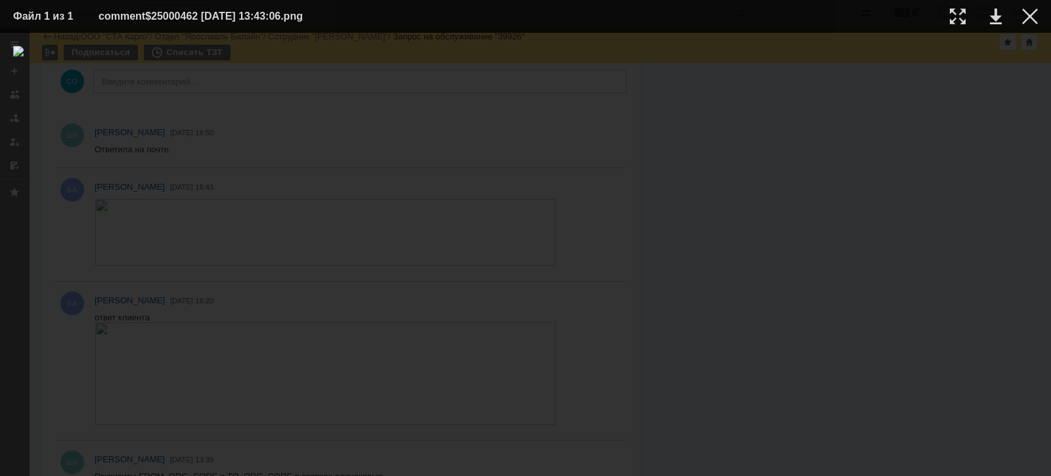
click at [319, 227] on img at bounding box center [525, 254] width 1024 height 417
click at [619, 397] on div at bounding box center [525, 254] width 1024 height 417
click at [1040, 16] on table "Файл 1 из 1 comment$25000462 13.10.2025 13:43:06.png" at bounding box center [525, 16] width 1051 height 33
click at [1034, 16] on div at bounding box center [1030, 17] width 16 height 16
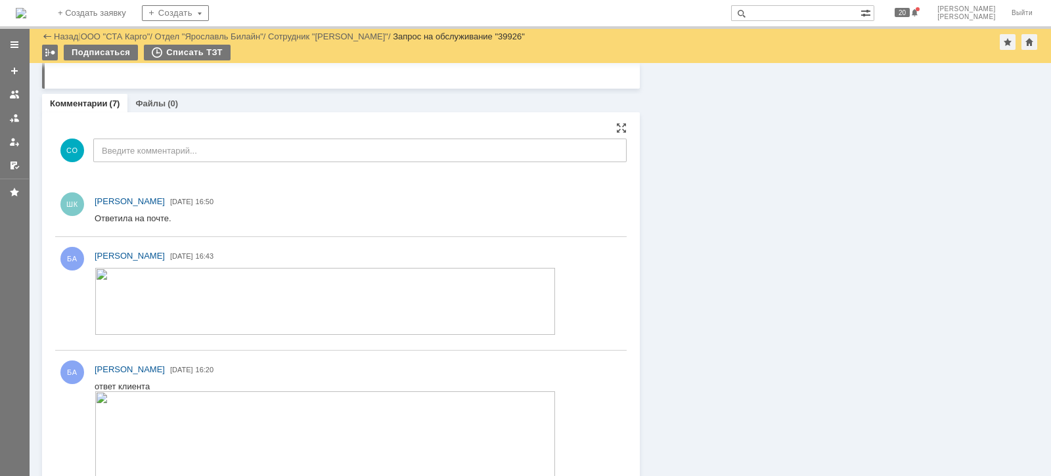
scroll to position [1112, 0]
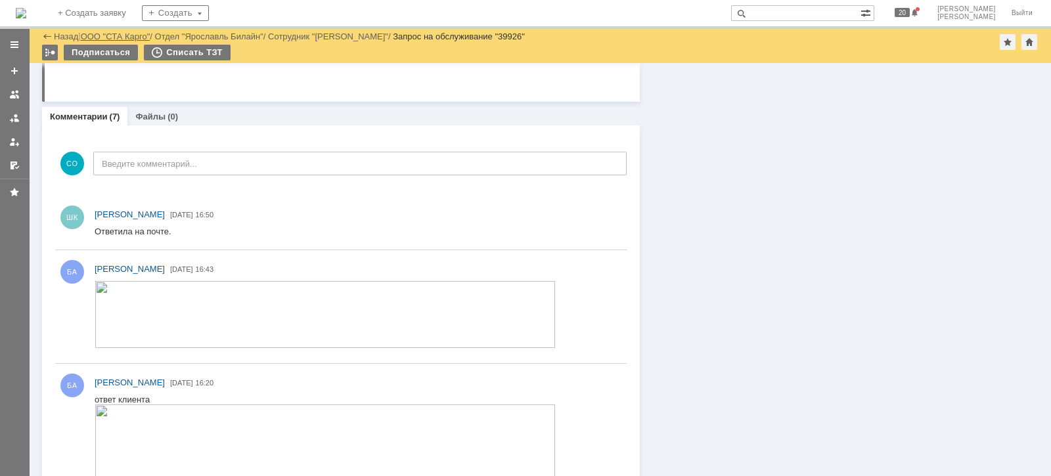
click at [135, 35] on link "ООО "СТА Карго"" at bounding box center [116, 37] width 70 height 10
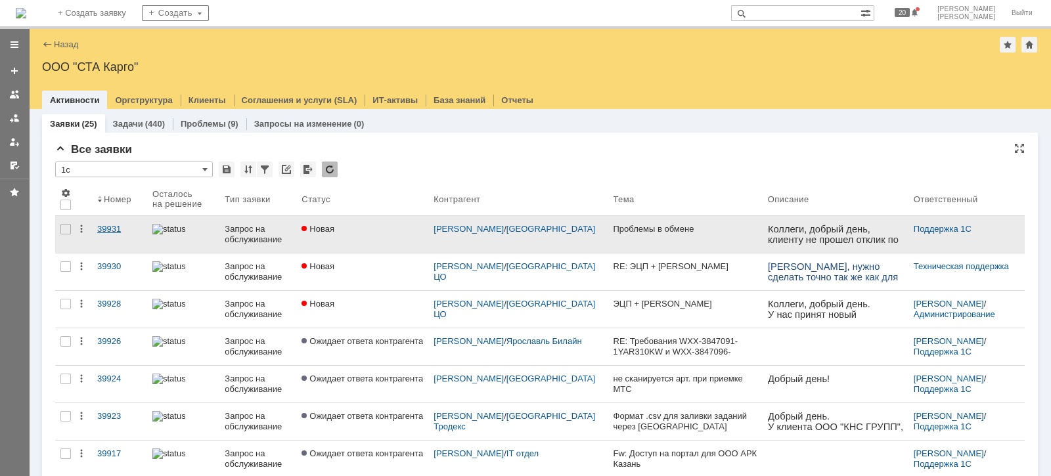
click at [104, 224] on div "39931" at bounding box center [119, 229] width 45 height 11
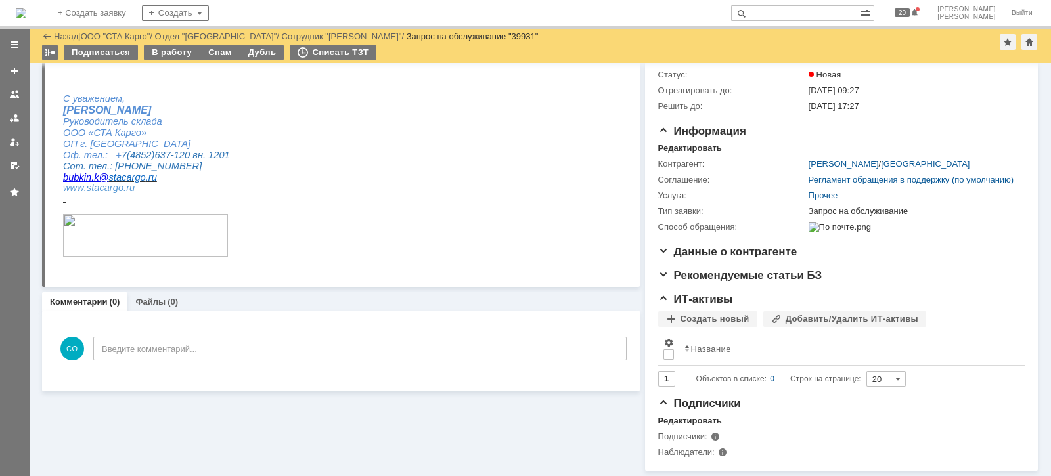
scroll to position [106, 0]
click at [12, 119] on div at bounding box center [14, 118] width 11 height 11
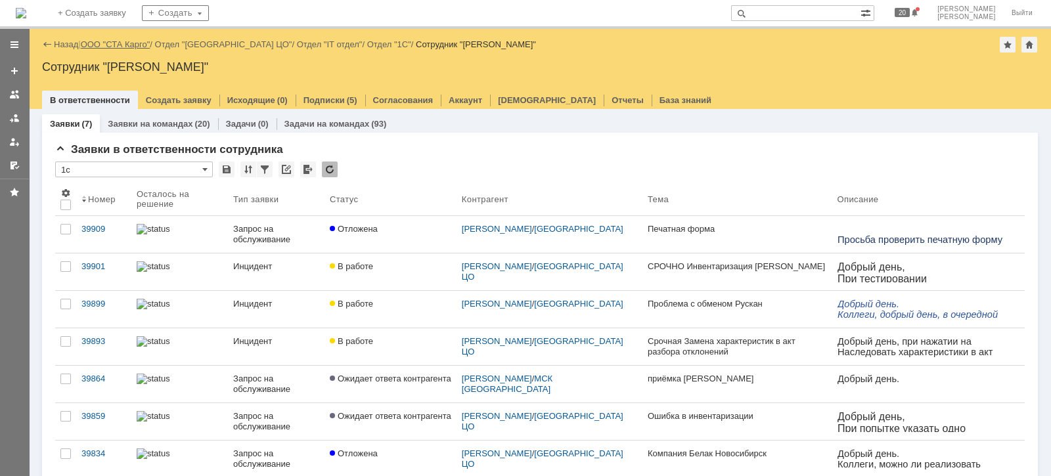
click at [118, 43] on link "ООО "СТА Карго"" at bounding box center [116, 44] width 70 height 10
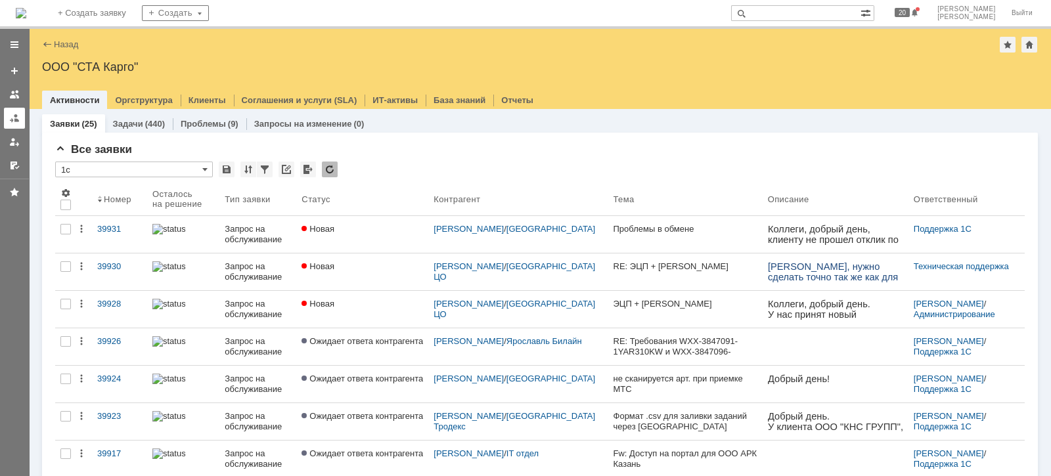
click at [19, 112] on link at bounding box center [14, 118] width 21 height 21
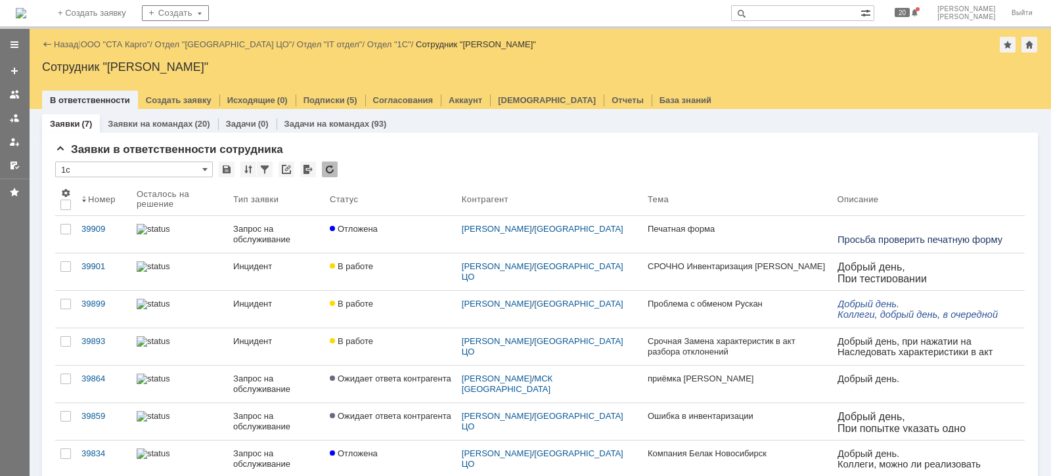
click at [123, 42] on link "ООО "СТА Карго"" at bounding box center [116, 44] width 70 height 10
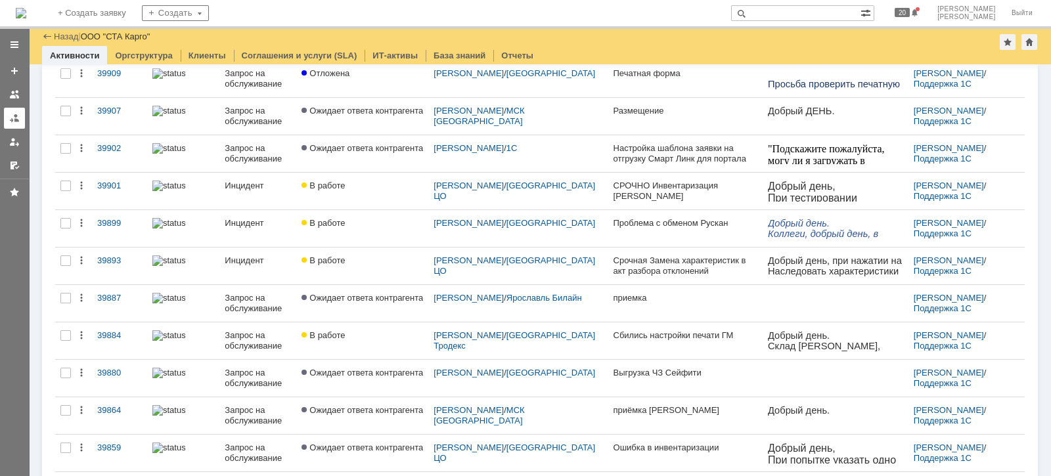
click at [9, 118] on div at bounding box center [14, 118] width 11 height 11
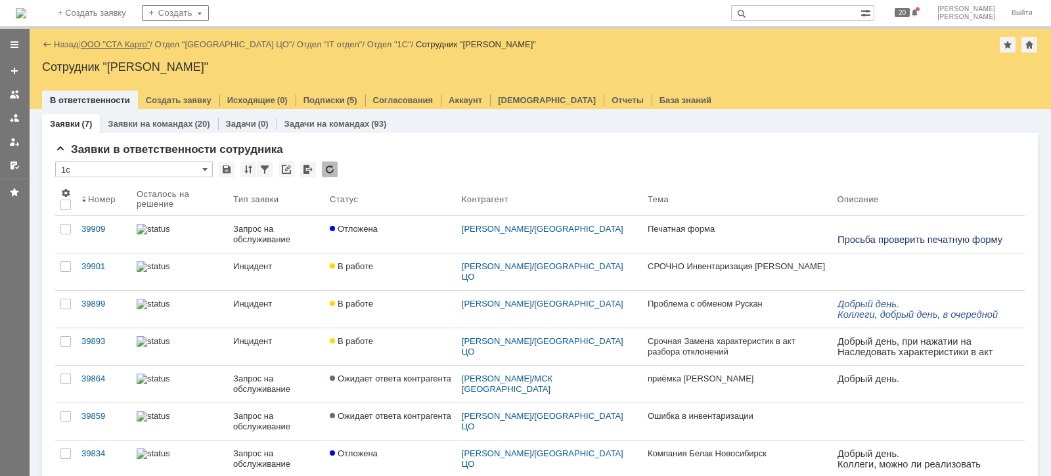
click at [119, 43] on link "ООО "СТА Карго"" at bounding box center [116, 44] width 70 height 10
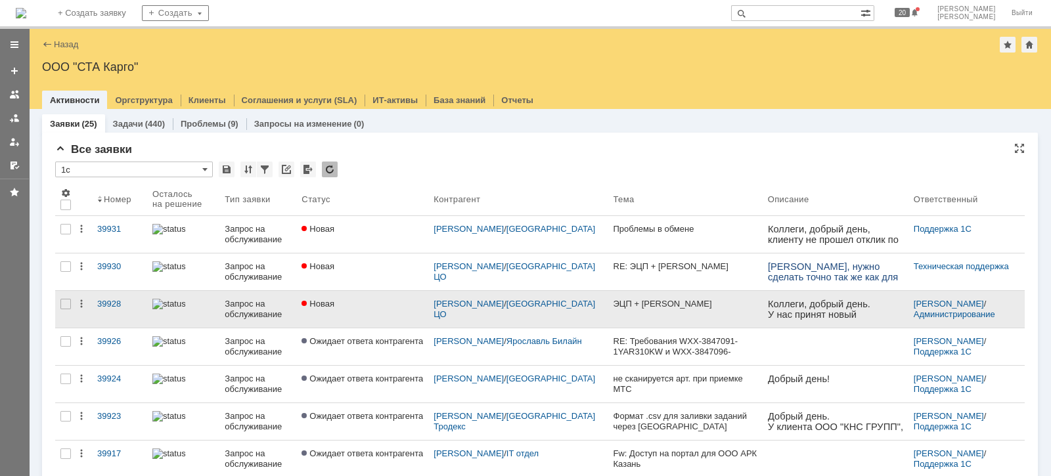
click at [393, 295] on link "Новая" at bounding box center [362, 309] width 132 height 37
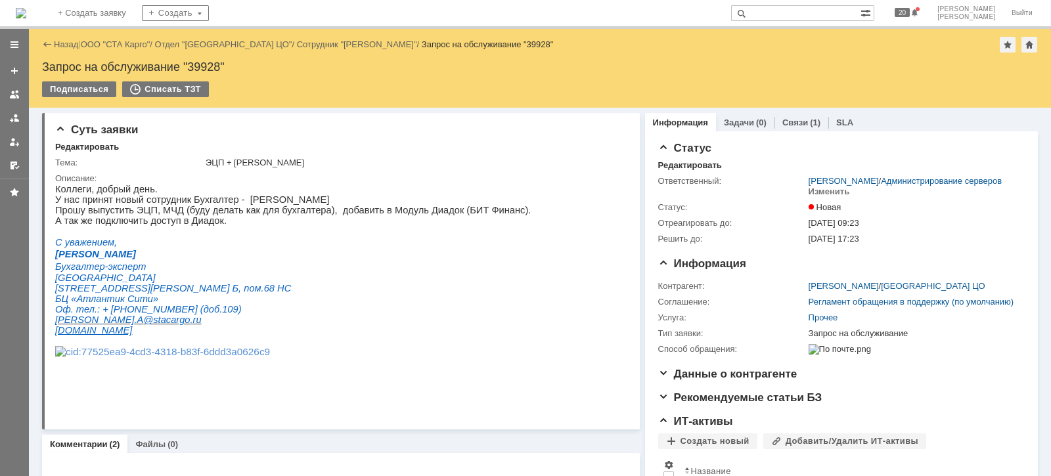
click at [393, 294] on p "ул. Савушкина, д. 126, лит. Б, пом.68 НС" at bounding box center [292, 288] width 475 height 11
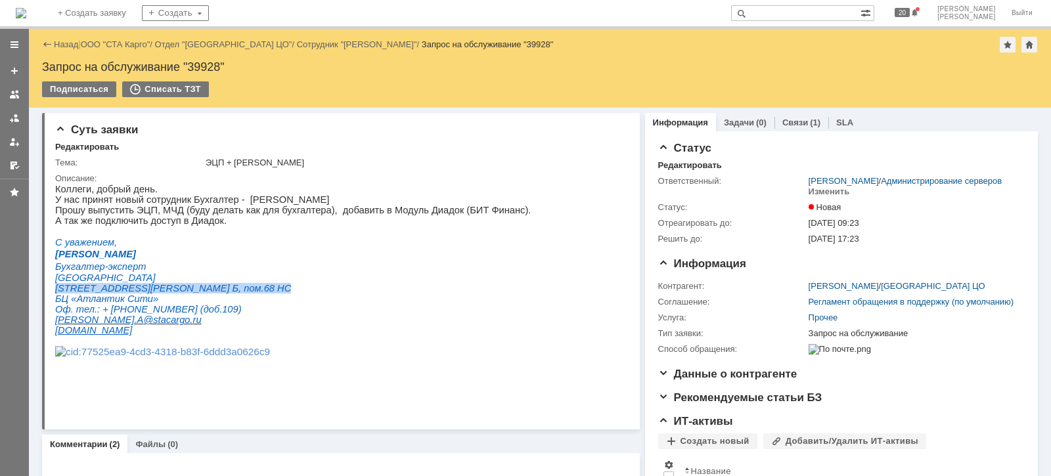
click at [393, 294] on p "ул. Савушкина, д. 126, лит. Б, пом.68 НС" at bounding box center [292, 288] width 475 height 11
